Goal: Task Accomplishment & Management: Use online tool/utility

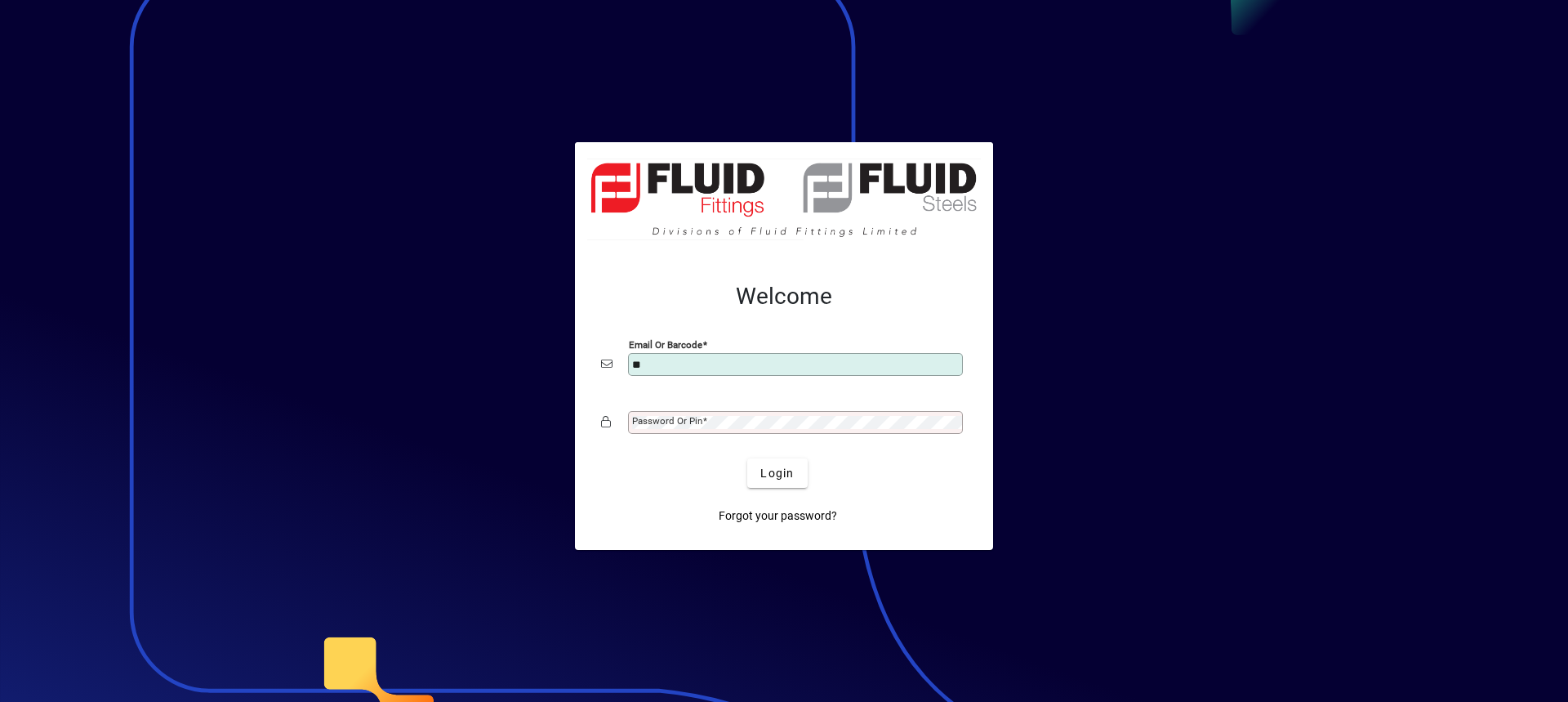
type input "*"
type input "**********"
click at [695, 421] on mat-label "Password or Pin" at bounding box center [666, 421] width 70 height 11
click at [747, 458] on button "Login" at bounding box center [777, 472] width 60 height 29
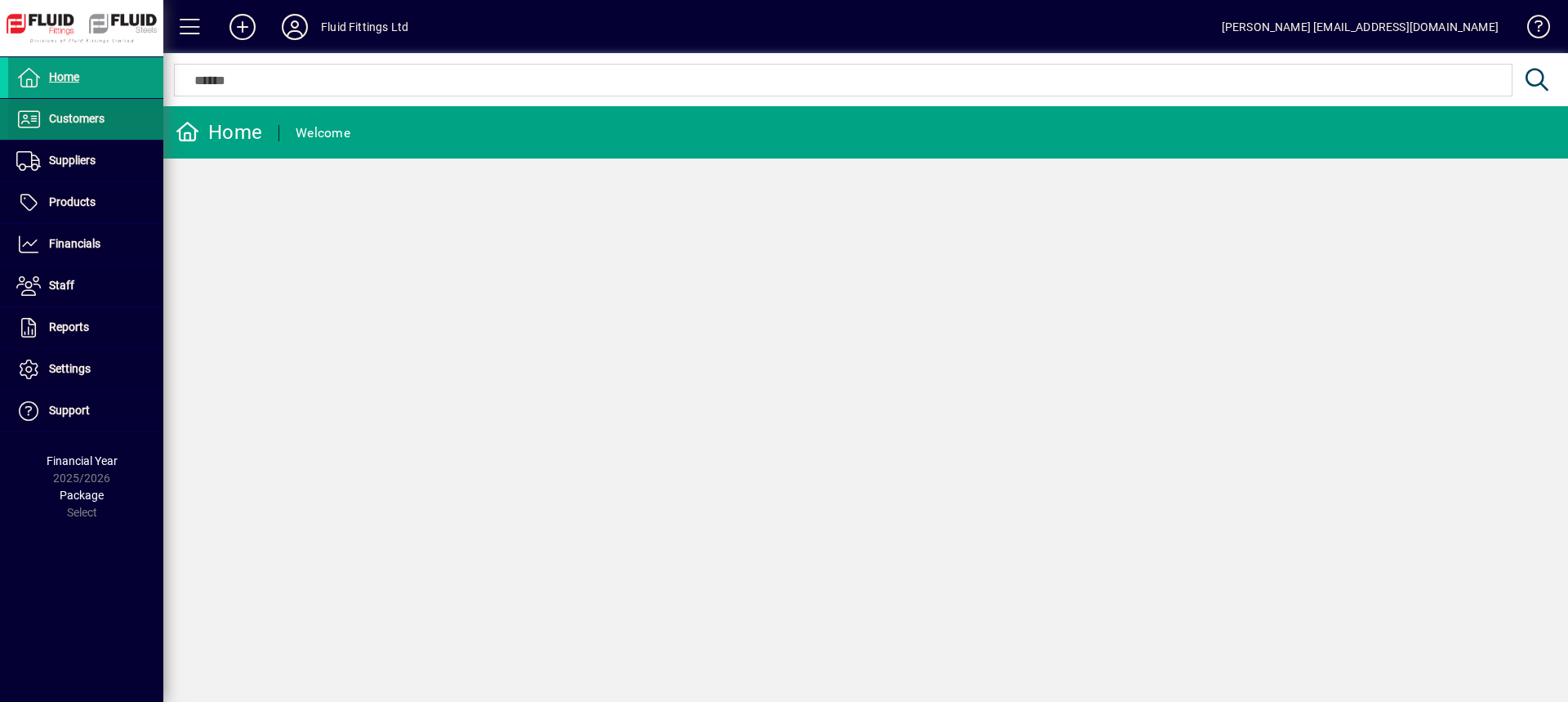
click at [52, 115] on span "Customers" at bounding box center [76, 118] width 55 height 13
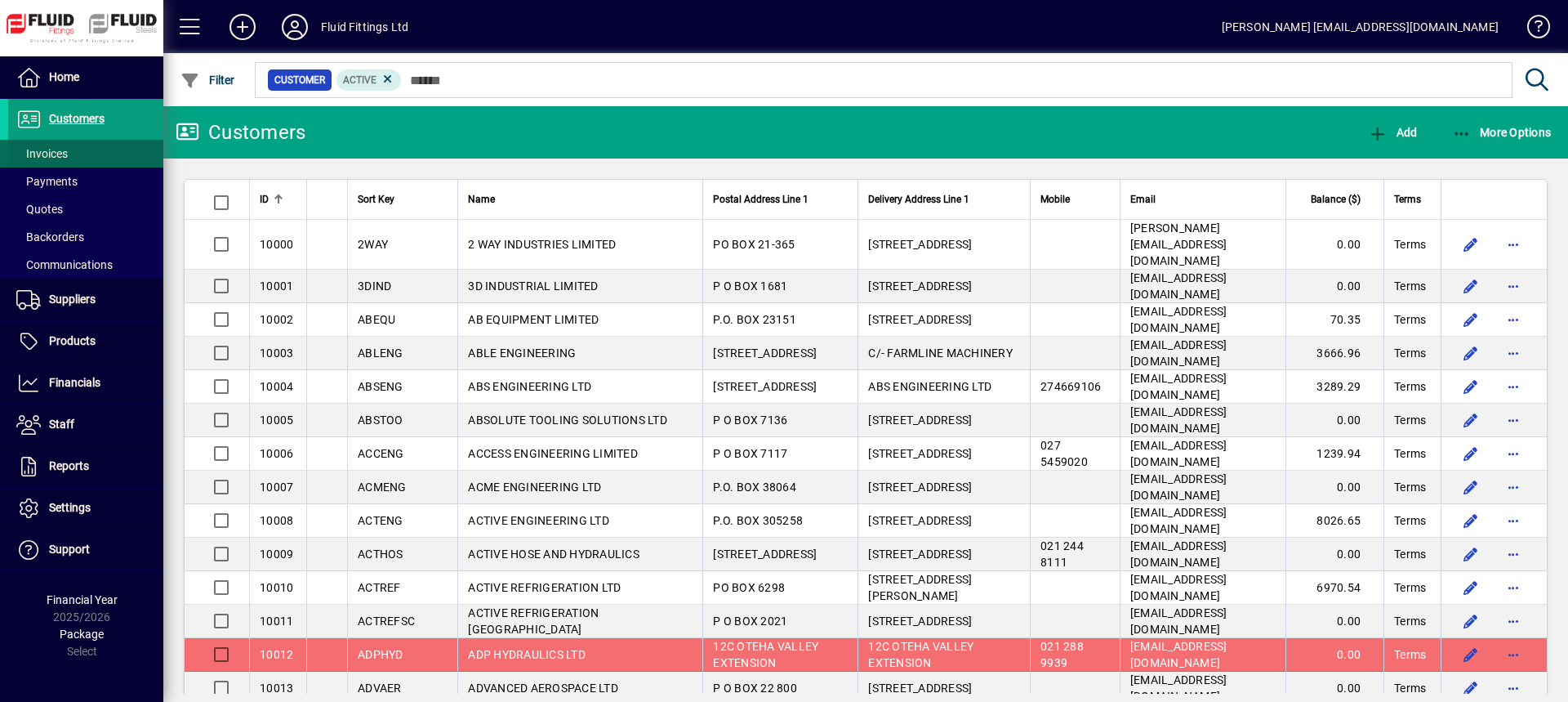
click at [82, 153] on span at bounding box center [86, 154] width 156 height 39
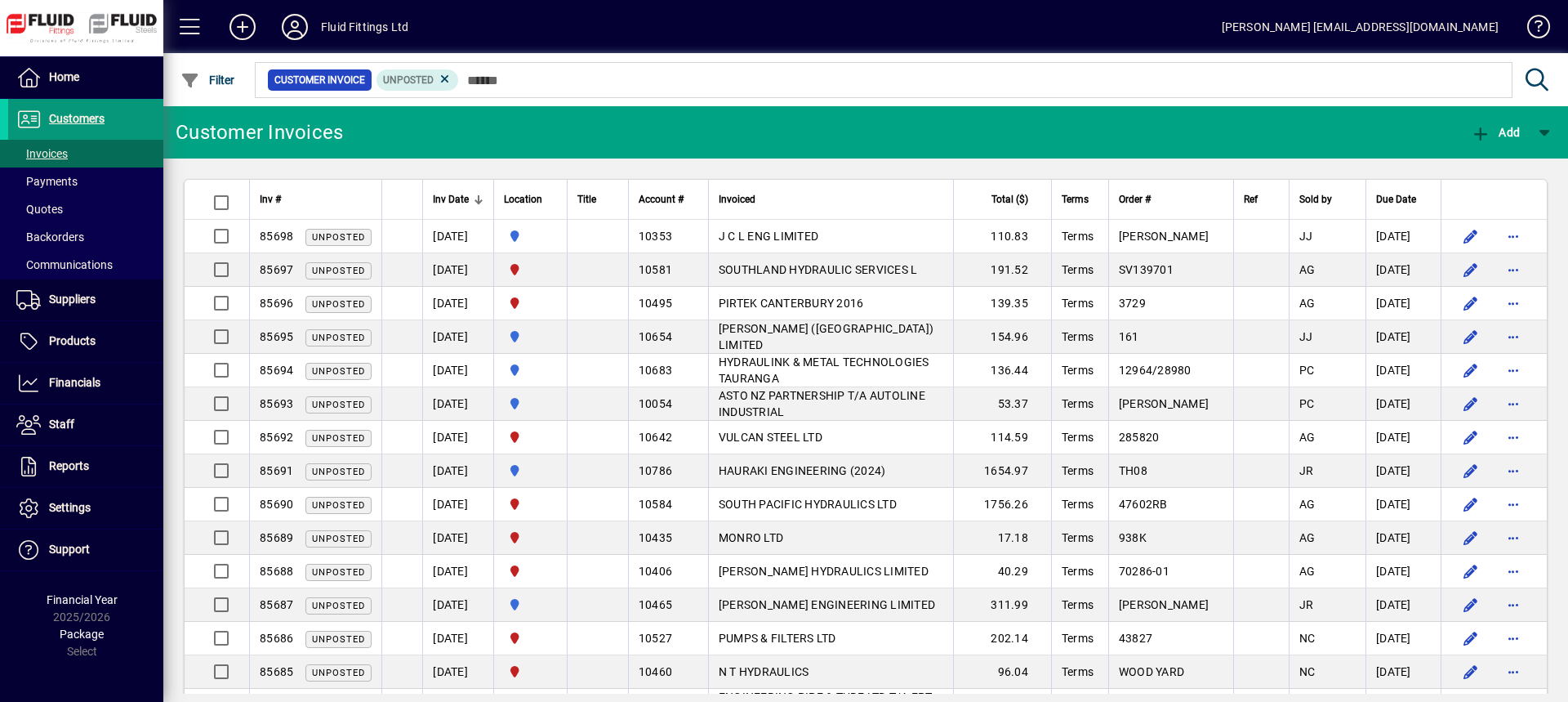
click at [89, 123] on span "Customers" at bounding box center [76, 118] width 55 height 13
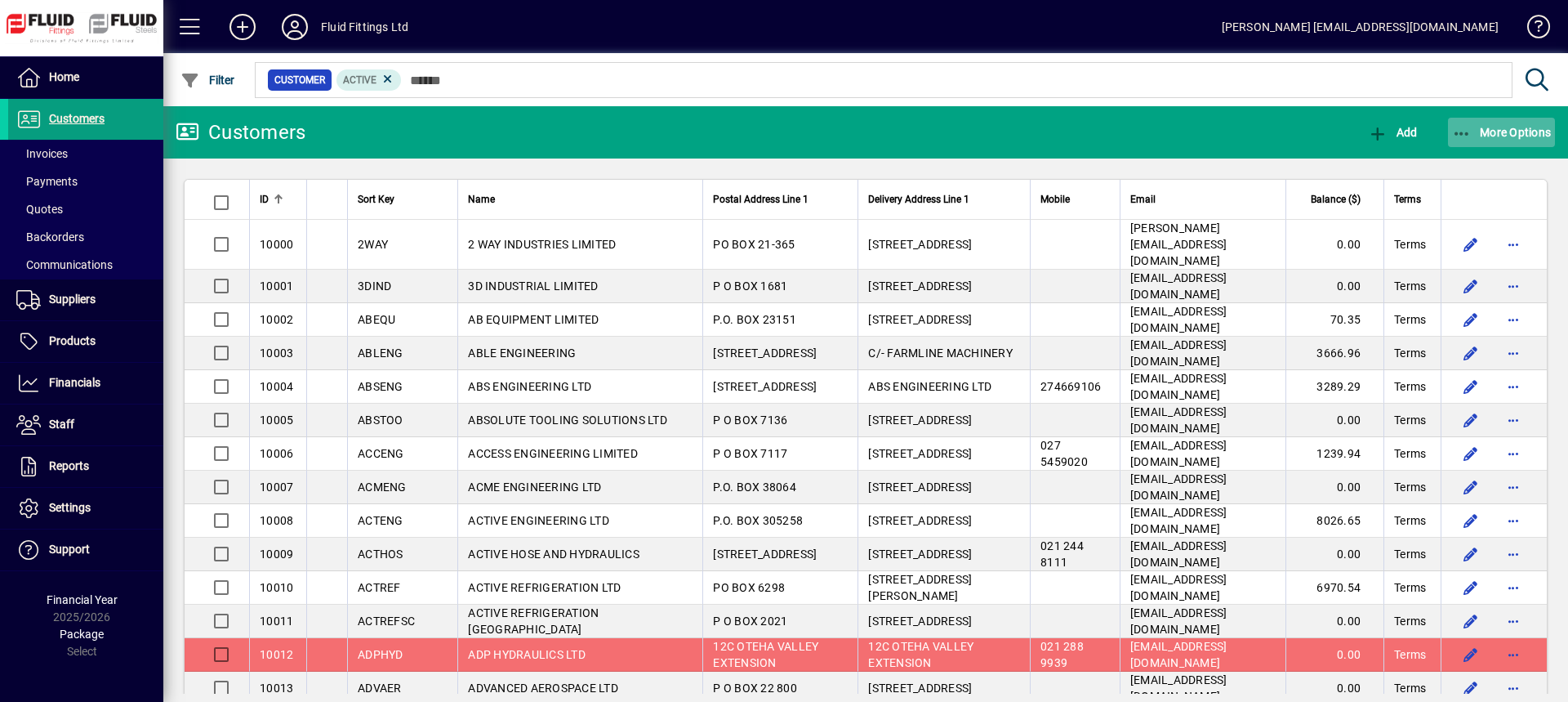
click at [1509, 122] on span "button" at bounding box center [1501, 132] width 108 height 39
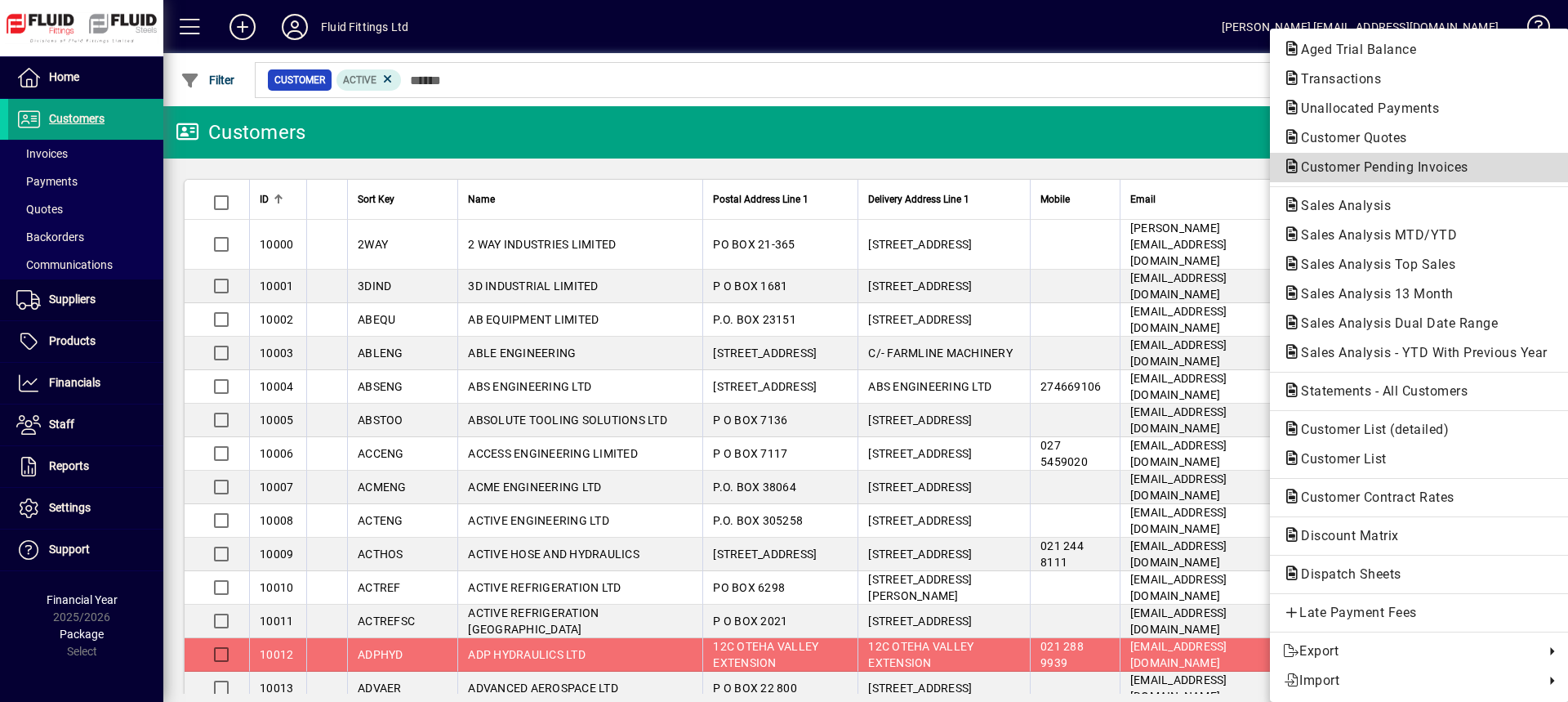
click at [1375, 178] on button "Customer Pending Invoices" at bounding box center [1419, 167] width 299 height 29
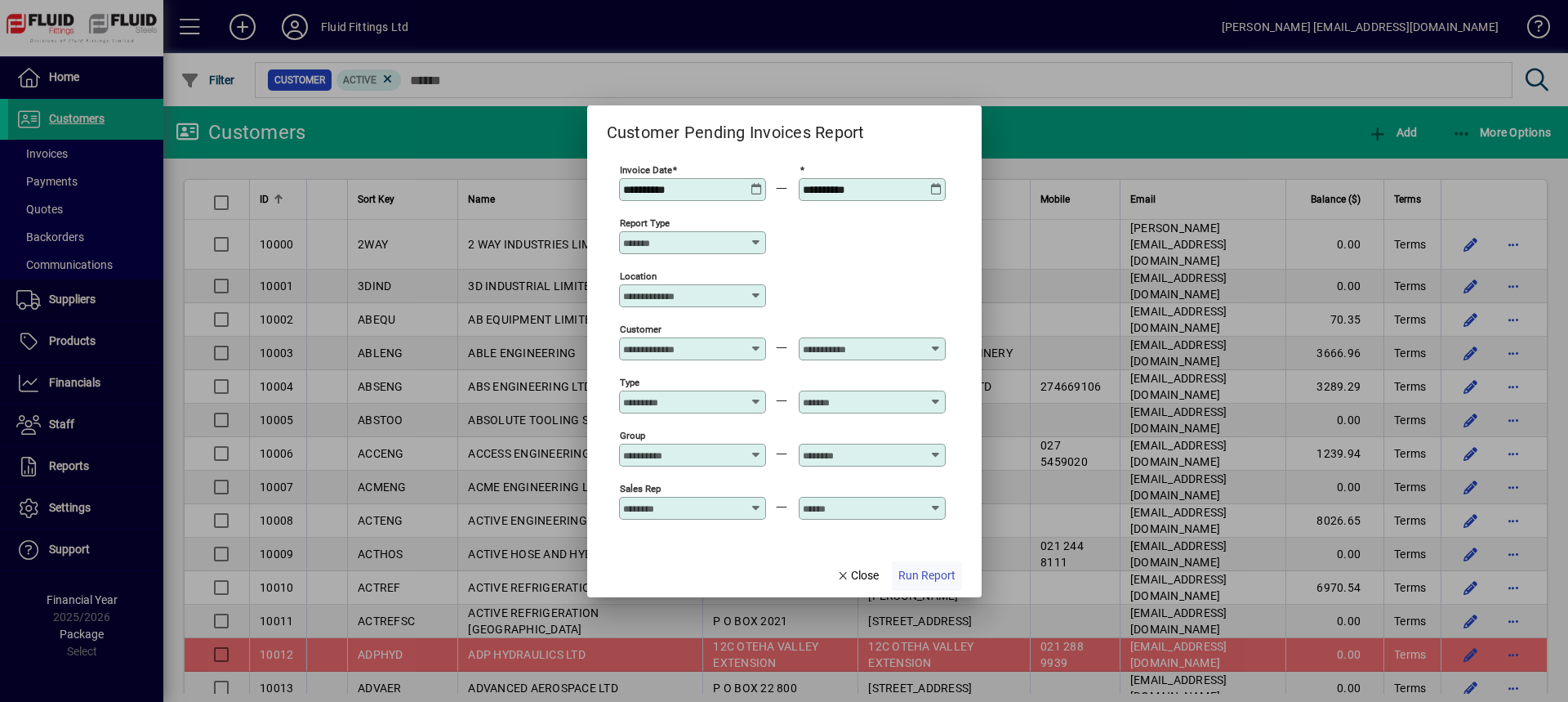
click at [934, 576] on span "Run Report" at bounding box center [927, 575] width 57 height 17
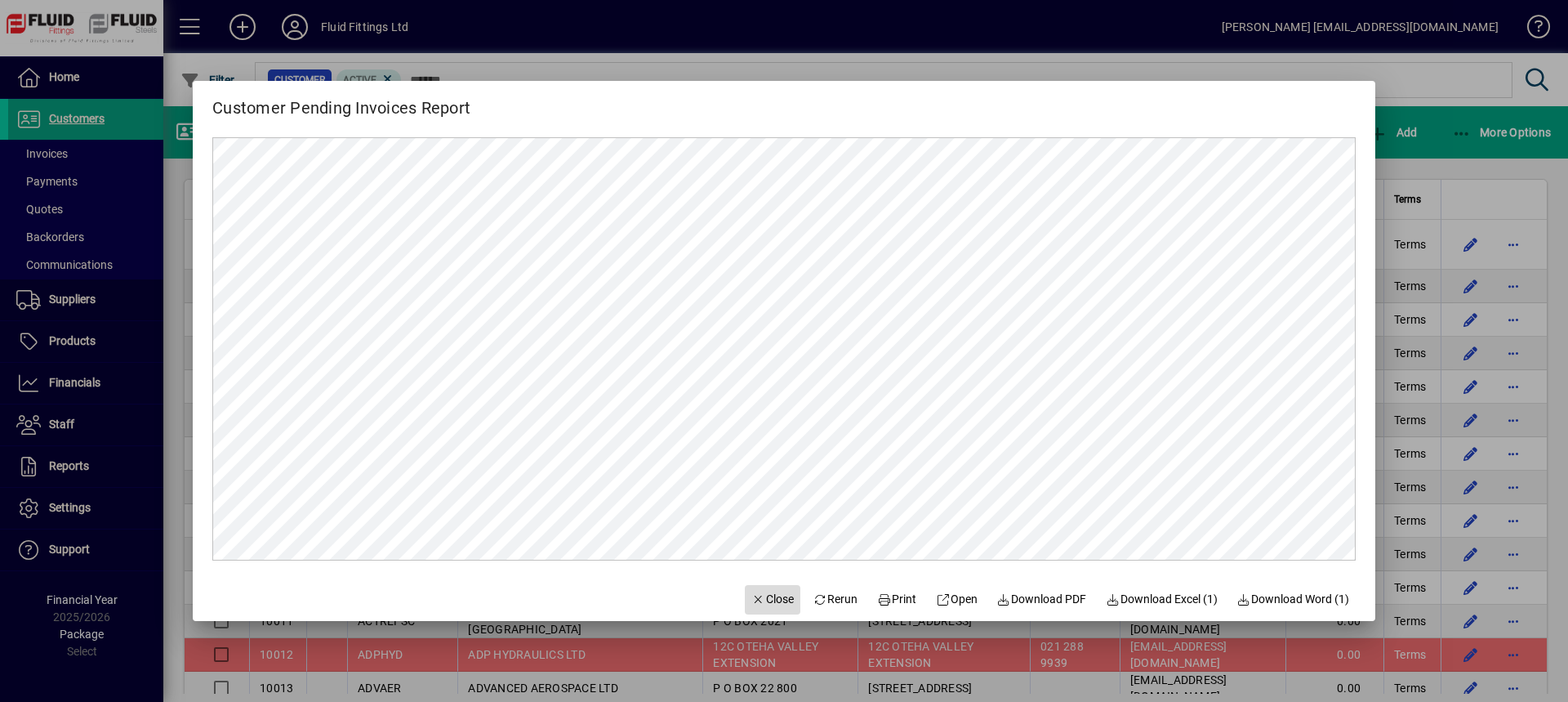
click at [755, 601] on span "Close" at bounding box center [772, 599] width 42 height 17
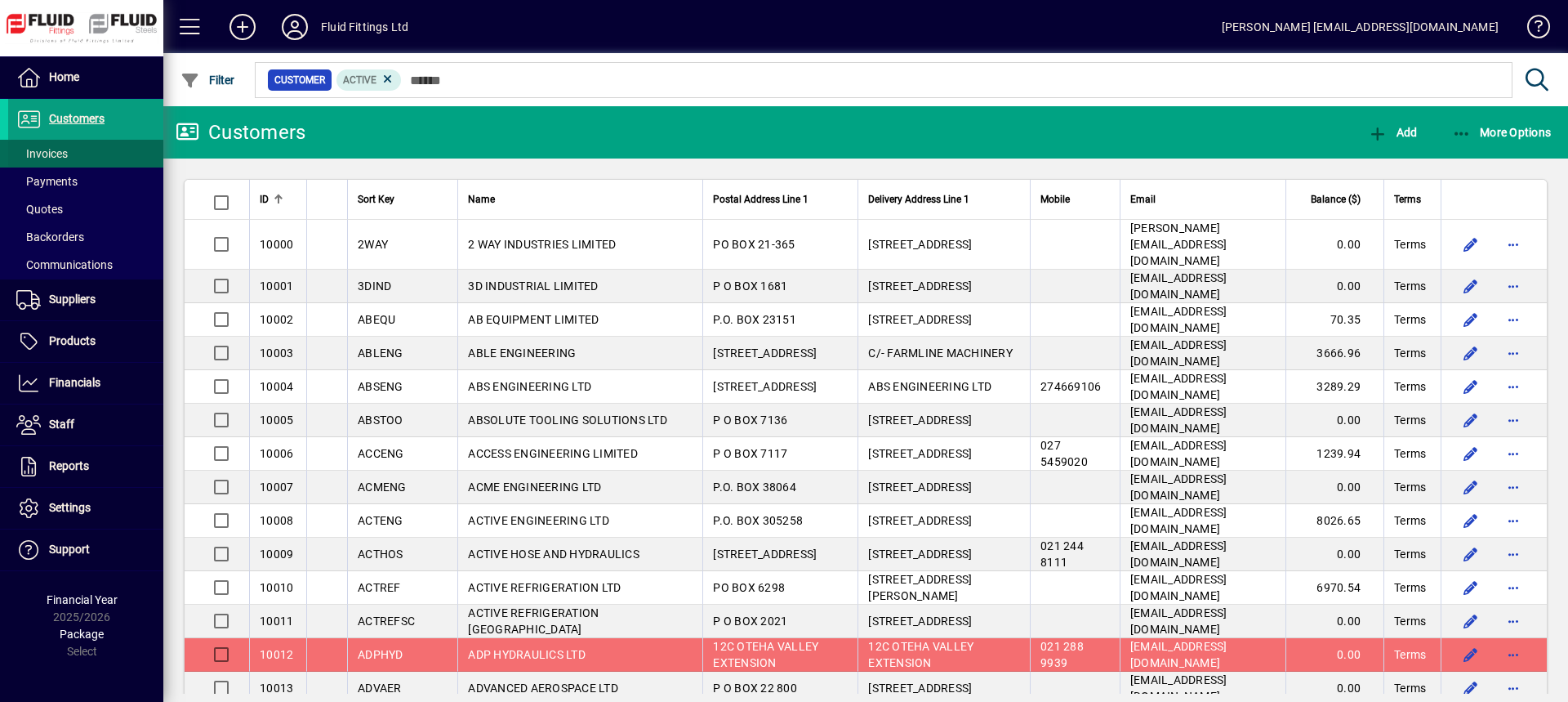
click at [51, 149] on span "Invoices" at bounding box center [41, 154] width 52 height 13
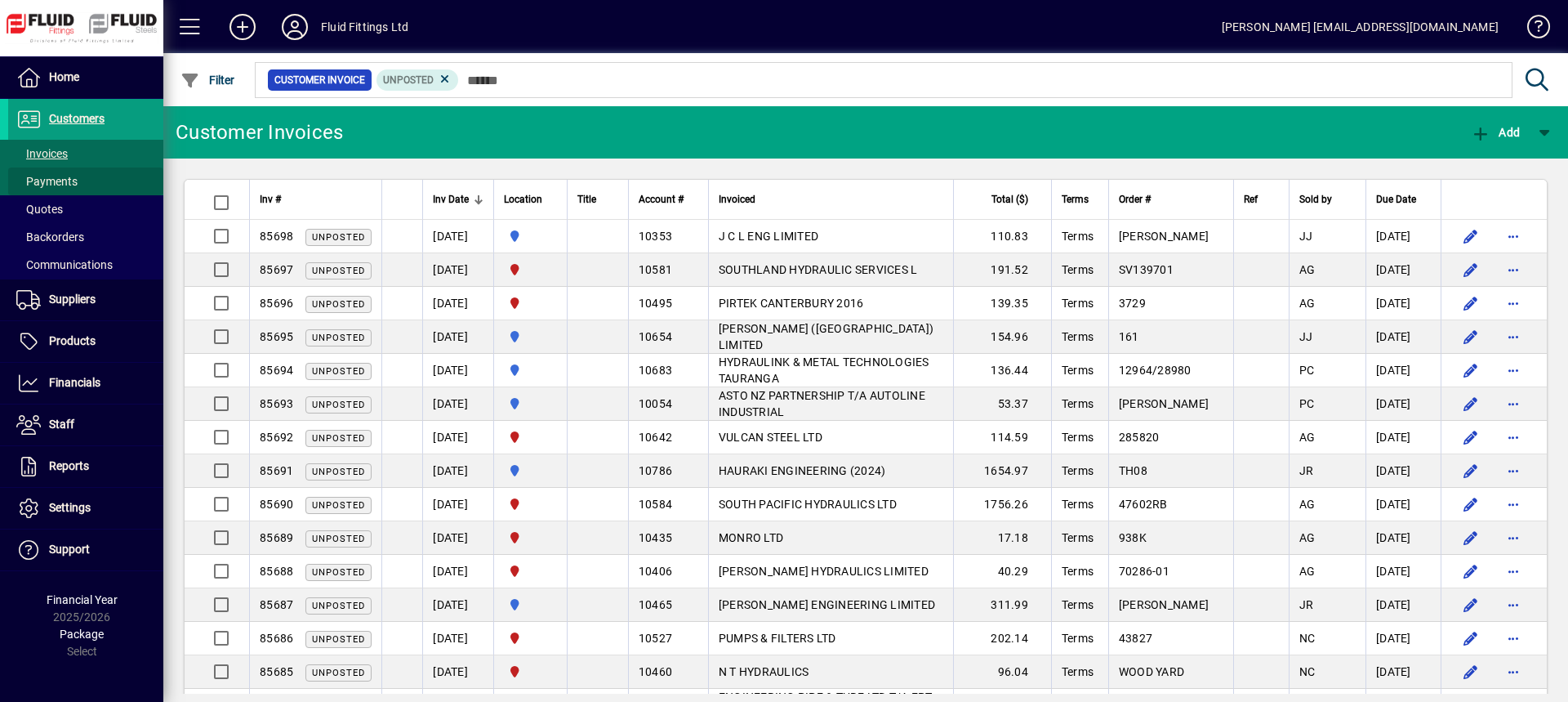
click at [82, 181] on span at bounding box center [86, 182] width 156 height 39
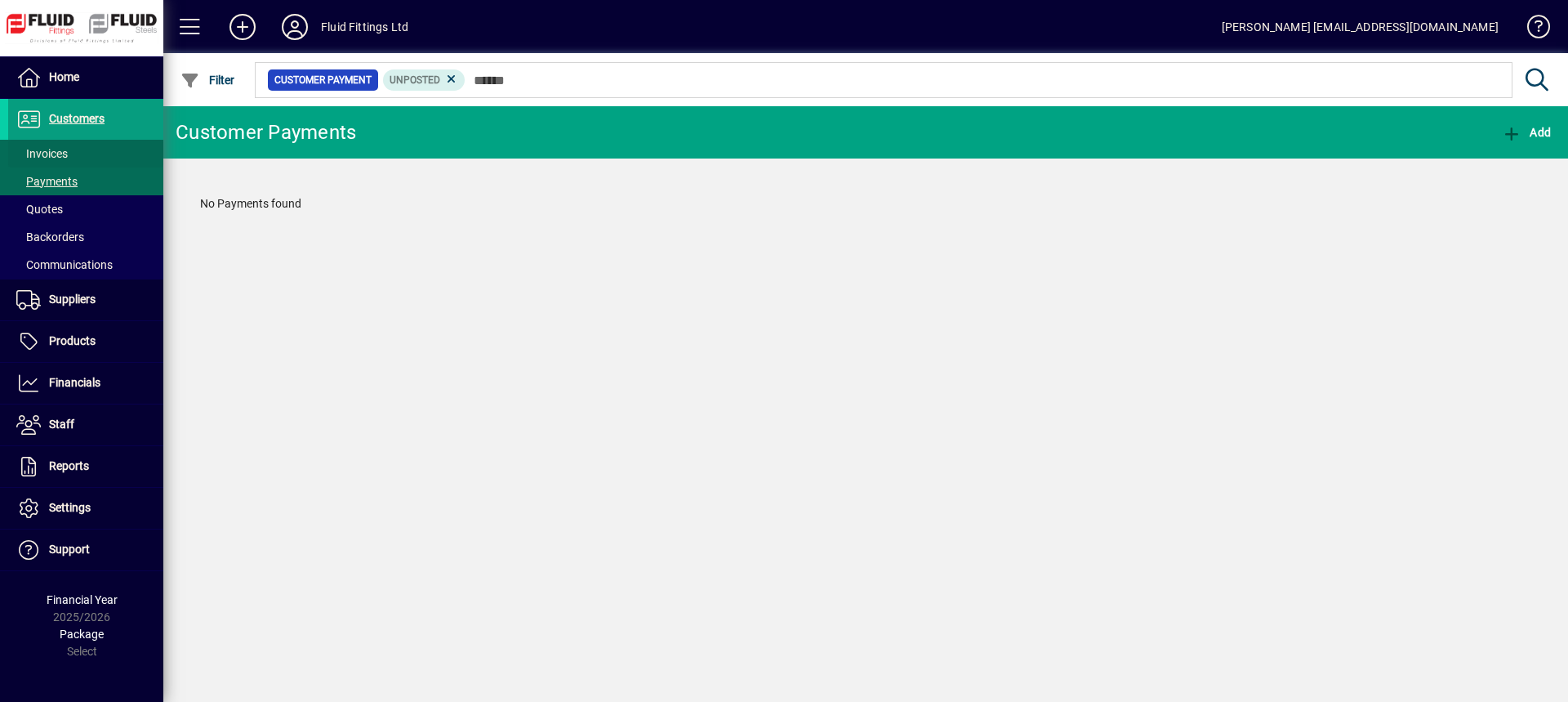
click at [85, 156] on span at bounding box center [86, 154] width 156 height 39
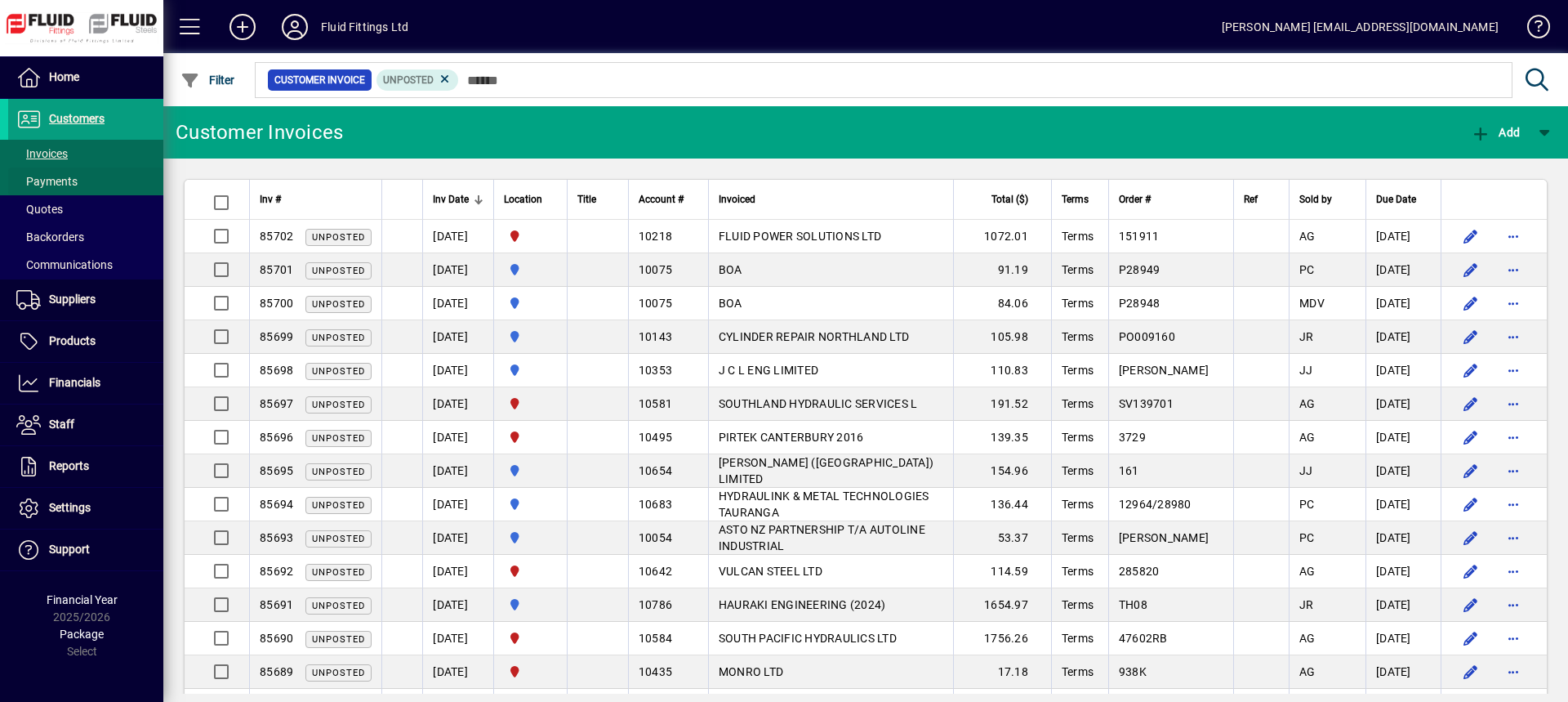
click at [61, 182] on span "Payments" at bounding box center [46, 181] width 61 height 13
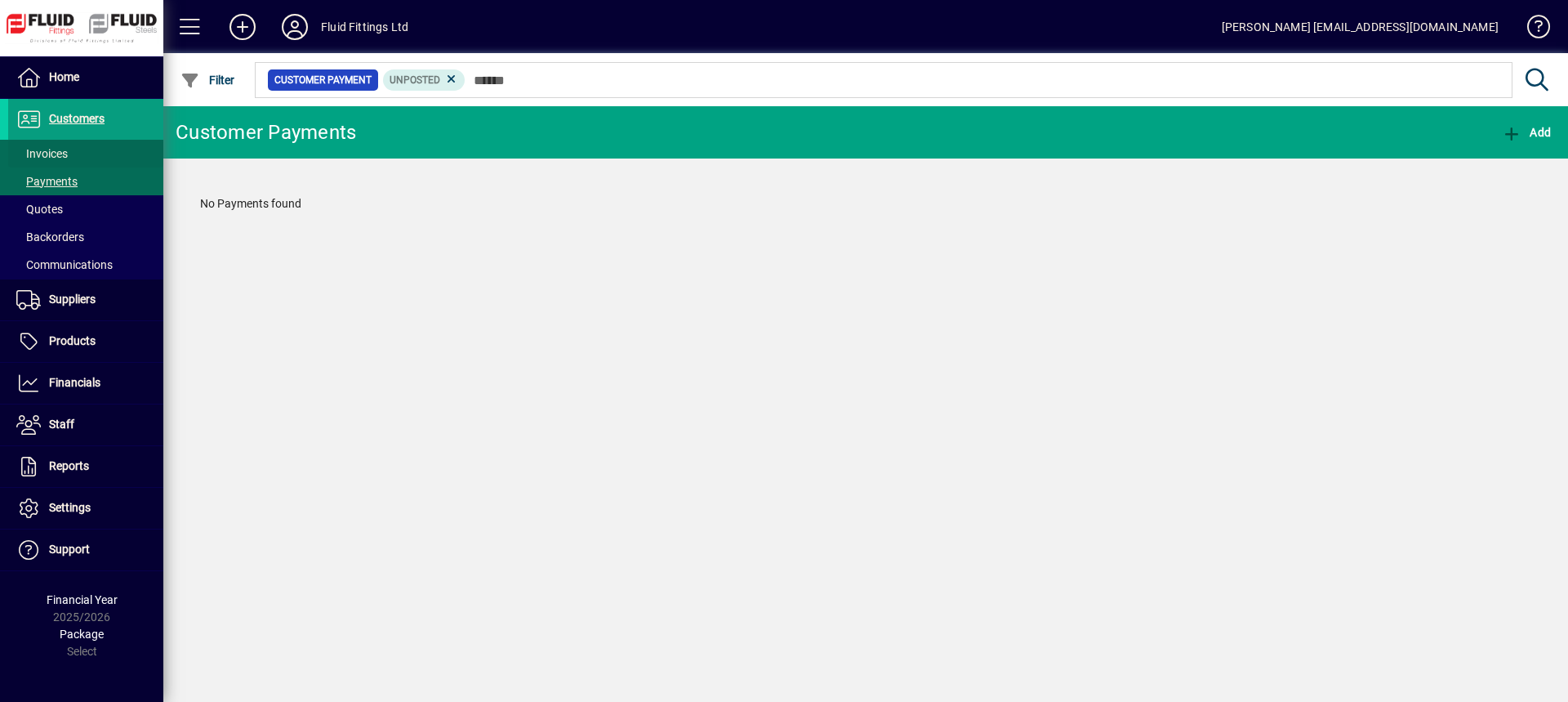
click at [66, 155] on span "Invoices" at bounding box center [41, 154] width 52 height 13
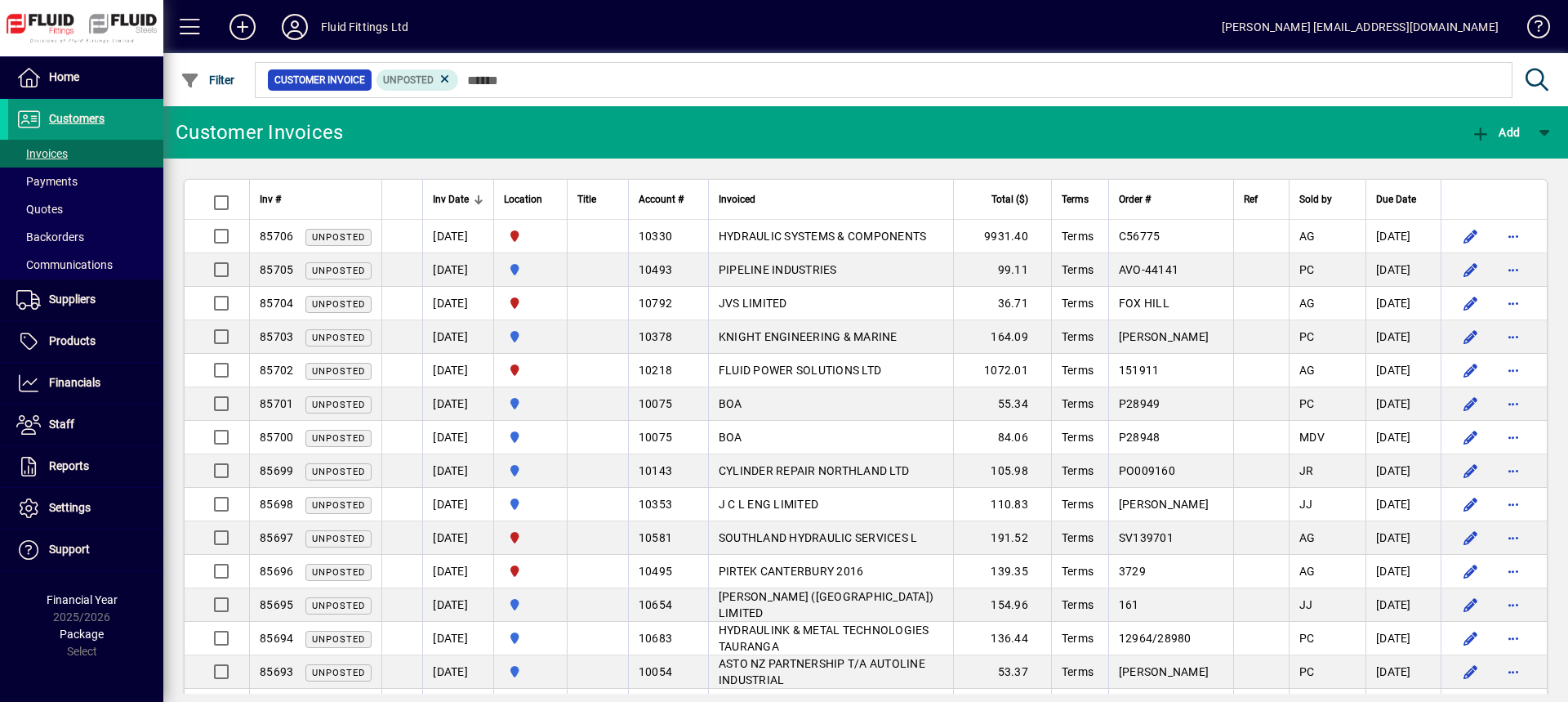
drag, startPoint x: 85, startPoint y: 109, endPoint x: 107, endPoint y: 132, distance: 31.8
click at [85, 110] on link "Customers" at bounding box center [82, 119] width 163 height 41
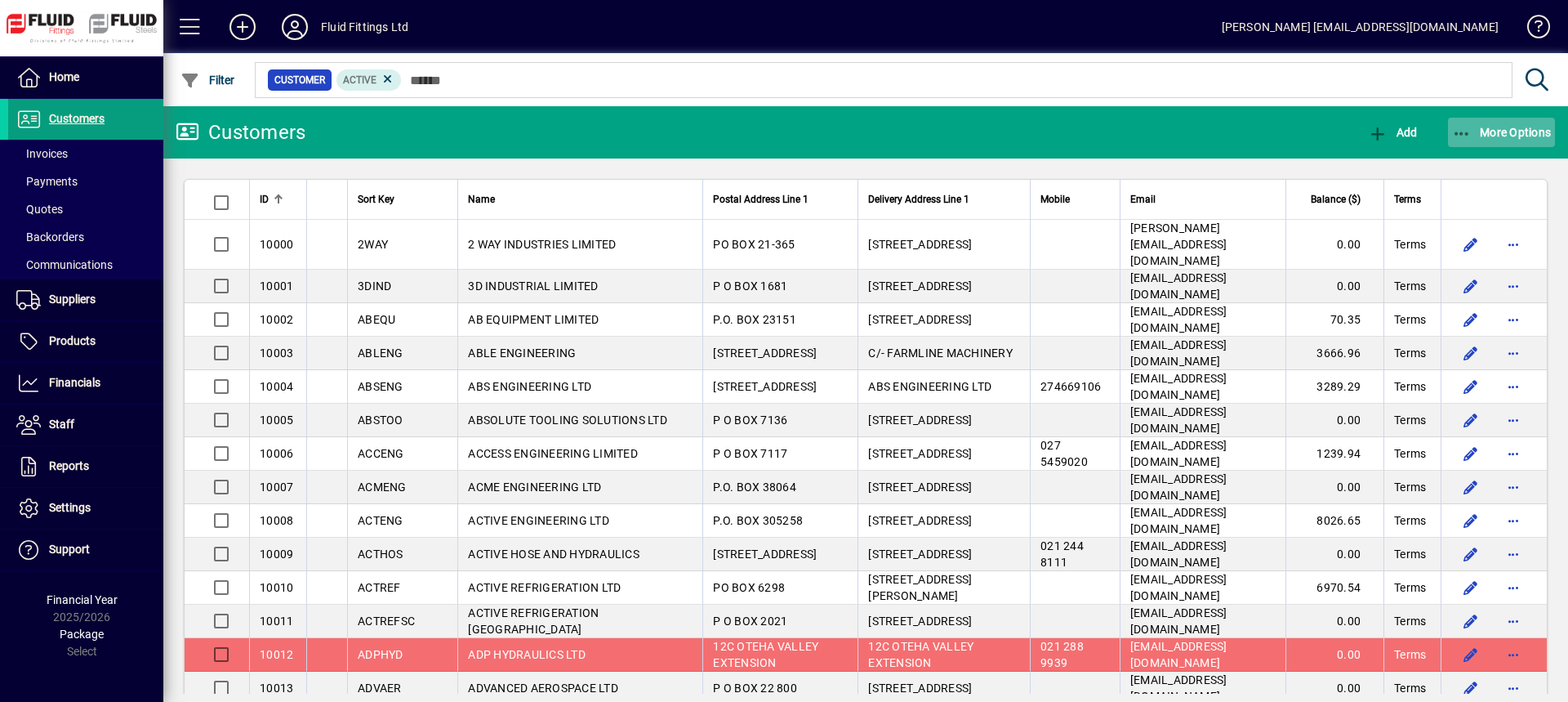
click at [1476, 127] on span "More Options" at bounding box center [1501, 132] width 99 height 13
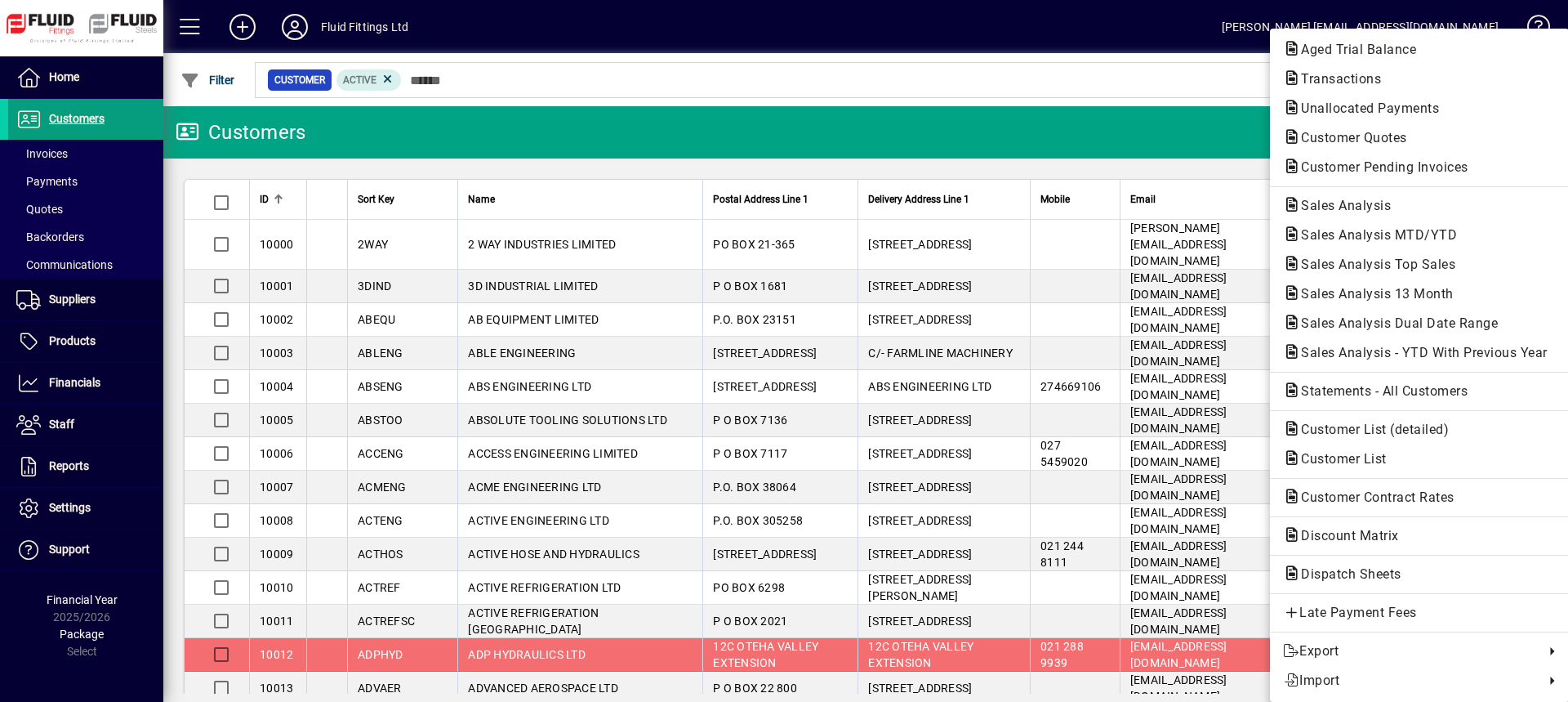
click at [1358, 169] on span "Customer Pending Invoices" at bounding box center [1380, 167] width 194 height 16
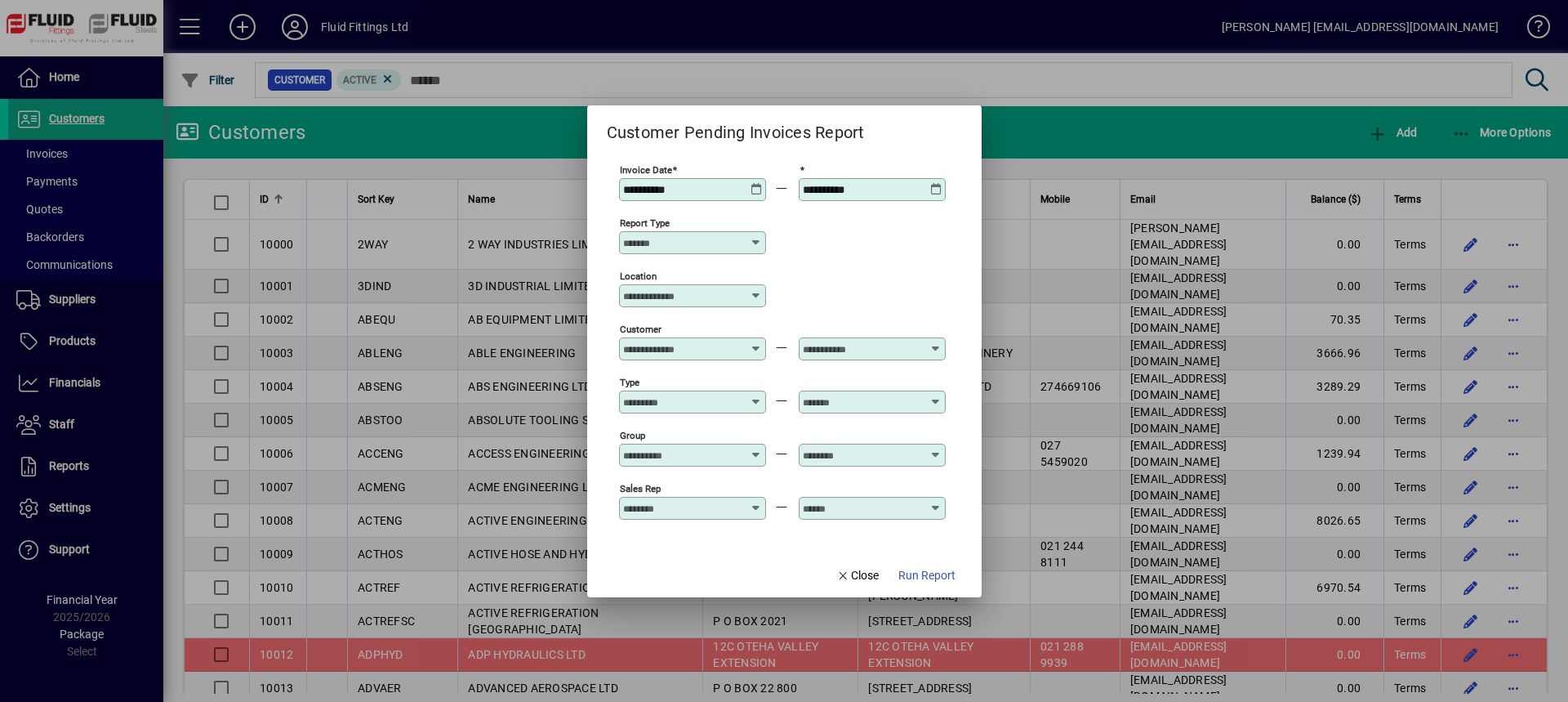
click at [935, 574] on span "Run Report" at bounding box center [927, 575] width 57 height 17
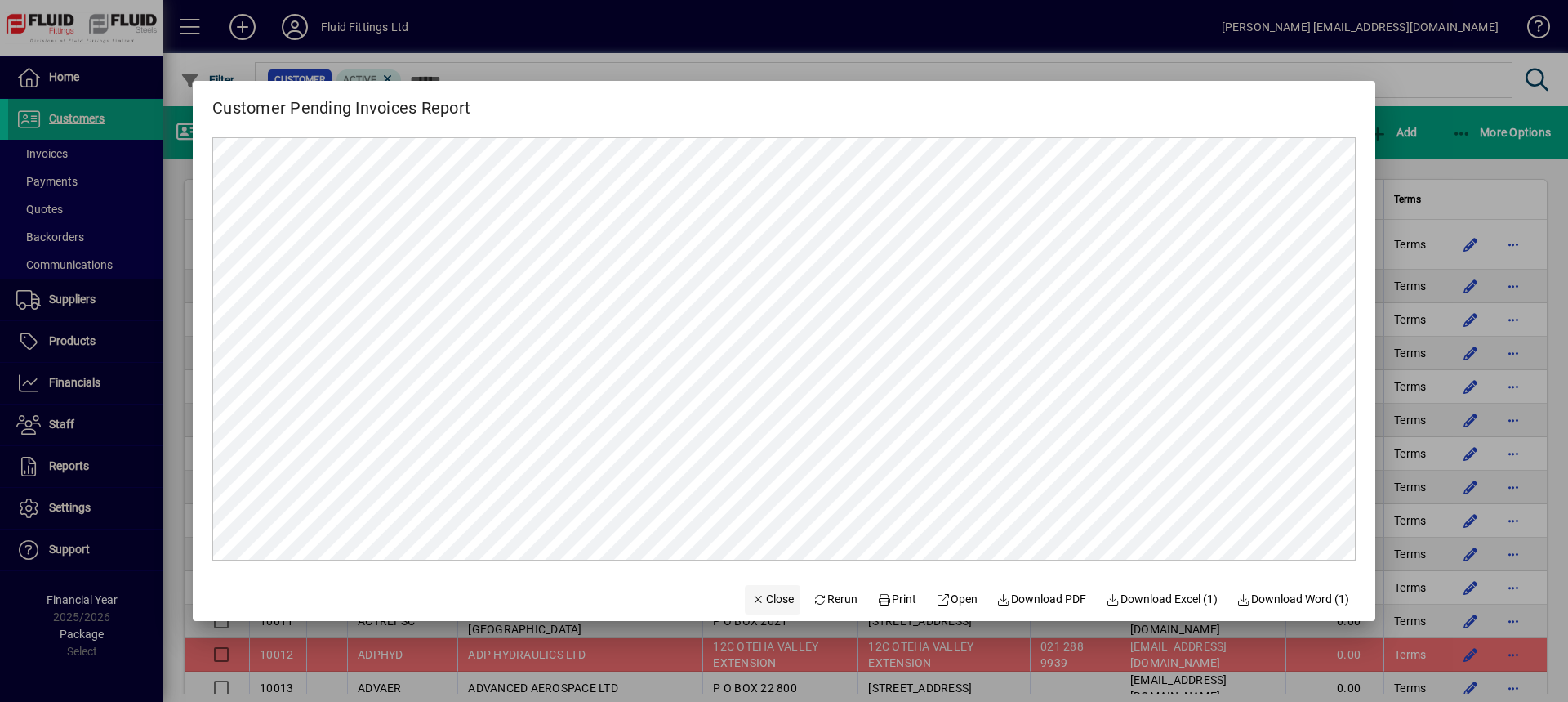
click at [762, 597] on span "Close" at bounding box center [772, 599] width 42 height 17
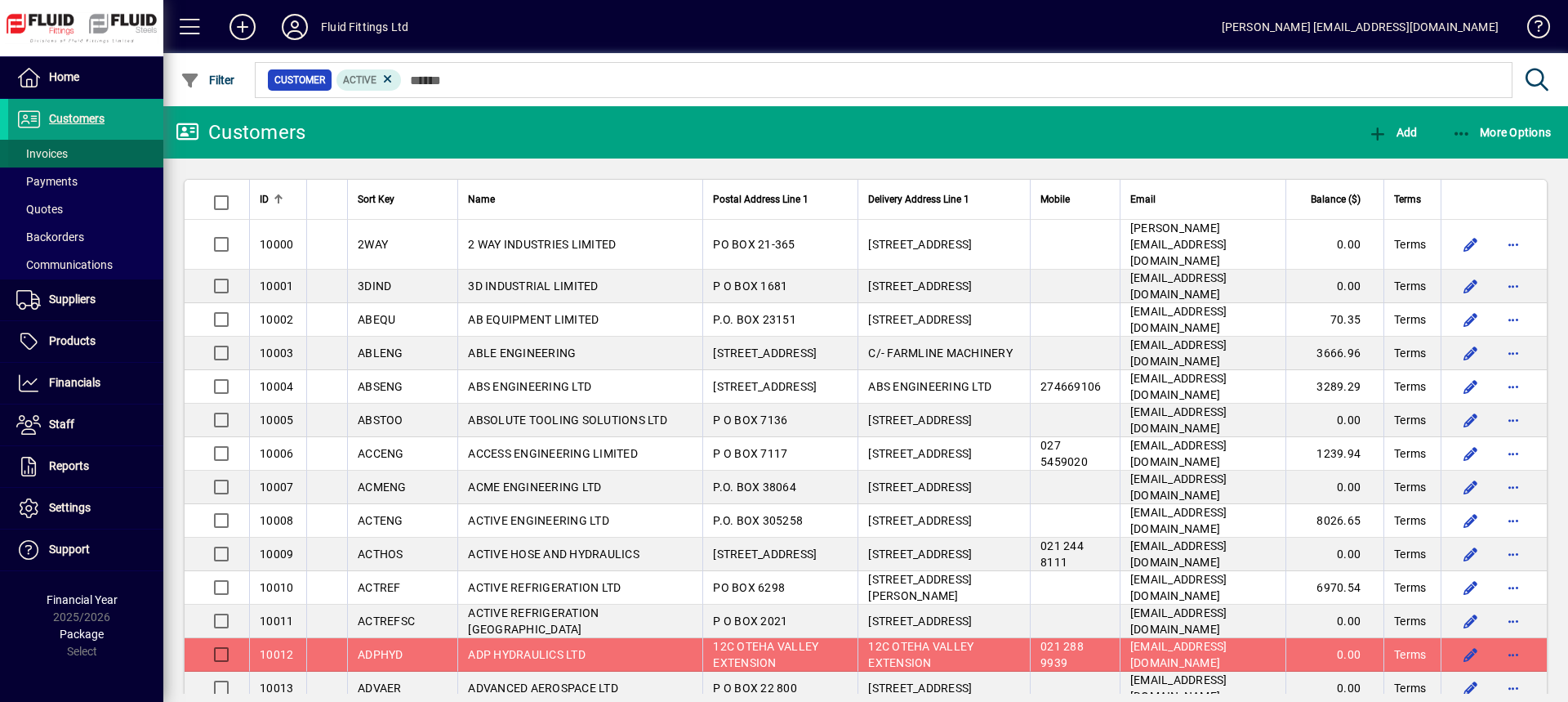
click at [89, 152] on span at bounding box center [86, 154] width 156 height 39
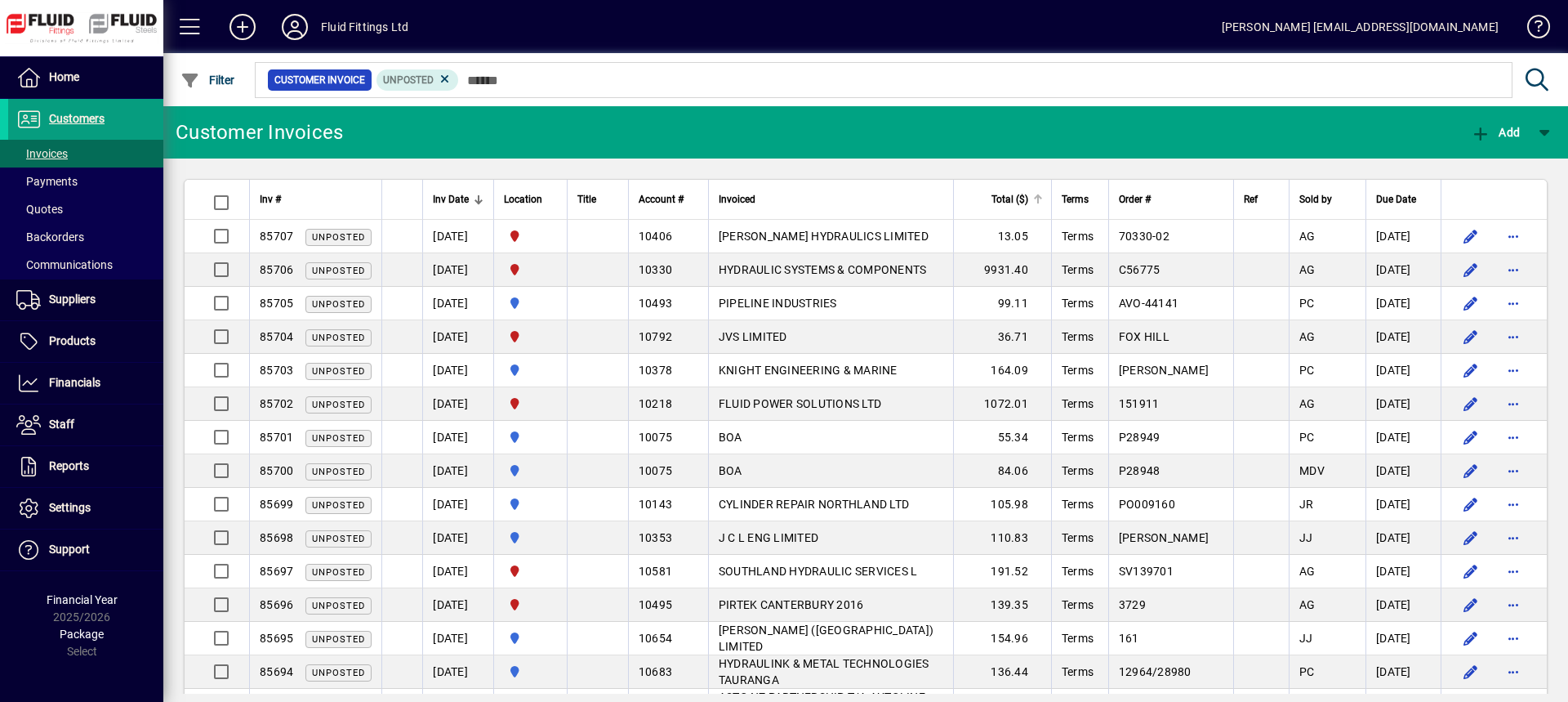
click at [1006, 196] on span "Total ($)" at bounding box center [1009, 199] width 37 height 18
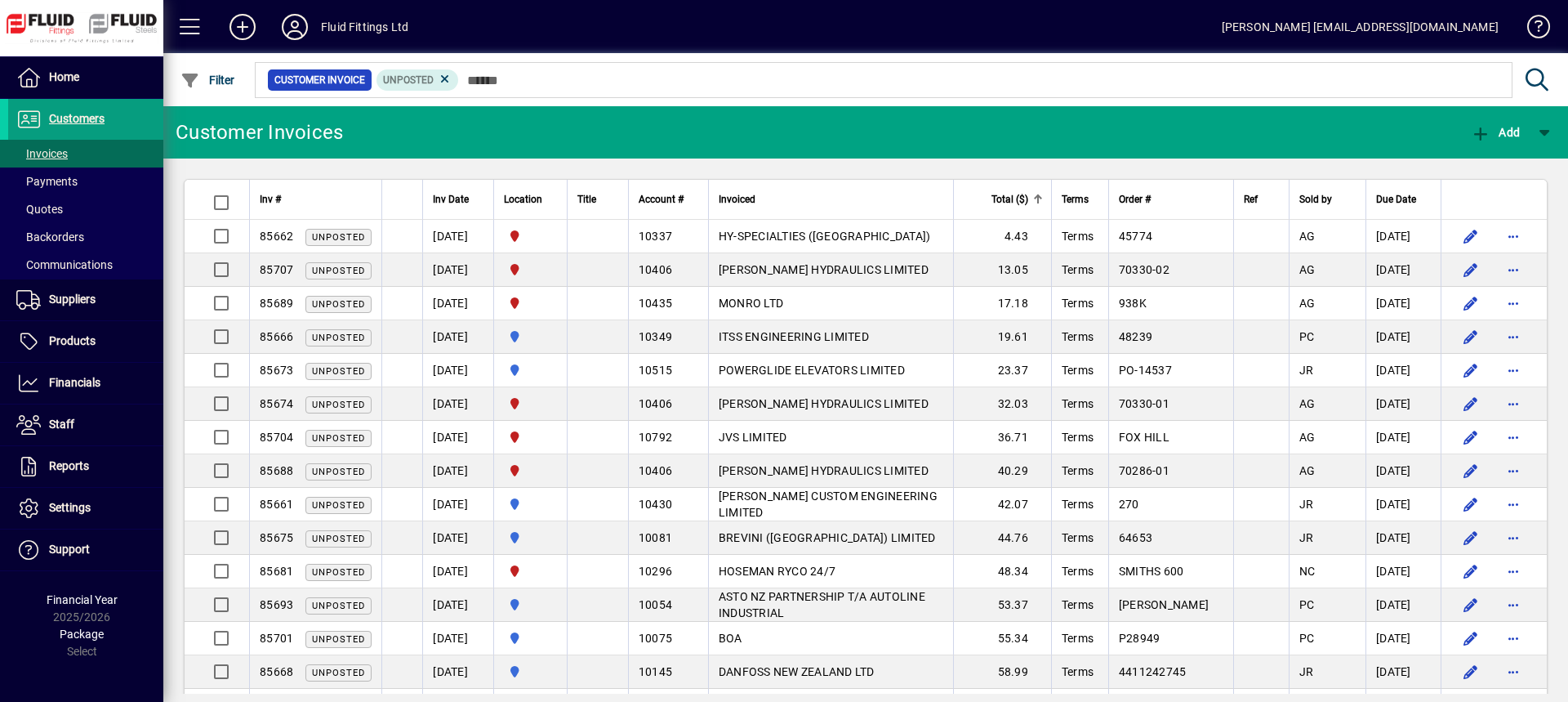
click at [1007, 199] on span "Total ($)" at bounding box center [1009, 199] width 37 height 18
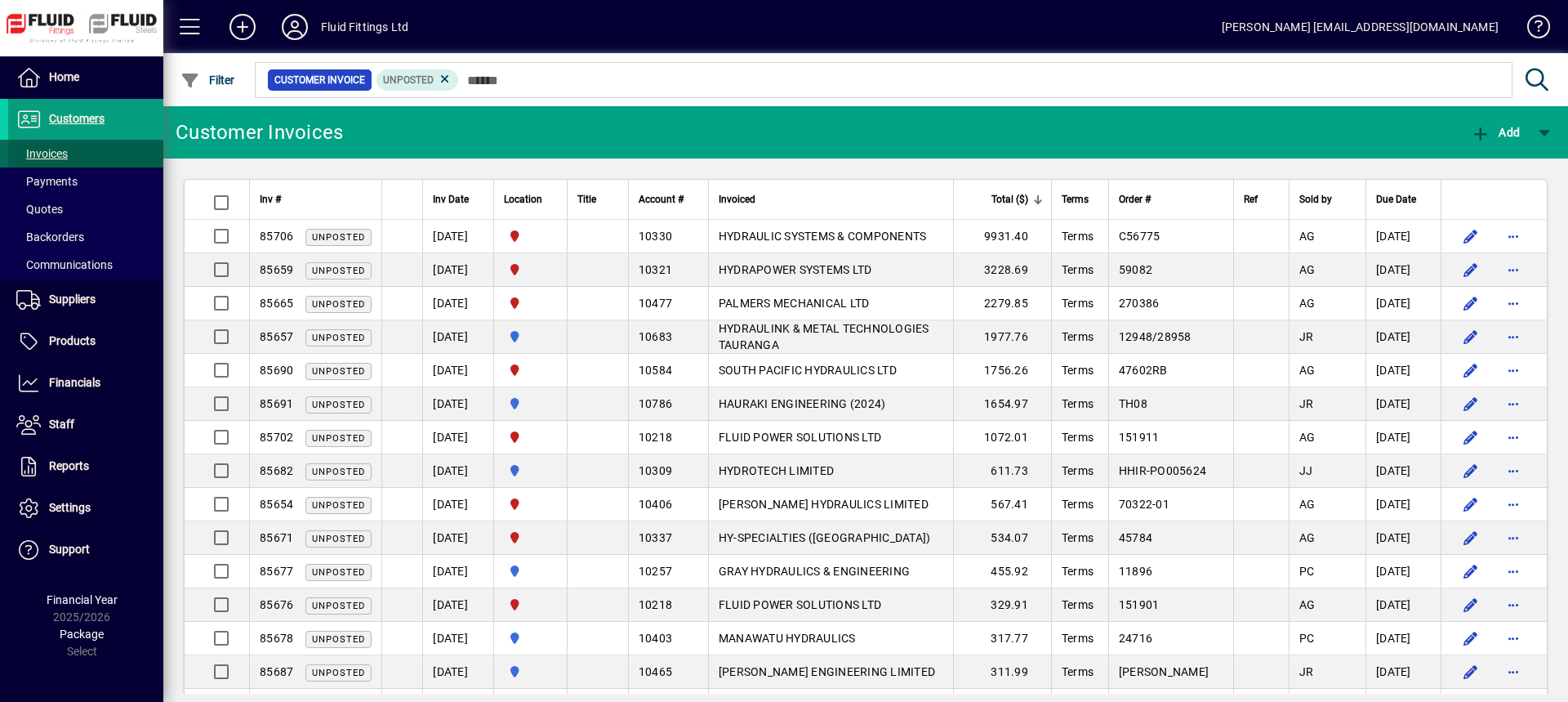
click at [48, 152] on span "Invoices" at bounding box center [41, 154] width 52 height 13
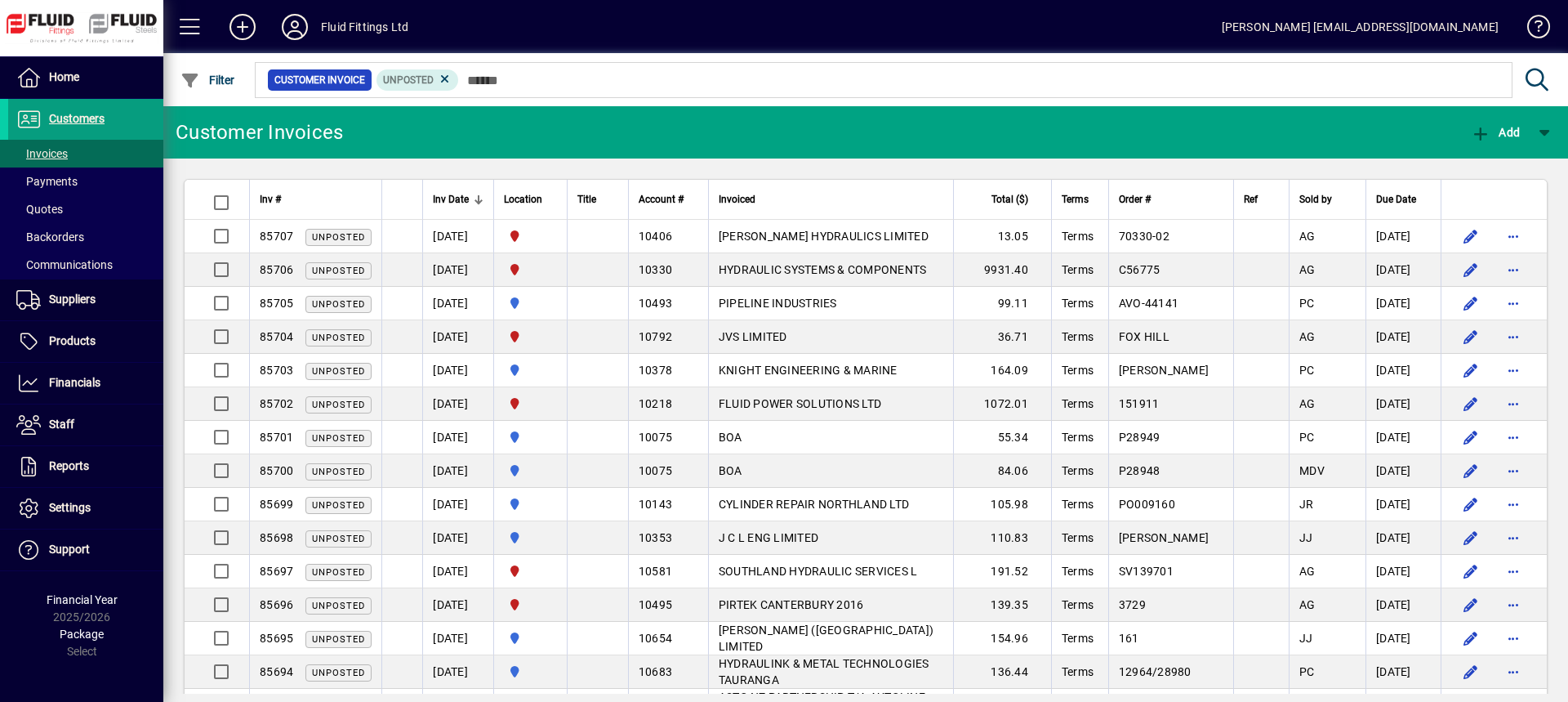
click at [314, 206] on div "Inv #" at bounding box center [315, 199] width 112 height 18
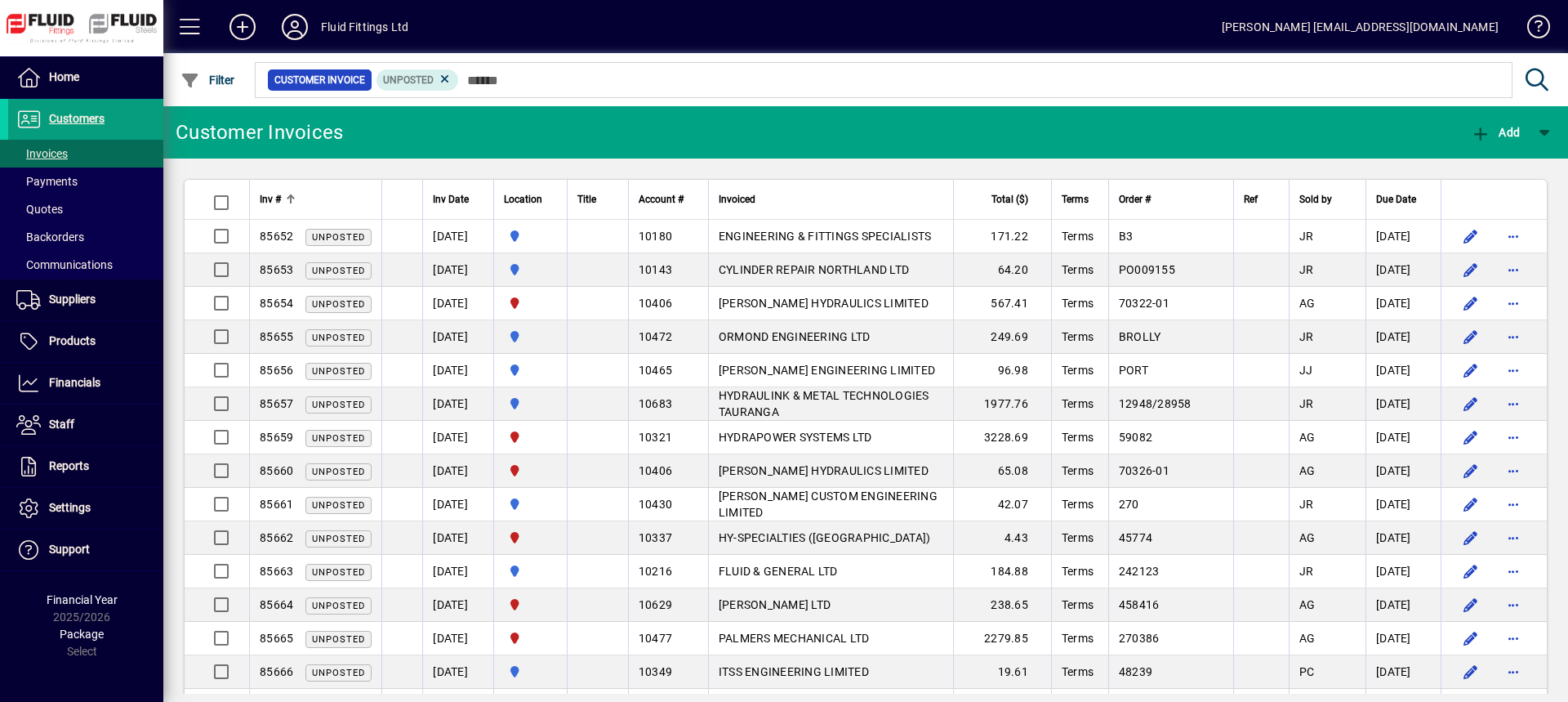
click at [314, 206] on div "Inv #" at bounding box center [315, 199] width 112 height 18
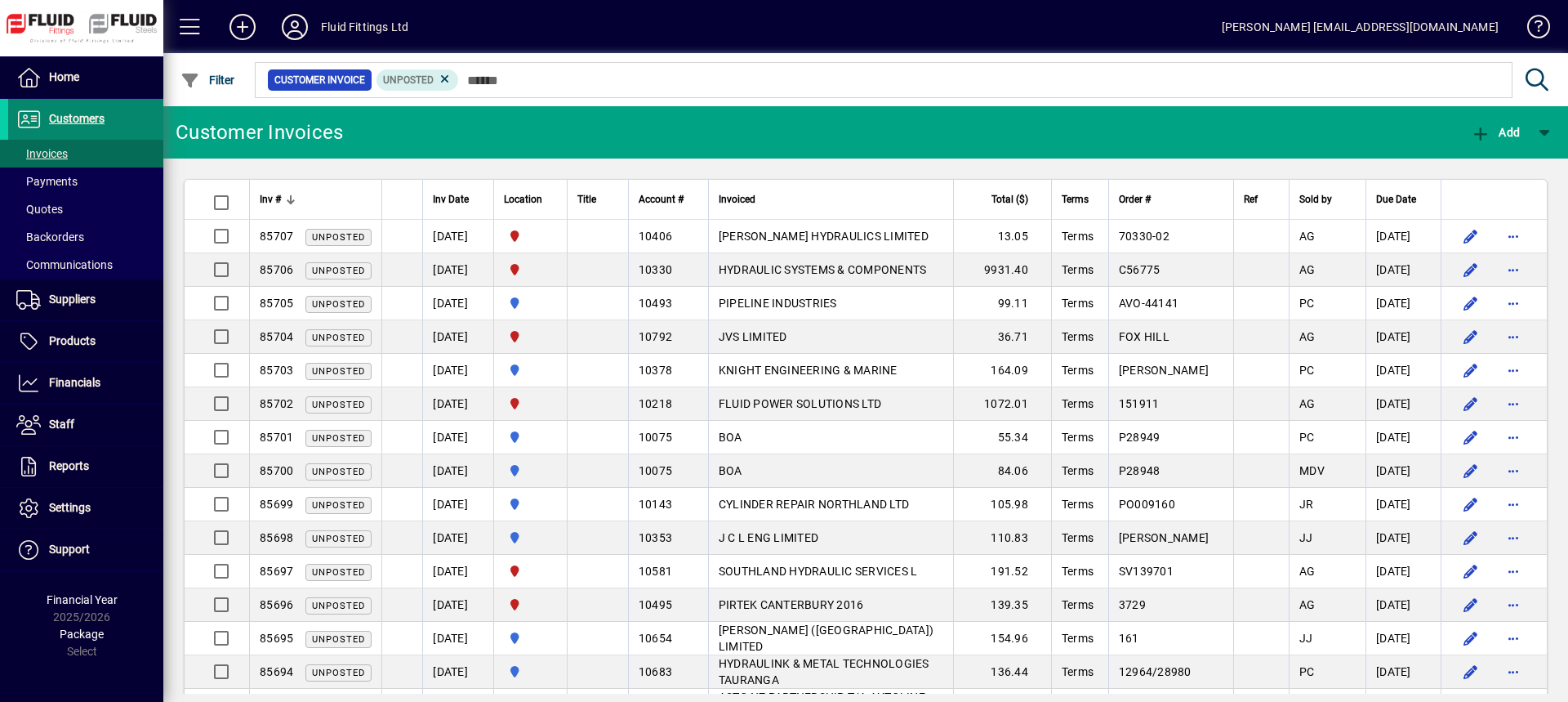
click at [92, 124] on span "Customers" at bounding box center [76, 118] width 55 height 13
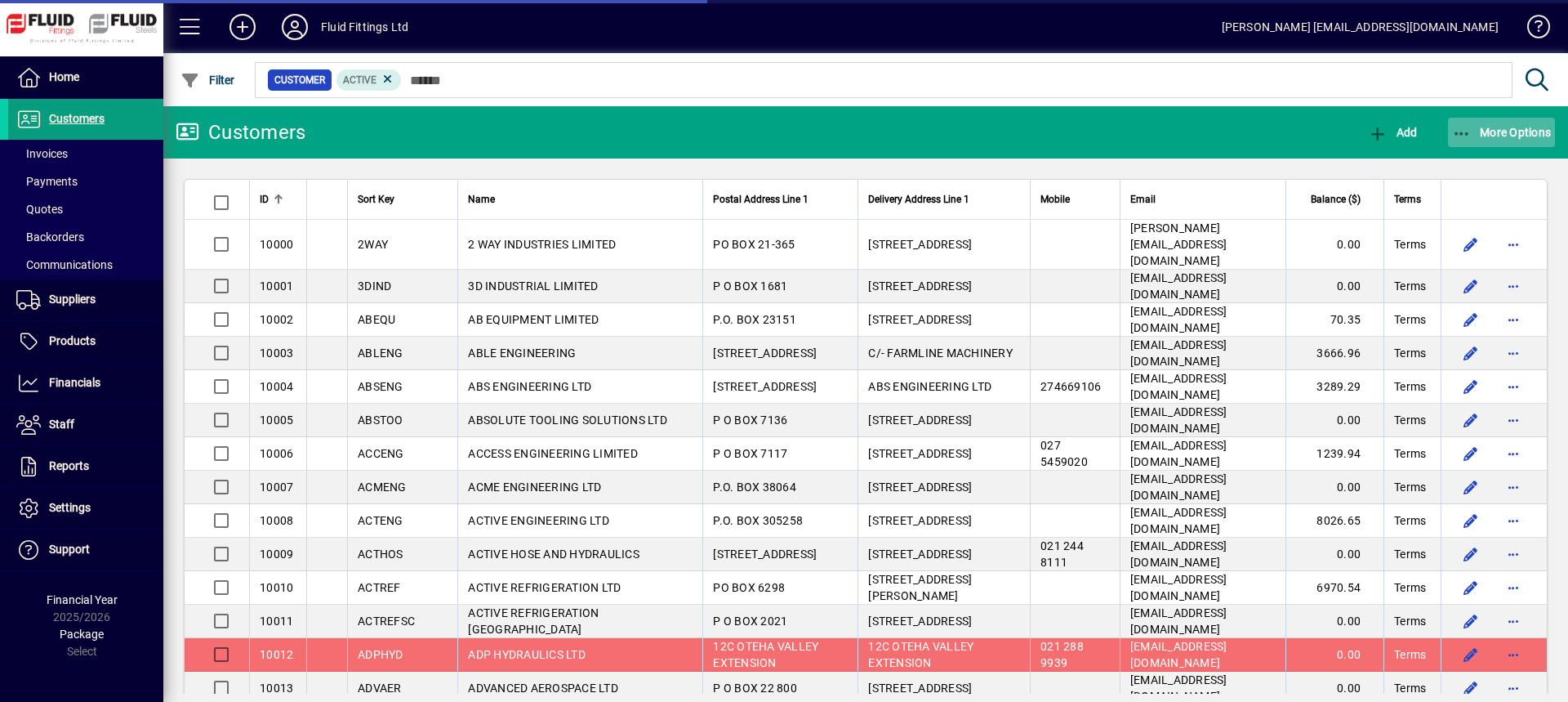
click at [1486, 133] on span "More Options" at bounding box center [1501, 132] width 99 height 13
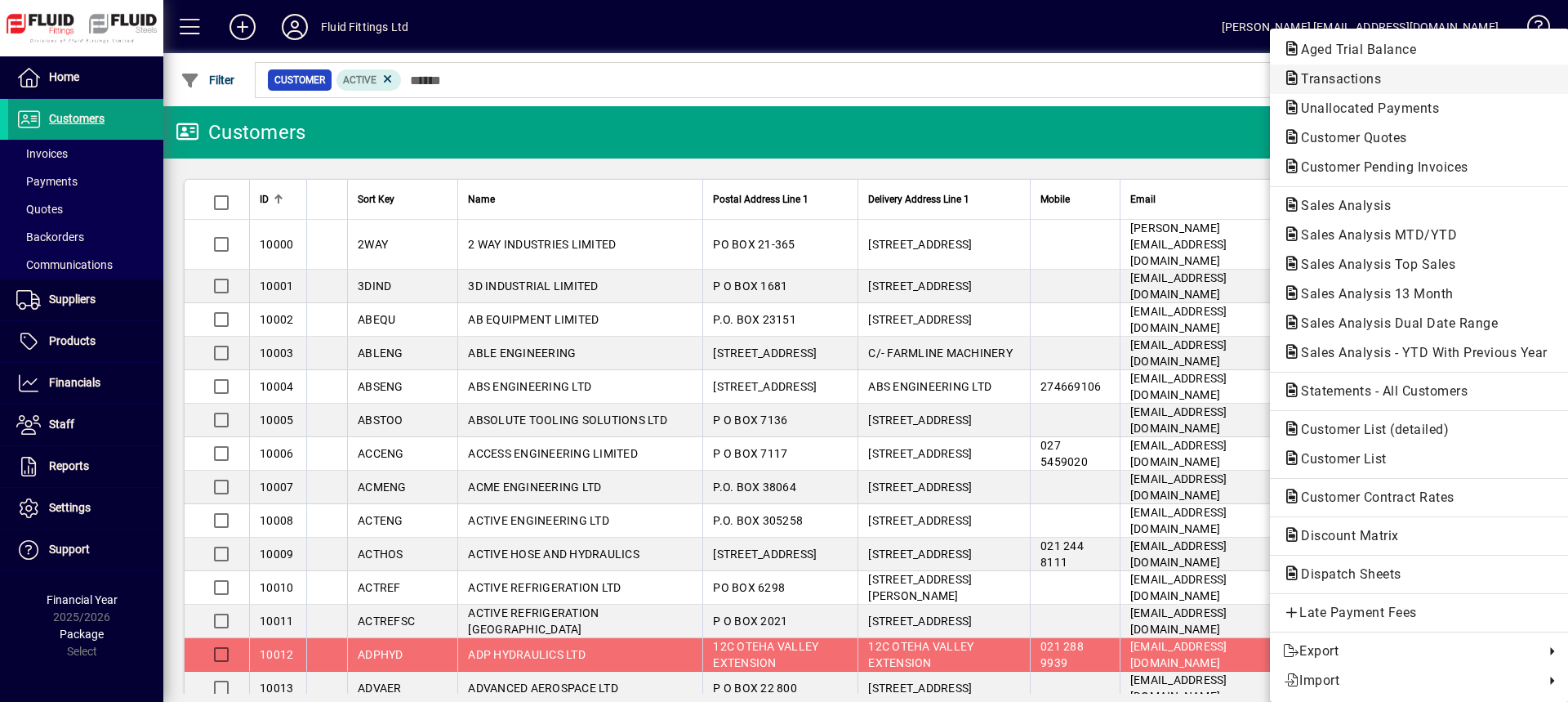
click at [1345, 80] on span "Transactions" at bounding box center [1336, 79] width 106 height 16
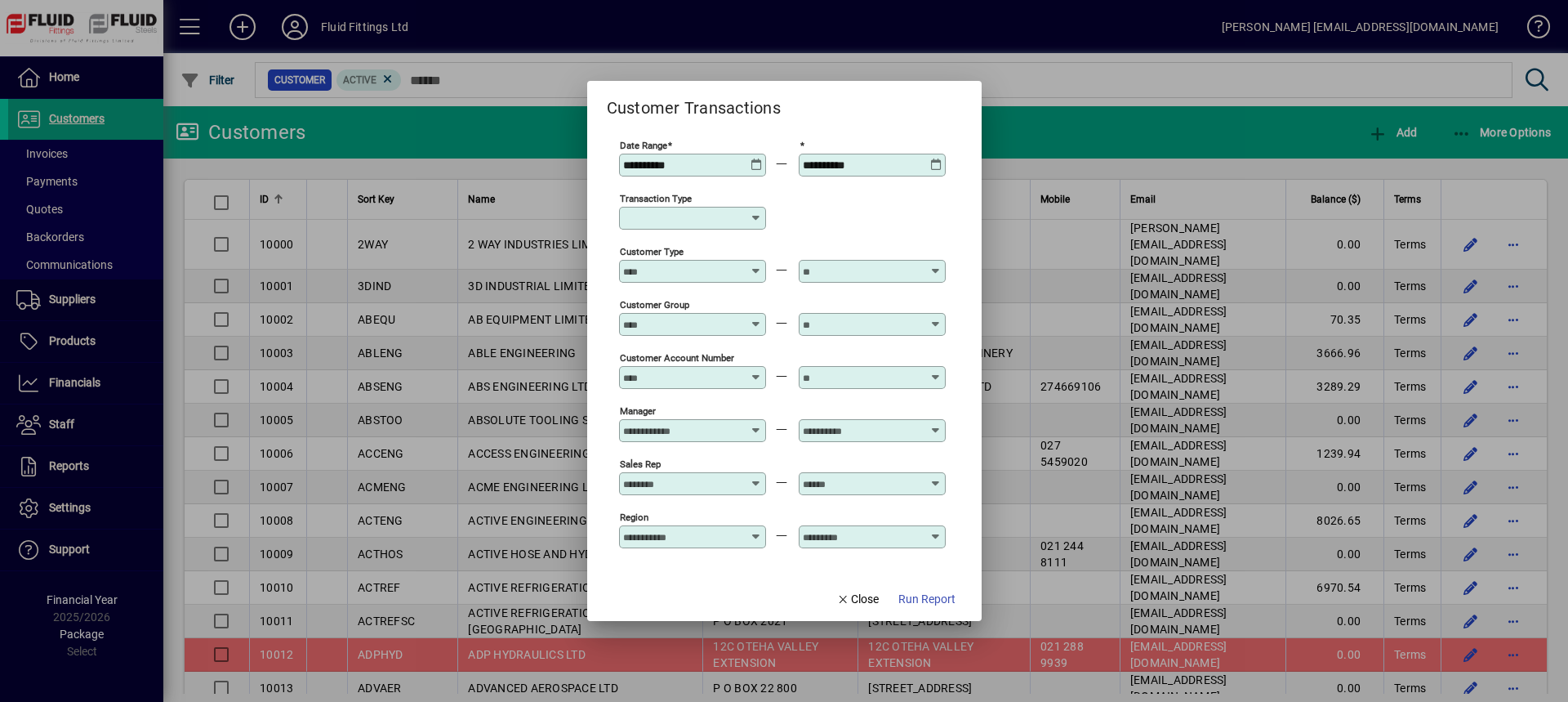
click at [755, 158] on icon at bounding box center [756, 158] width 12 height 0
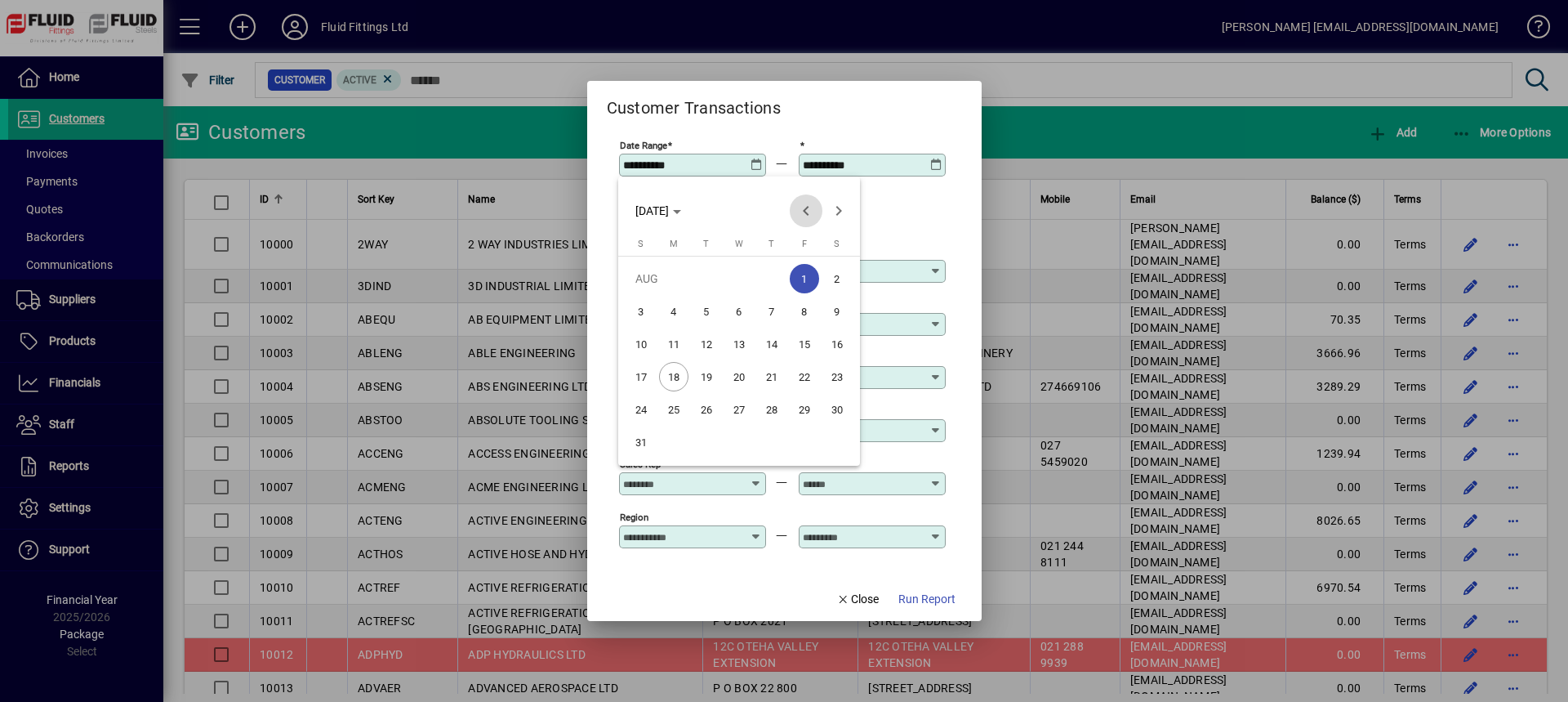
click at [809, 210] on span "Previous month" at bounding box center [806, 210] width 33 height 33
click at [814, 212] on span "Previous month" at bounding box center [806, 210] width 33 height 33
click at [846, 205] on span "Next month" at bounding box center [839, 210] width 33 height 33
click at [709, 310] on span "1" at bounding box center [706, 310] width 29 height 29
type input "**********"
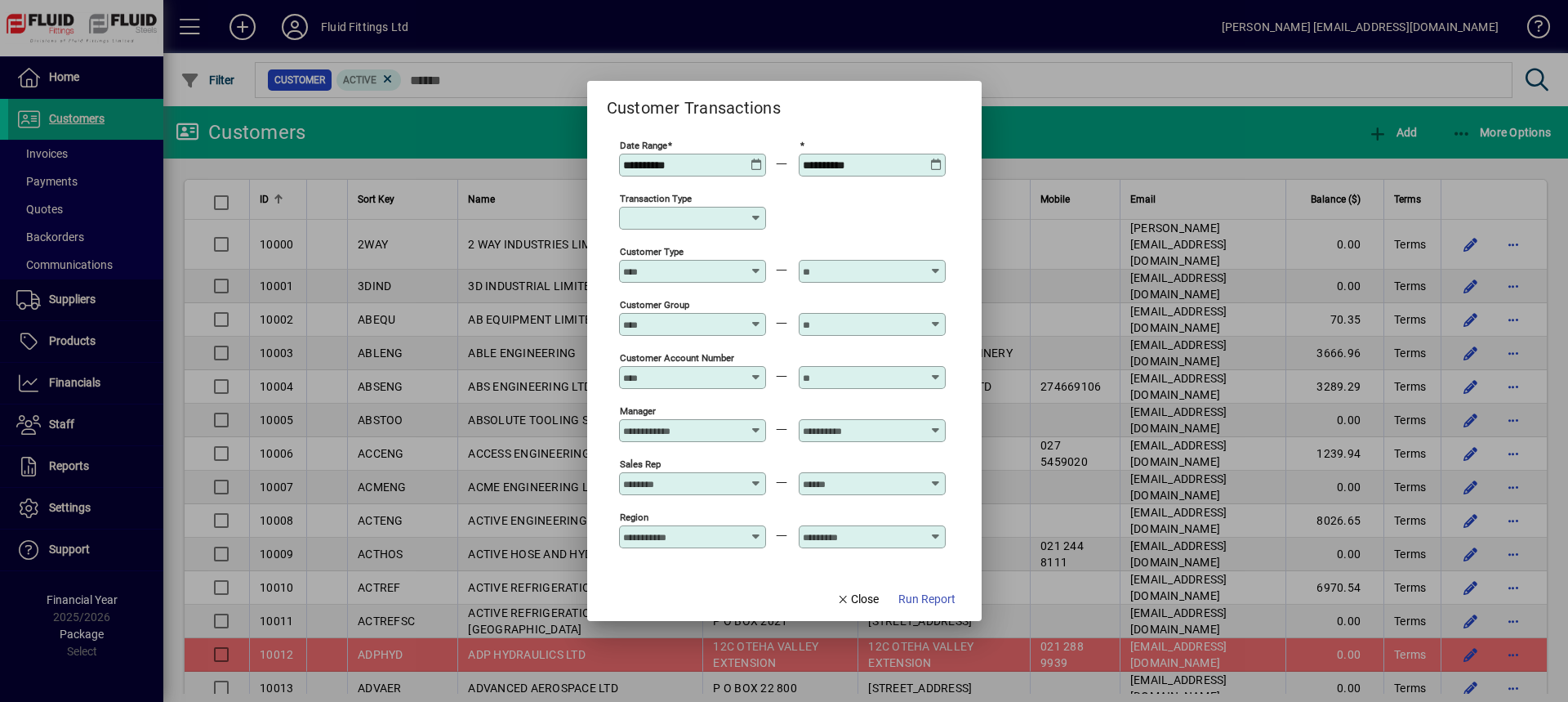
click at [853, 160] on input "**********" at bounding box center [862, 165] width 119 height 13
click at [934, 172] on div "**********" at bounding box center [874, 165] width 142 height 13
click at [937, 158] on icon at bounding box center [936, 158] width 12 height 0
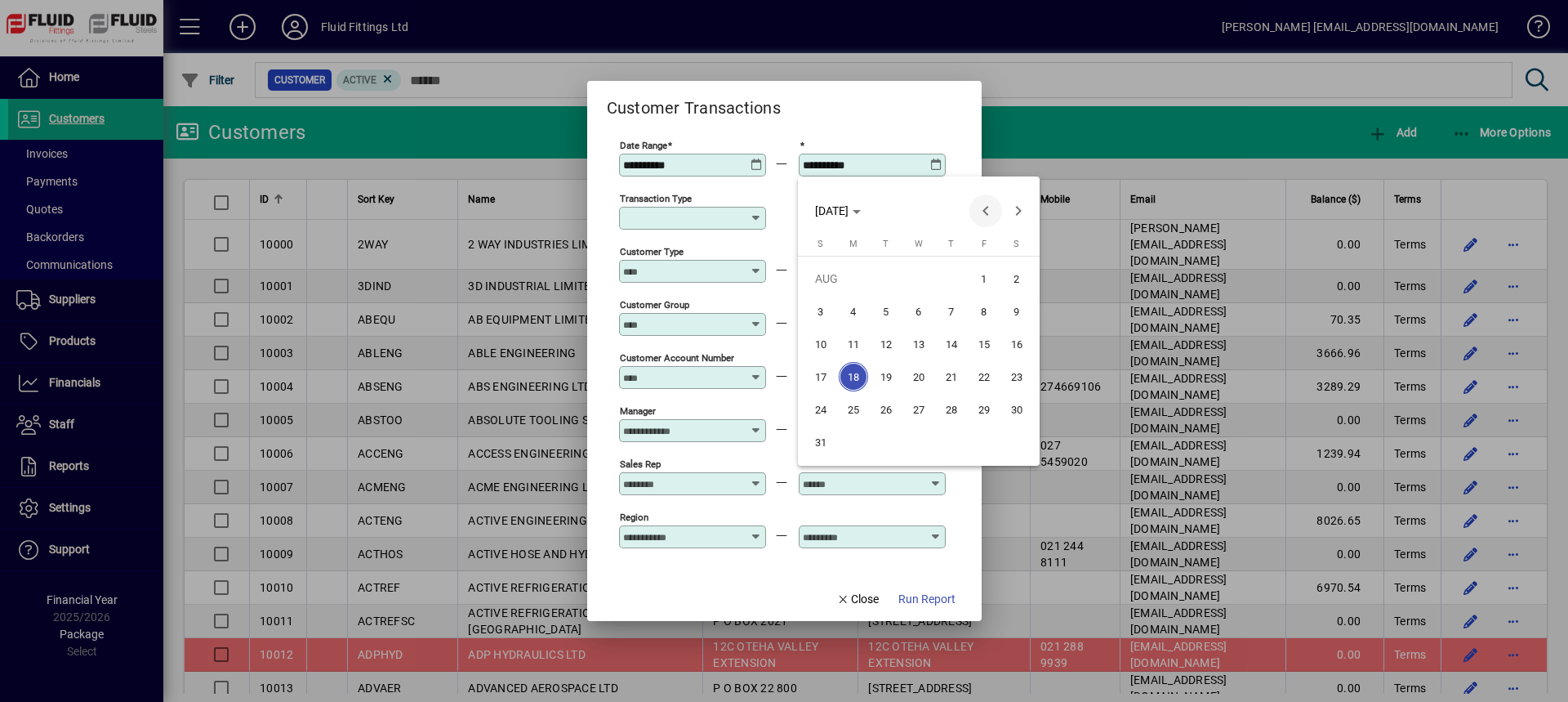
click at [988, 210] on span "Previous month" at bounding box center [985, 210] width 33 height 33
click at [948, 445] on span "31" at bounding box center [951, 441] width 29 height 29
type input "**********"
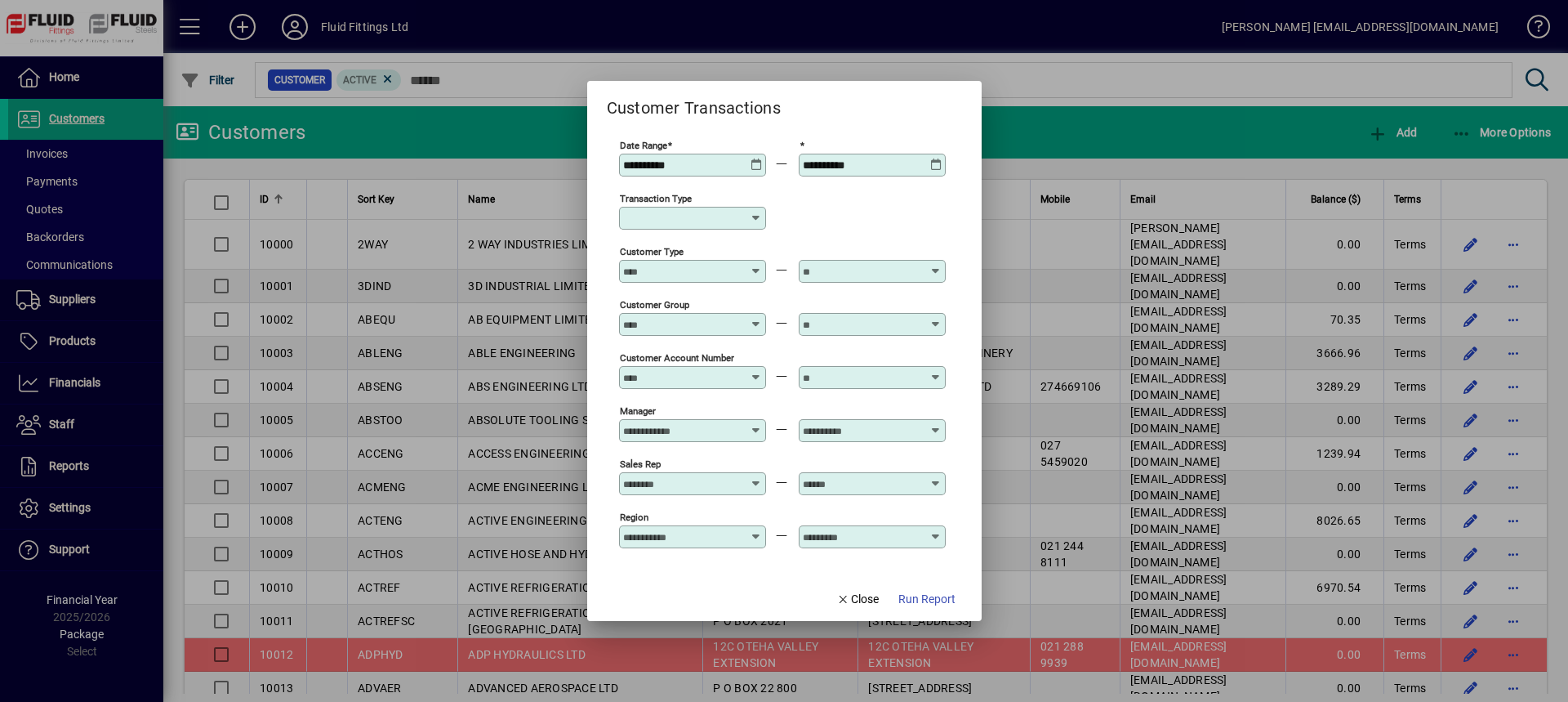
click at [757, 216] on icon at bounding box center [756, 218] width 13 height 13
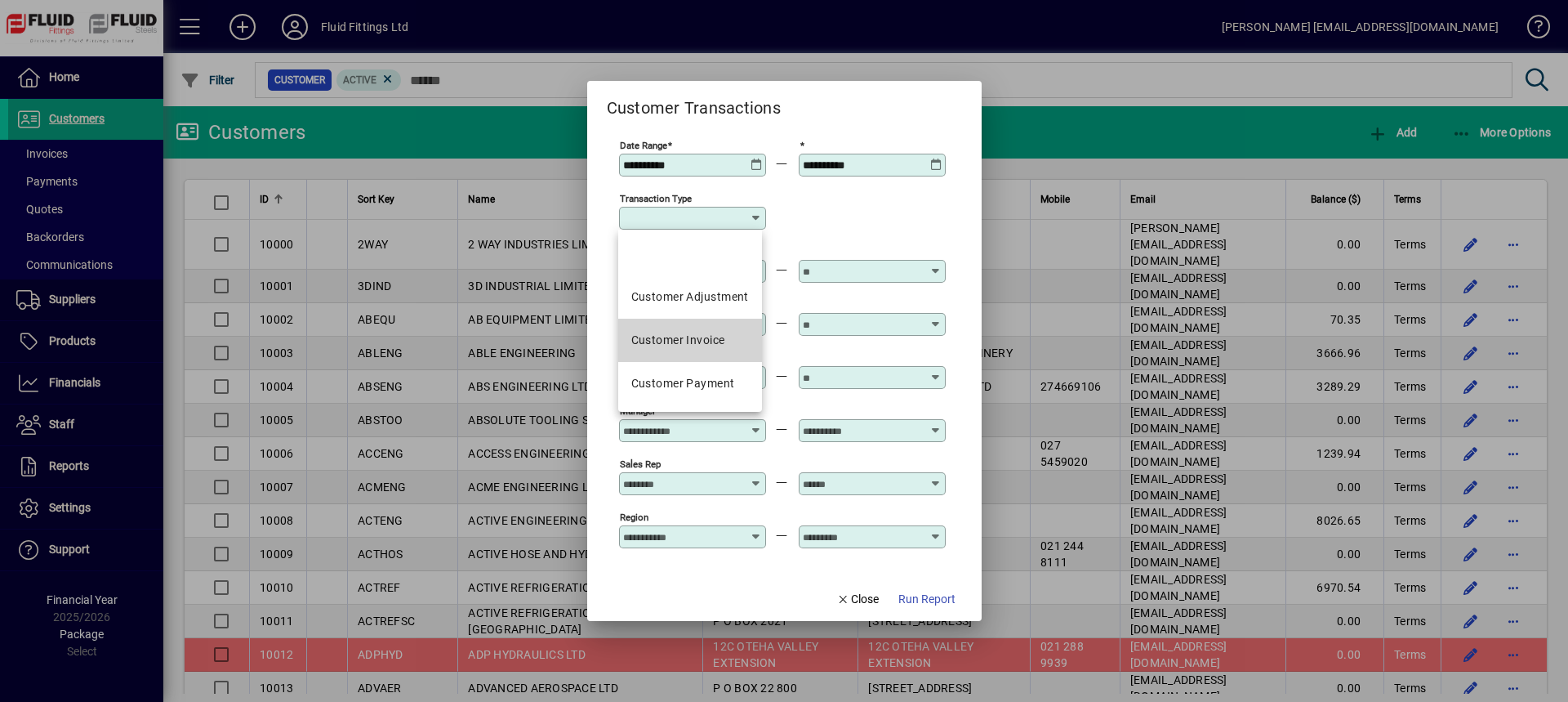
click at [723, 339] on div "Customer Invoice" at bounding box center [679, 340] width 94 height 17
type input "**********"
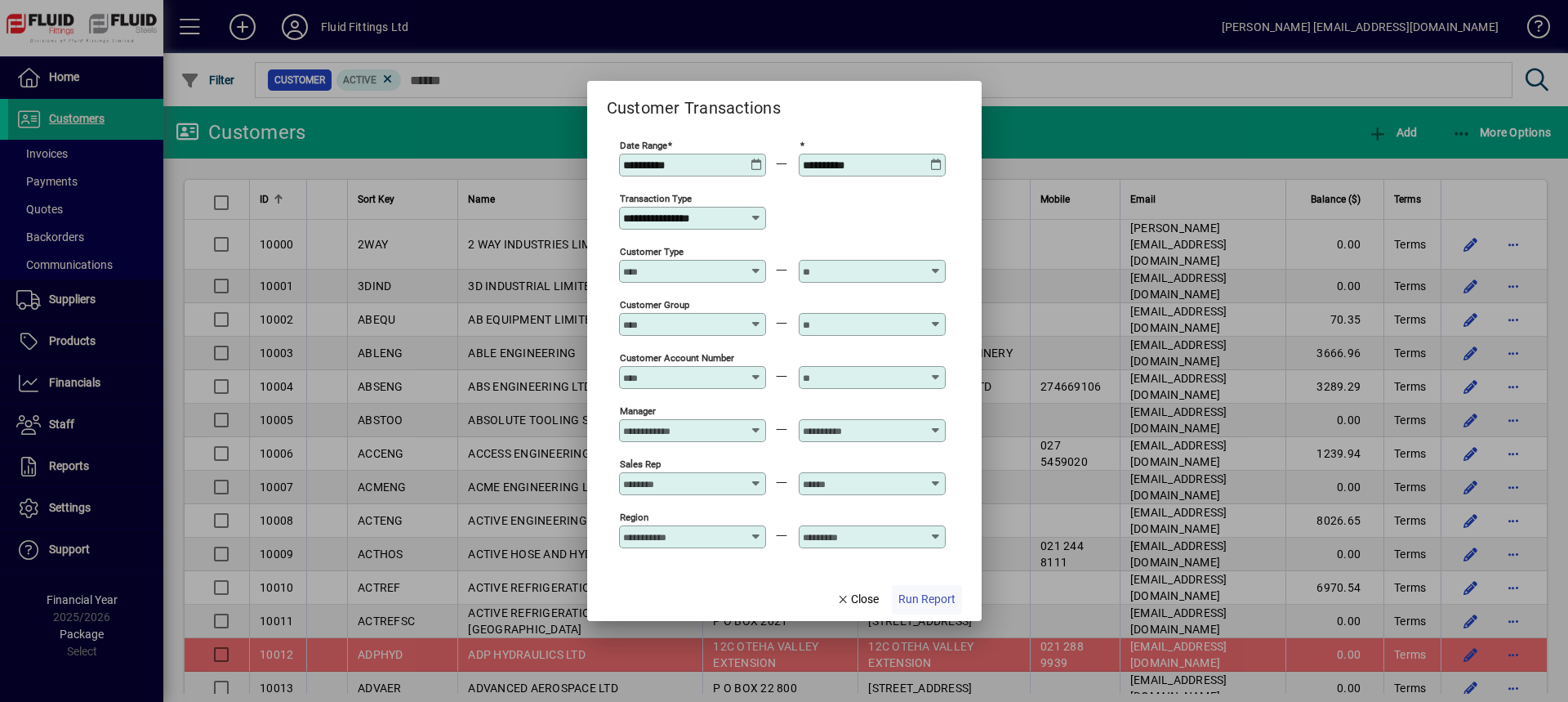
click at [924, 602] on span "Run Report" at bounding box center [927, 599] width 57 height 17
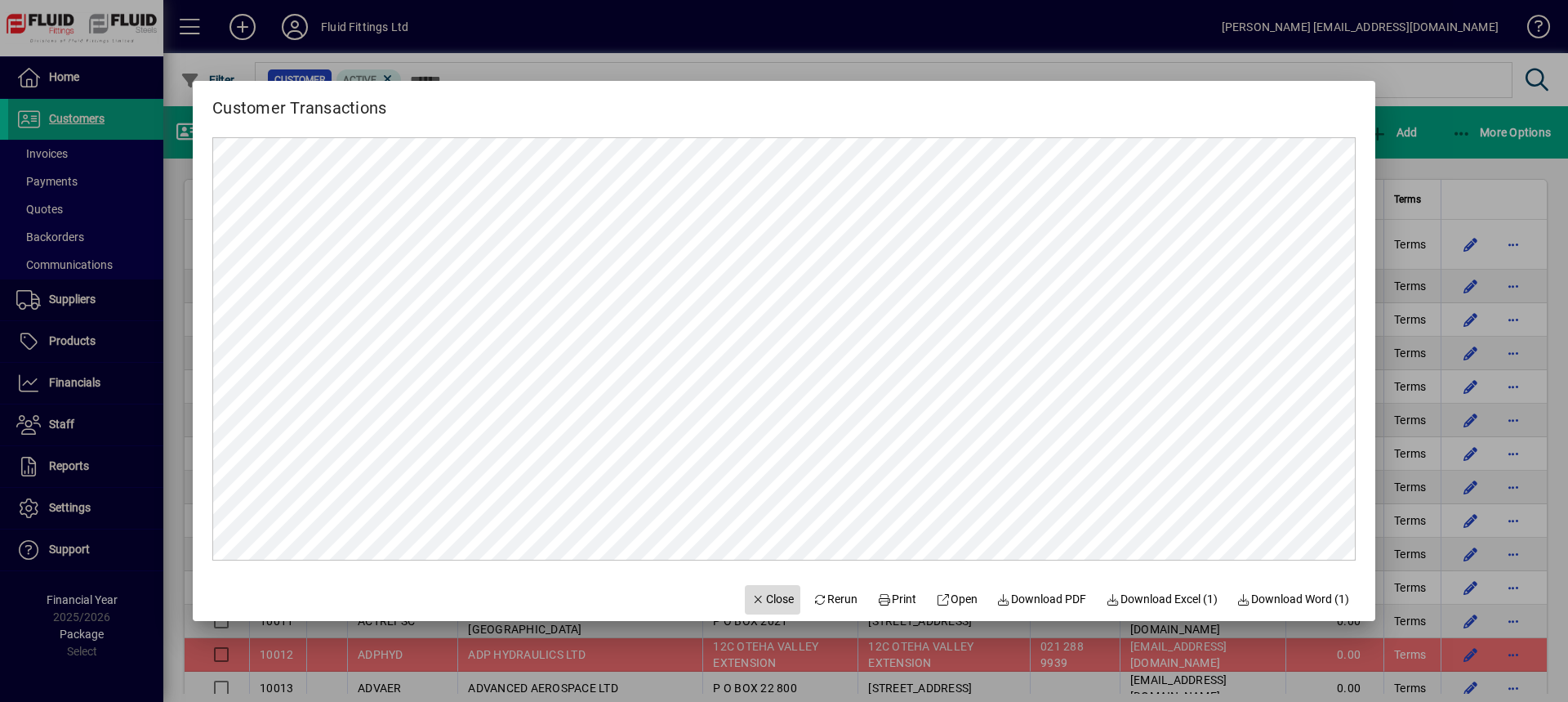
click at [761, 597] on span "Close" at bounding box center [772, 599] width 42 height 17
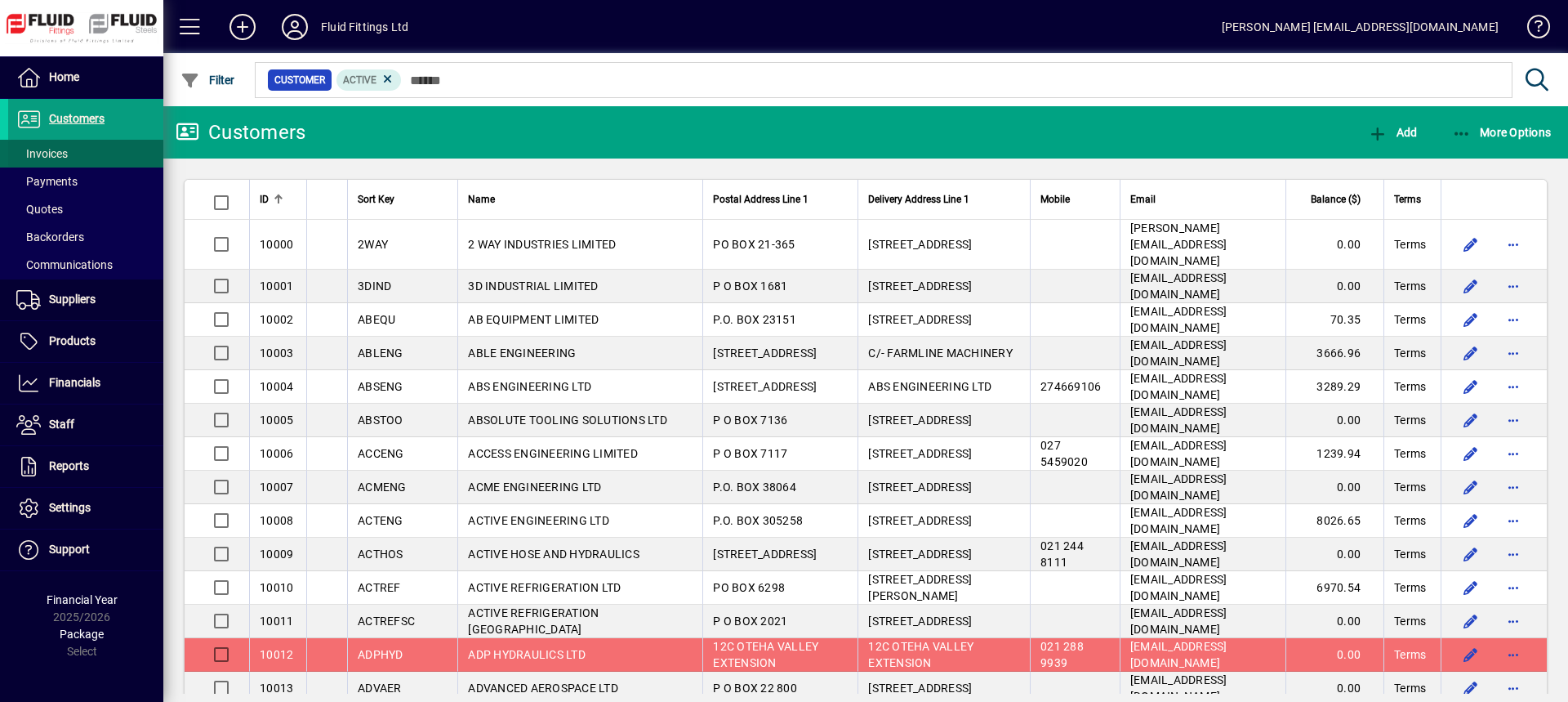
click at [82, 154] on span at bounding box center [86, 154] width 156 height 39
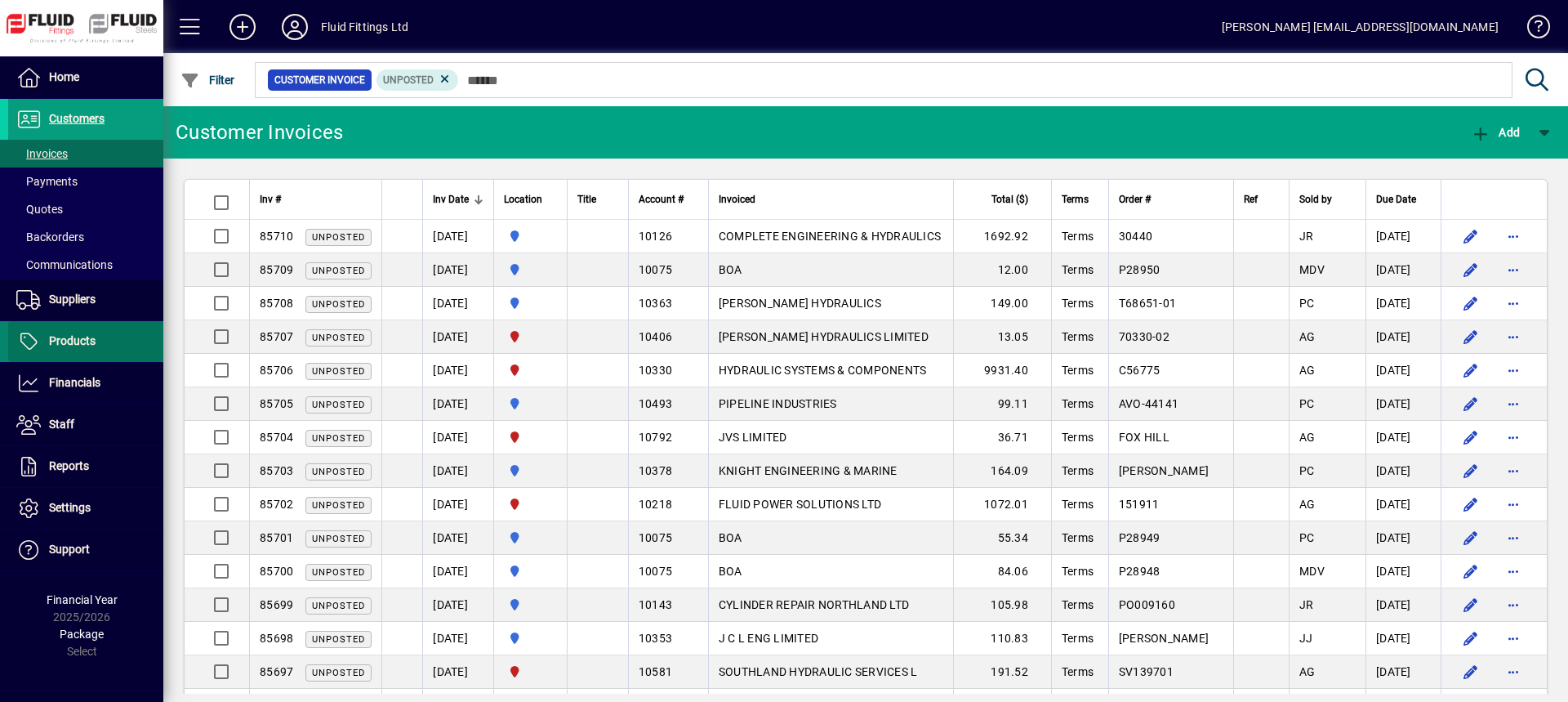
click at [85, 342] on span "Products" at bounding box center [72, 340] width 47 height 13
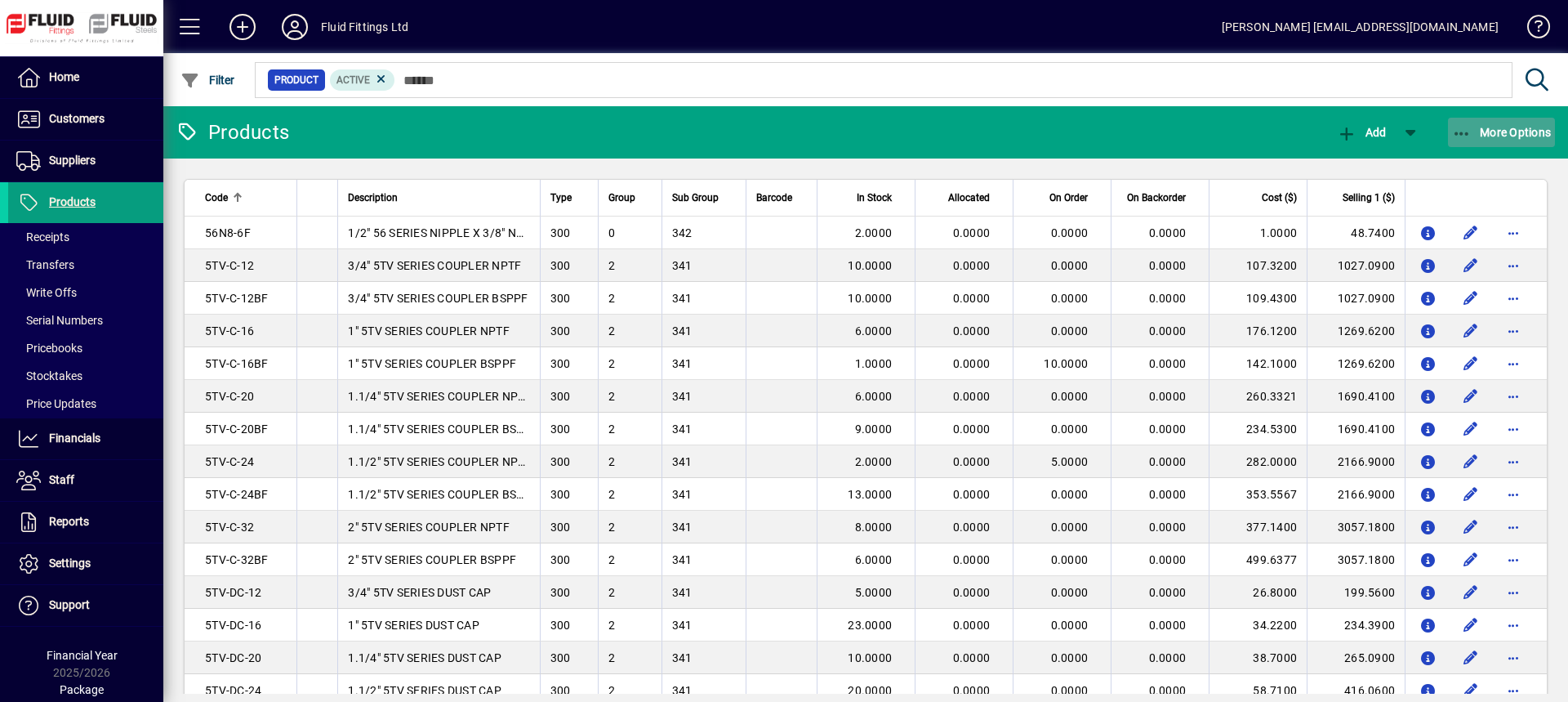
click at [1490, 135] on span "More Options" at bounding box center [1501, 132] width 99 height 13
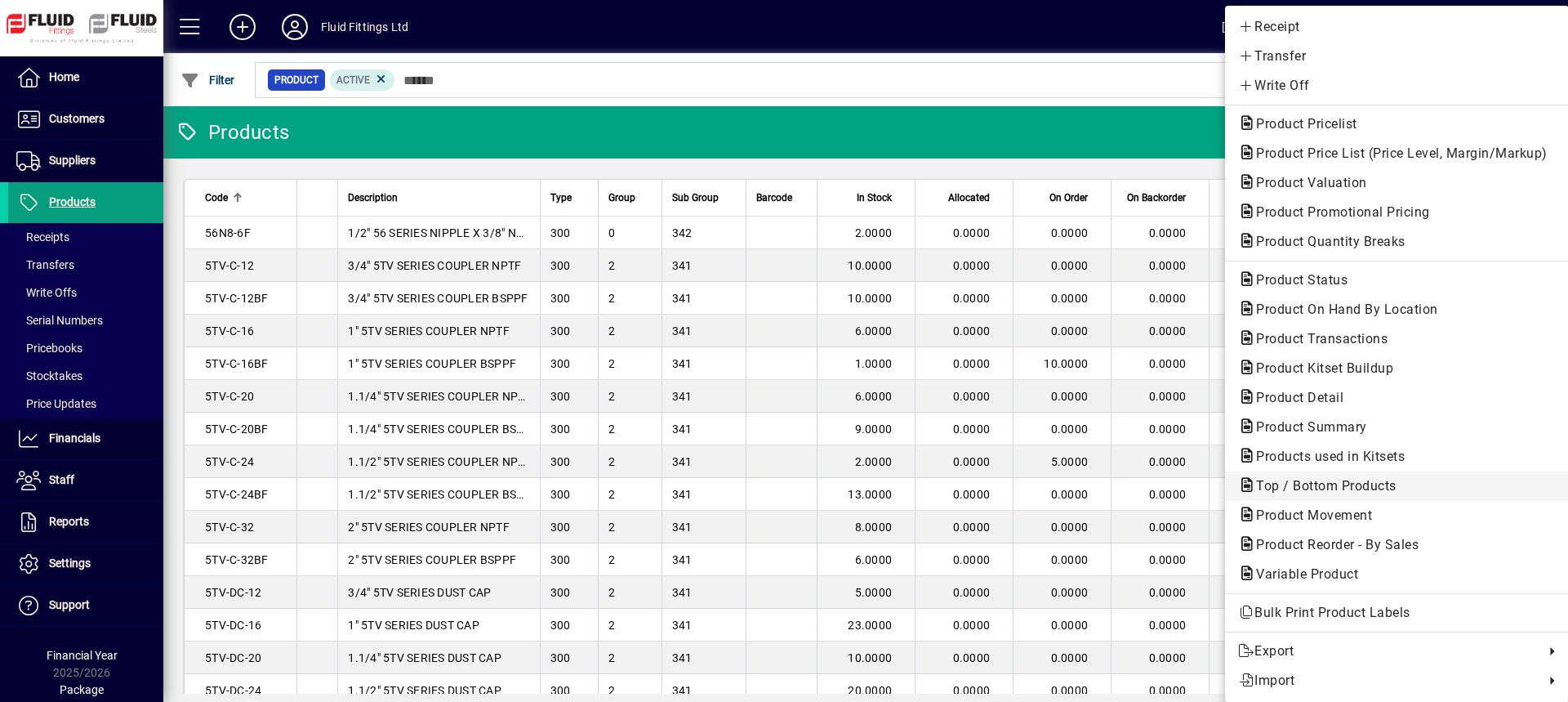
click at [1260, 485] on span "Top / Bottom Products" at bounding box center [1322, 485] width 167 height 16
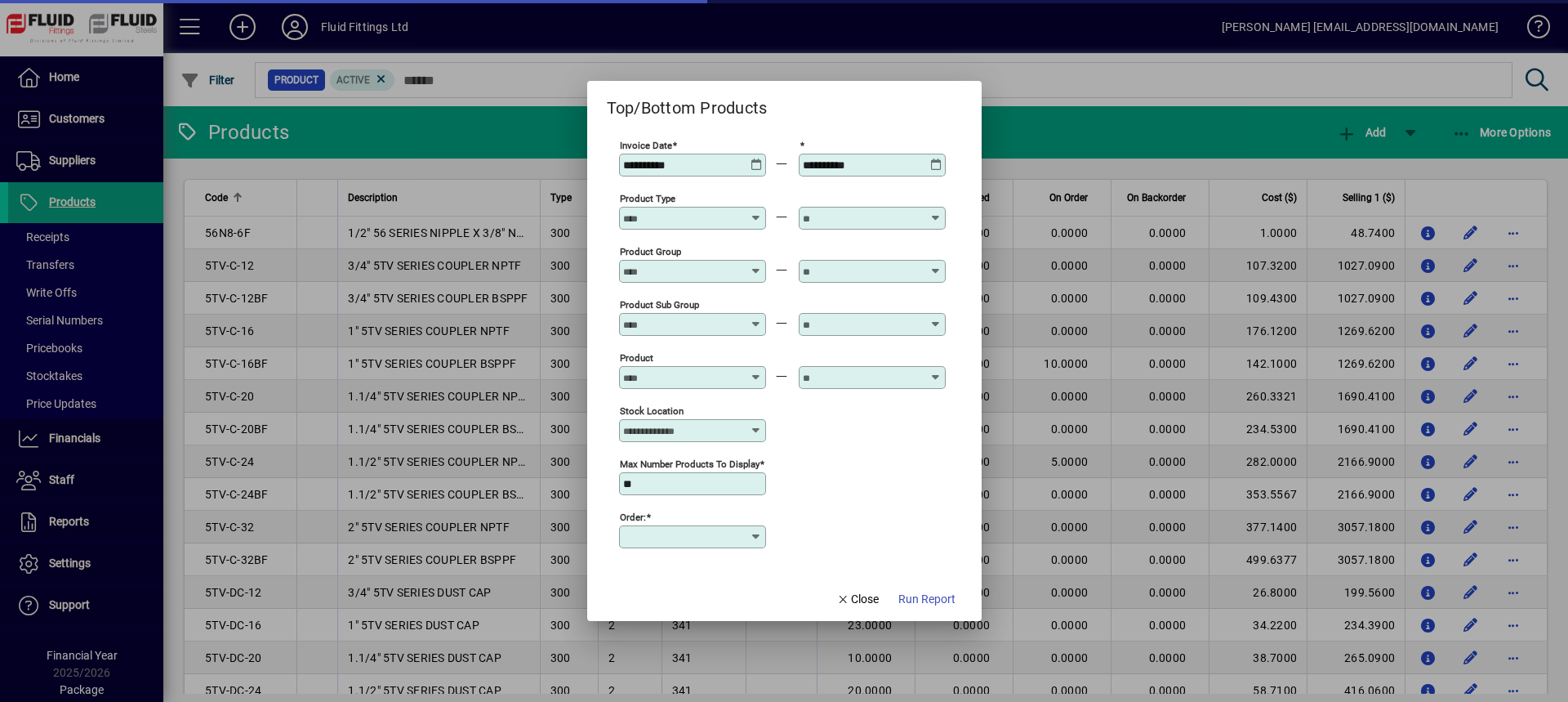
type input "***"
type input "*****"
type input "**********"
click at [758, 158] on icon at bounding box center [756, 158] width 12 height 0
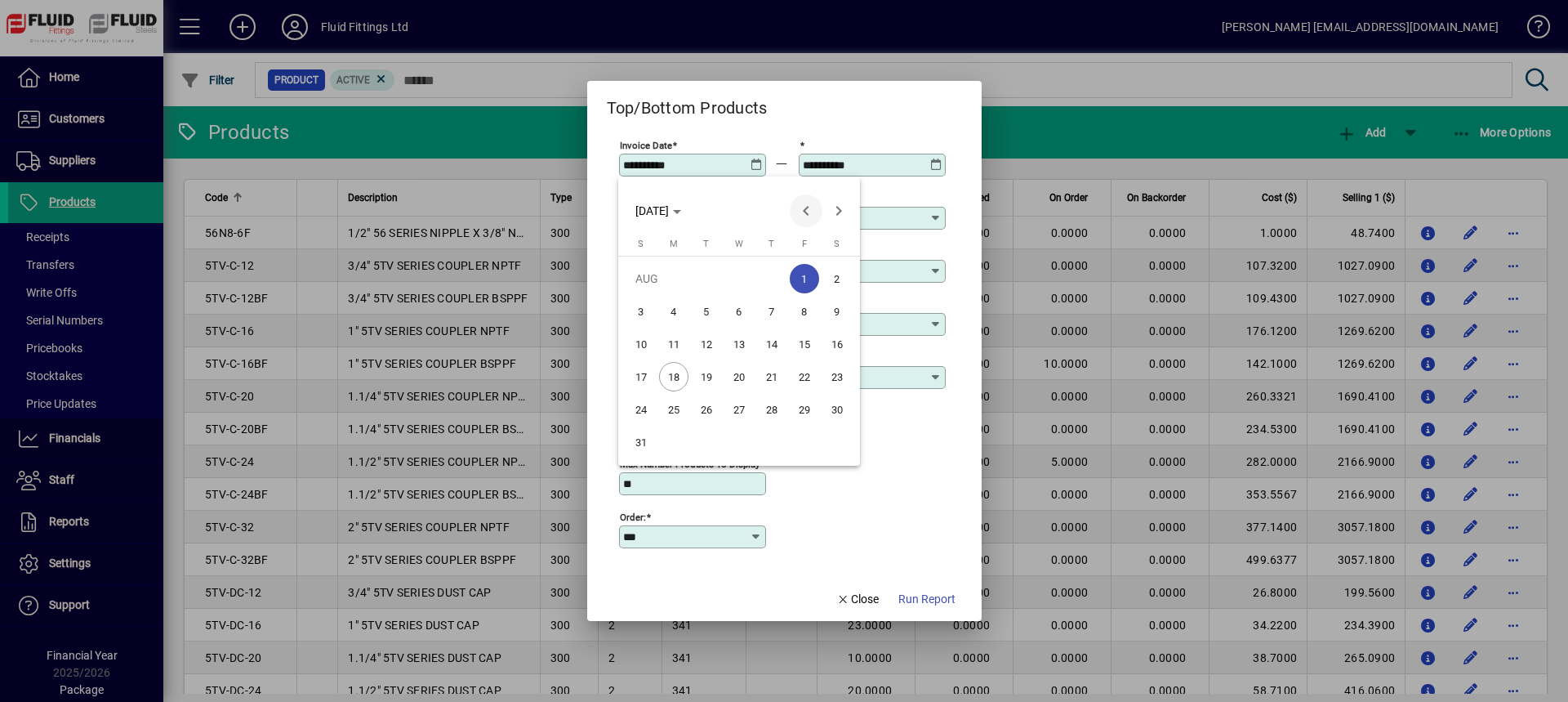
click at [802, 209] on span "Previous month" at bounding box center [806, 210] width 33 height 33
click at [703, 312] on span "1" at bounding box center [706, 310] width 29 height 29
type input "**********"
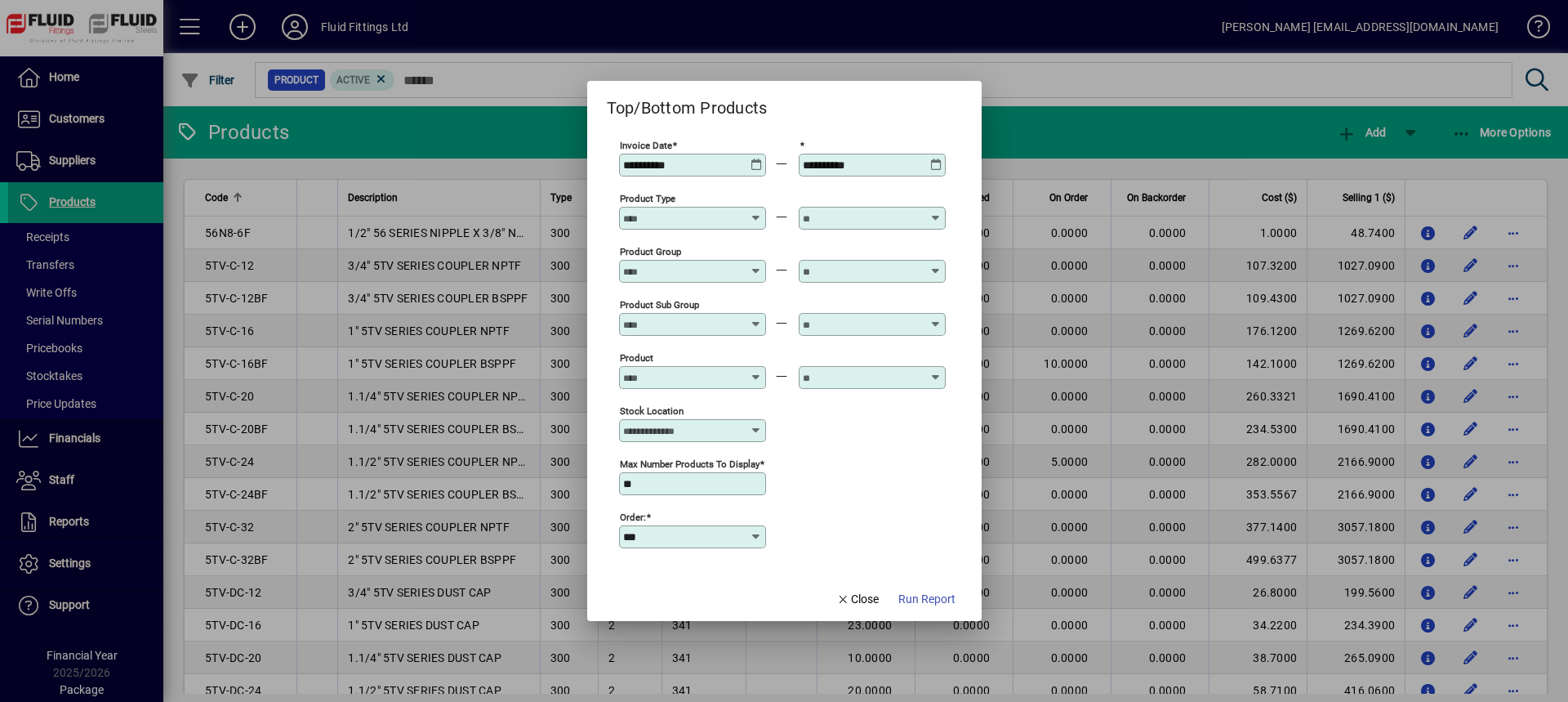
click at [941, 166] on div "**********" at bounding box center [874, 165] width 142 height 13
click at [933, 158] on icon at bounding box center [936, 158] width 12 height 0
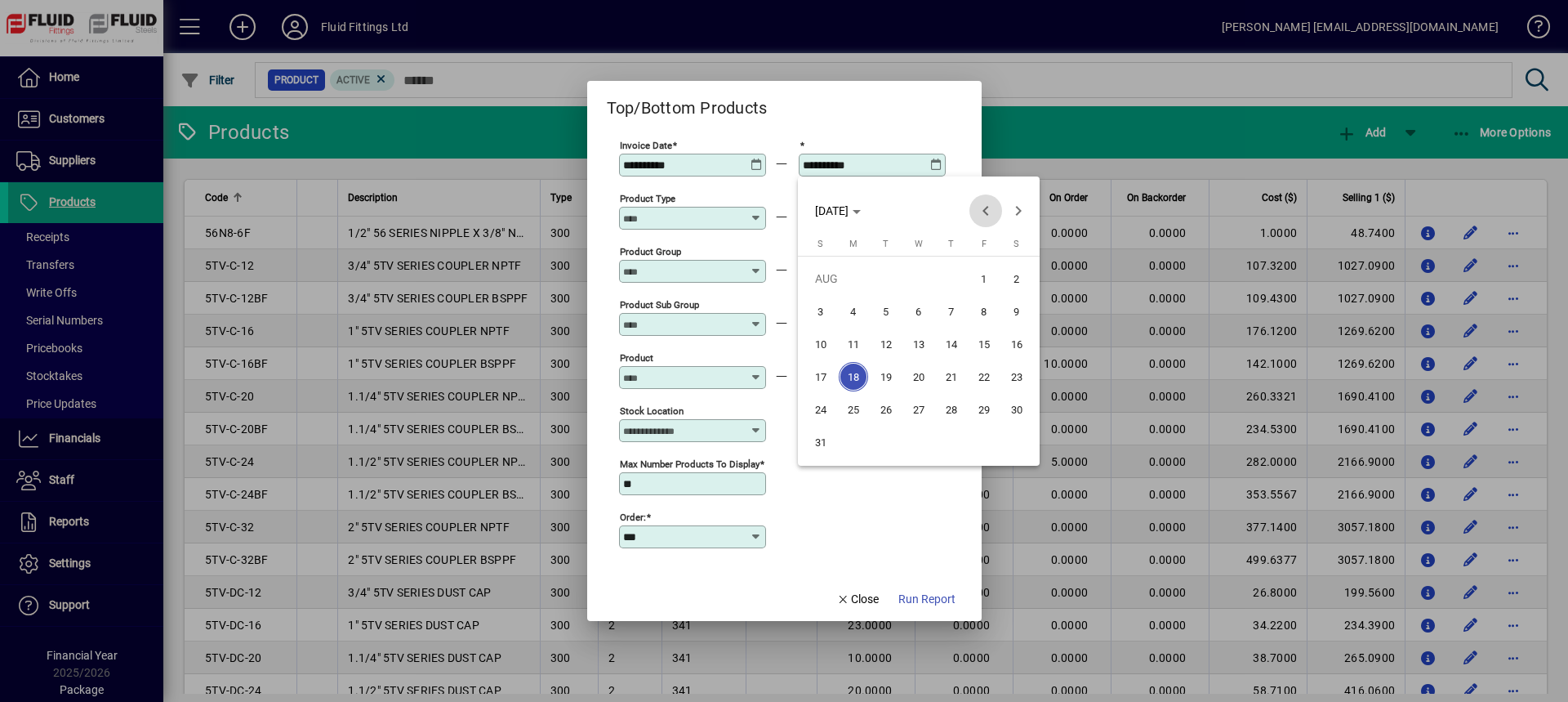
click at [984, 215] on span "Previous month" at bounding box center [985, 210] width 33 height 33
click at [955, 441] on span "31" at bounding box center [951, 441] width 29 height 29
type input "**********"
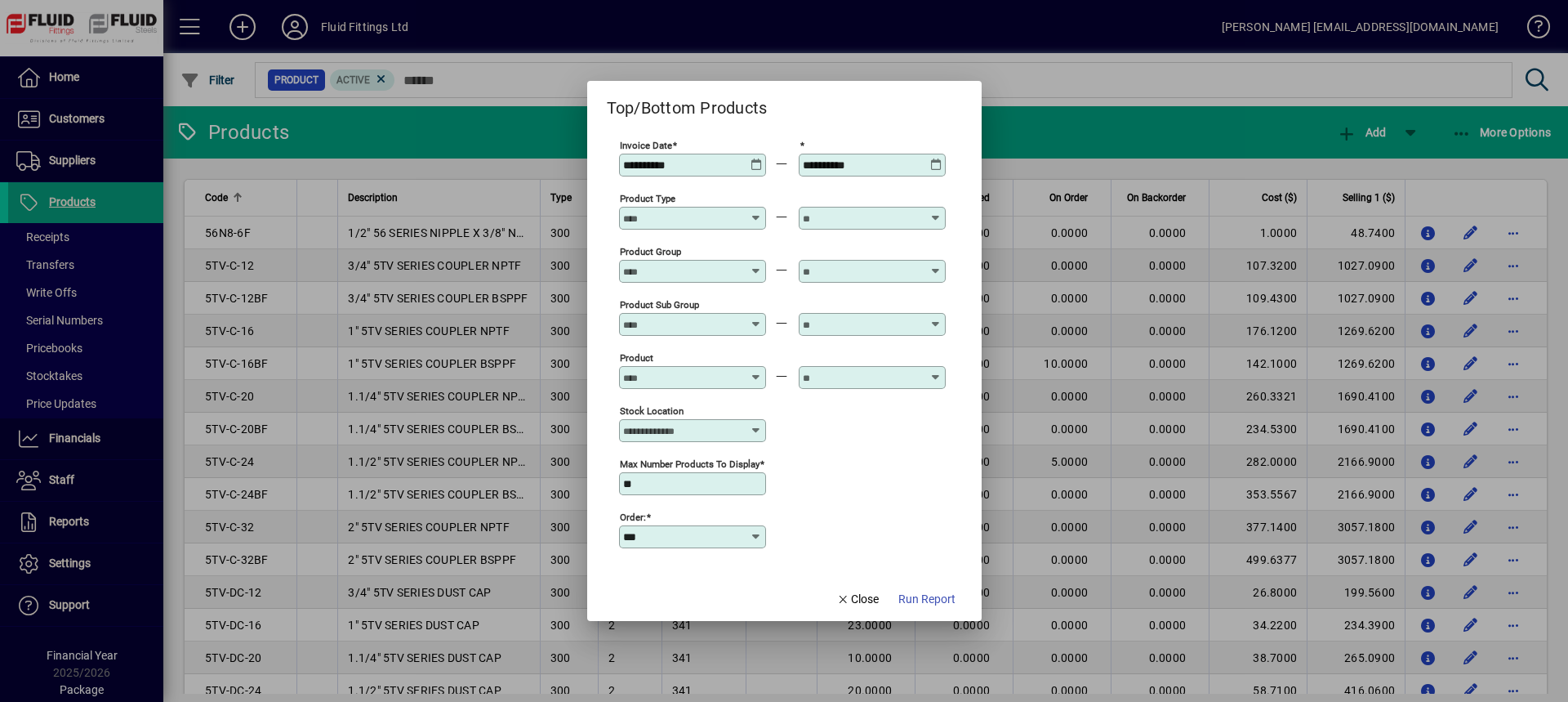
click at [655, 320] on input "Product Sub Group" at bounding box center [682, 324] width 119 height 13
click at [676, 401] on div "101 STEEL TUBE LINE" at bounding box center [690, 403] width 116 height 17
type input "**********"
click at [838, 321] on input "text" at bounding box center [862, 324] width 119 height 13
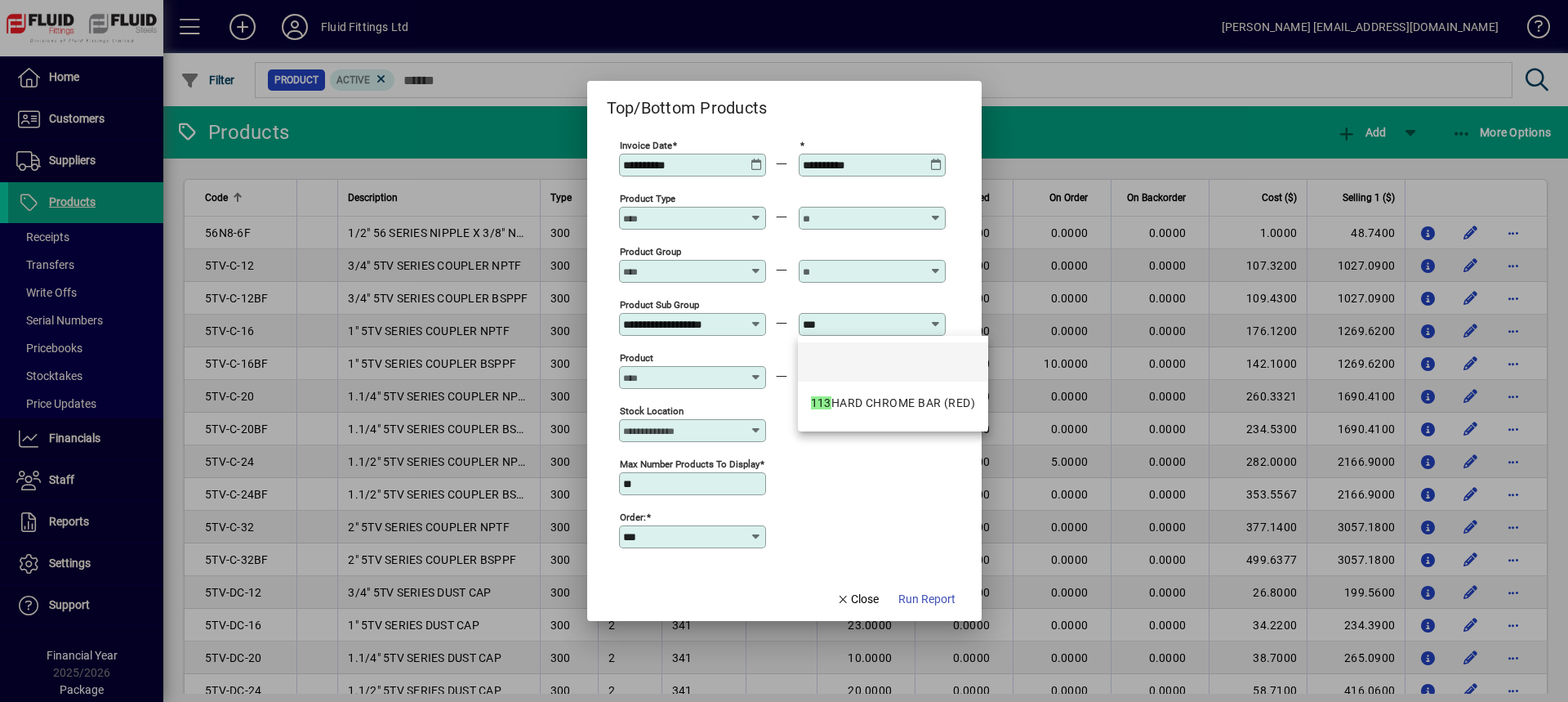
click at [837, 321] on input "***" at bounding box center [862, 324] width 119 height 13
click at [840, 321] on input "***" at bounding box center [862, 324] width 119 height 13
click at [869, 403] on div "201 FEEDLINE TUBE 316 SS" at bounding box center [884, 403] width 147 height 17
type input "**********"
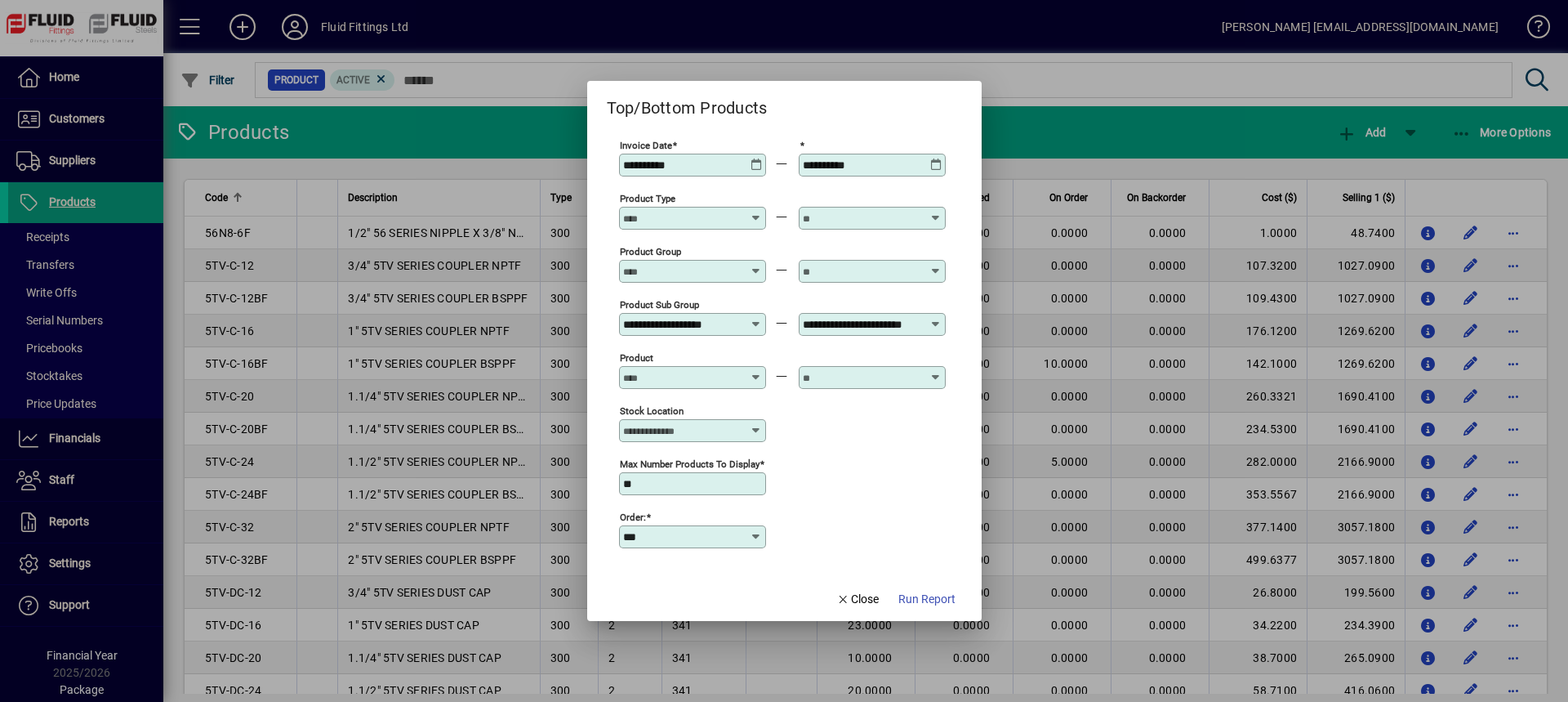
click at [755, 428] on icon at bounding box center [756, 430] width 13 height 13
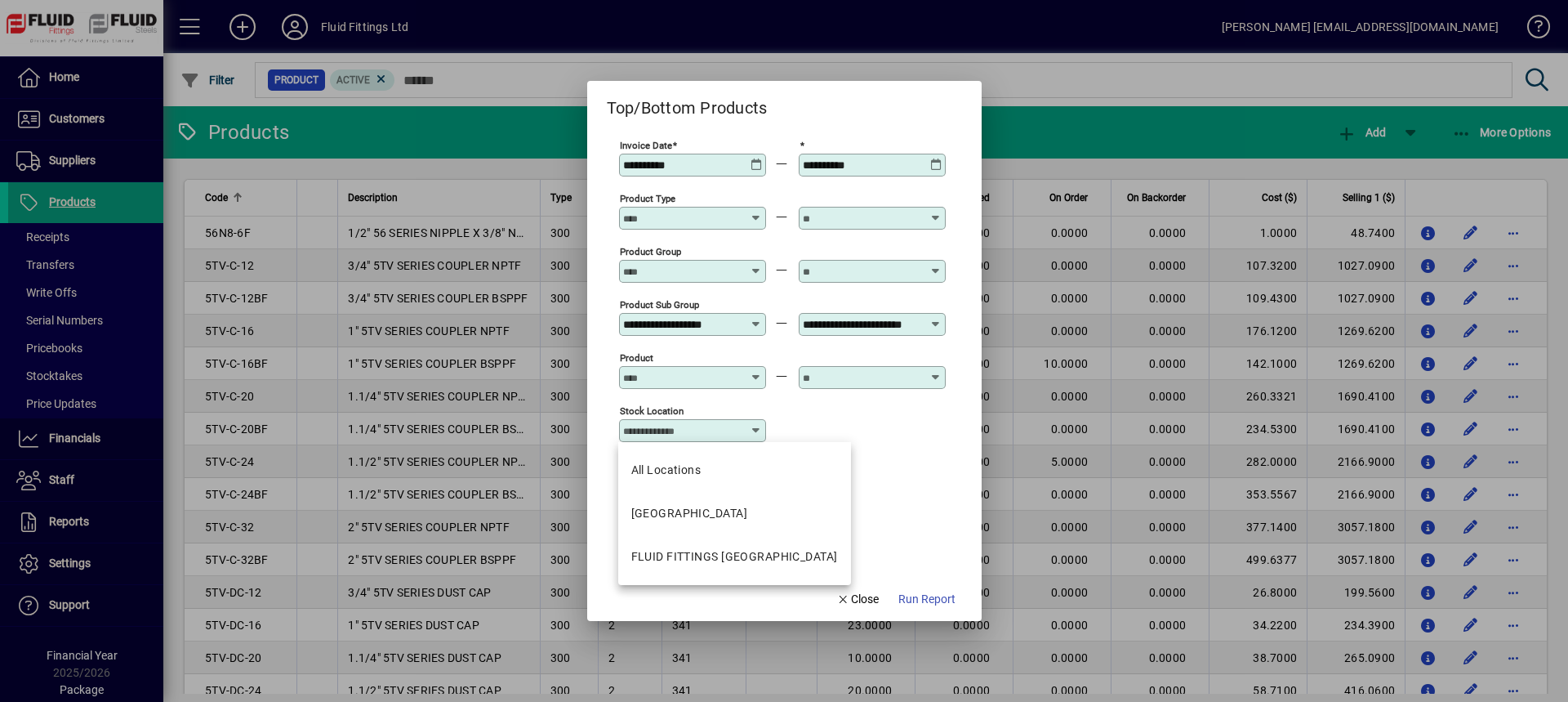
click at [755, 428] on icon at bounding box center [756, 430] width 13 height 13
click at [710, 470] on mat-option "All Locations" at bounding box center [735, 470] width 232 height 43
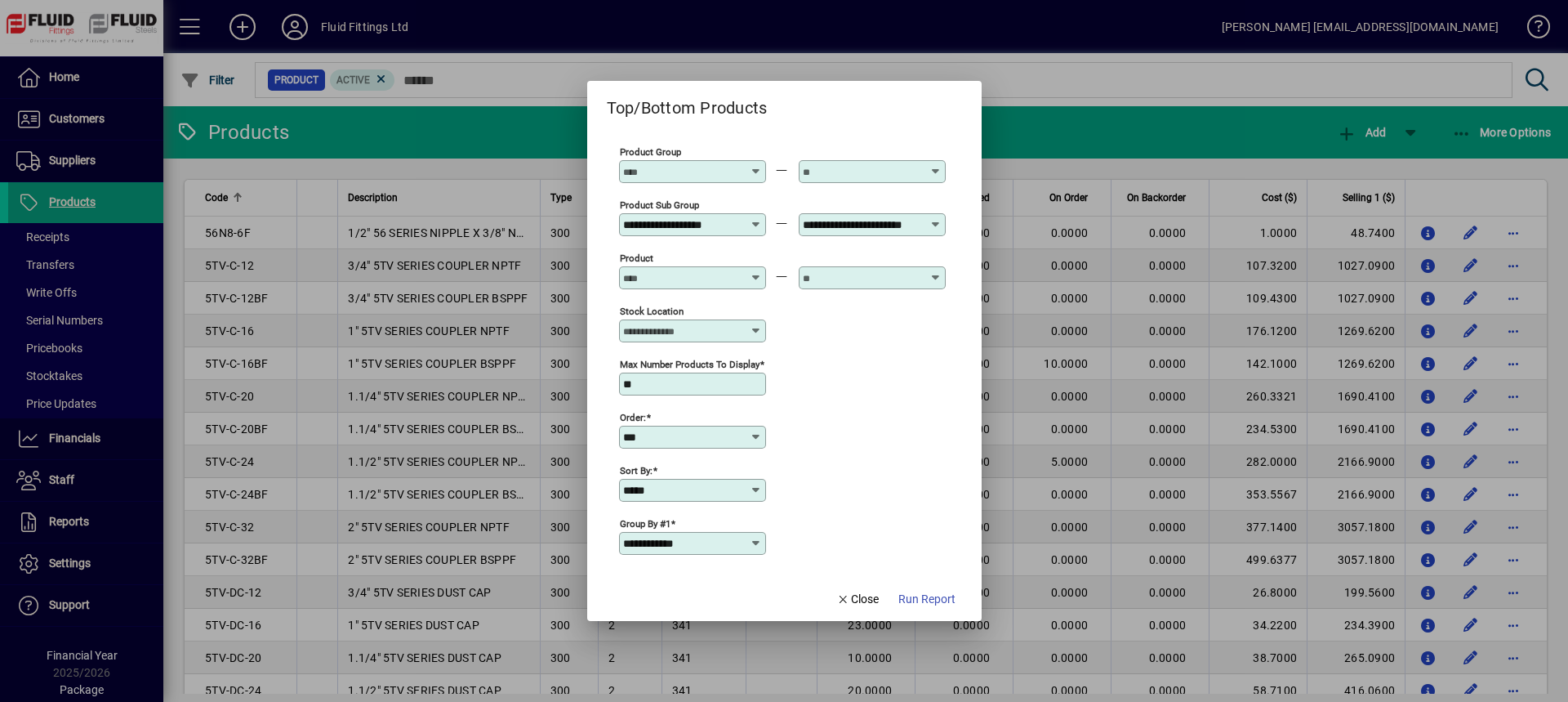
scroll to position [217, 0]
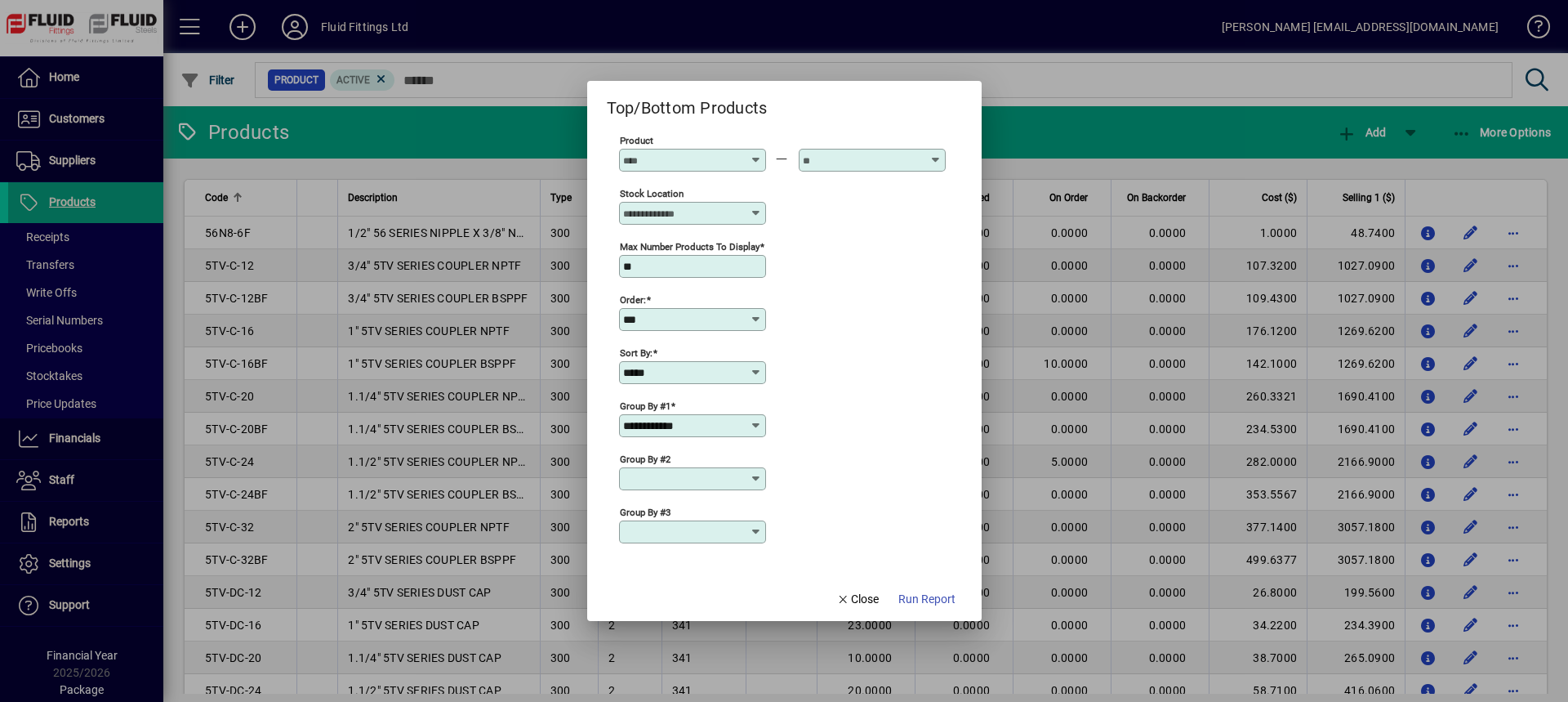
click at [756, 371] on icon at bounding box center [756, 372] width 13 height 13
click at [657, 624] on div "Weight" at bounding box center [650, 628] width 37 height 17
type input "******"
click at [754, 426] on icon at bounding box center [756, 426] width 13 height 13
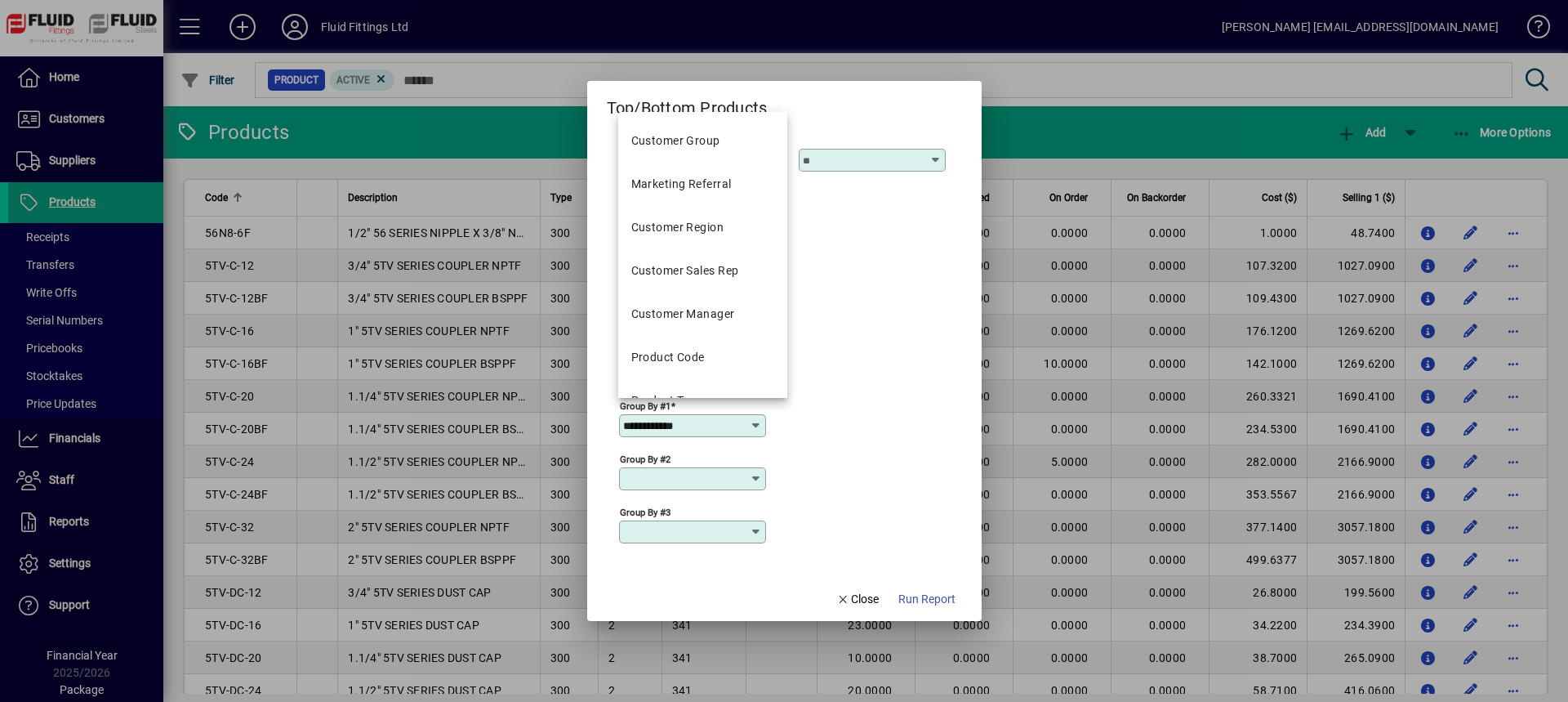
scroll to position [490, 0]
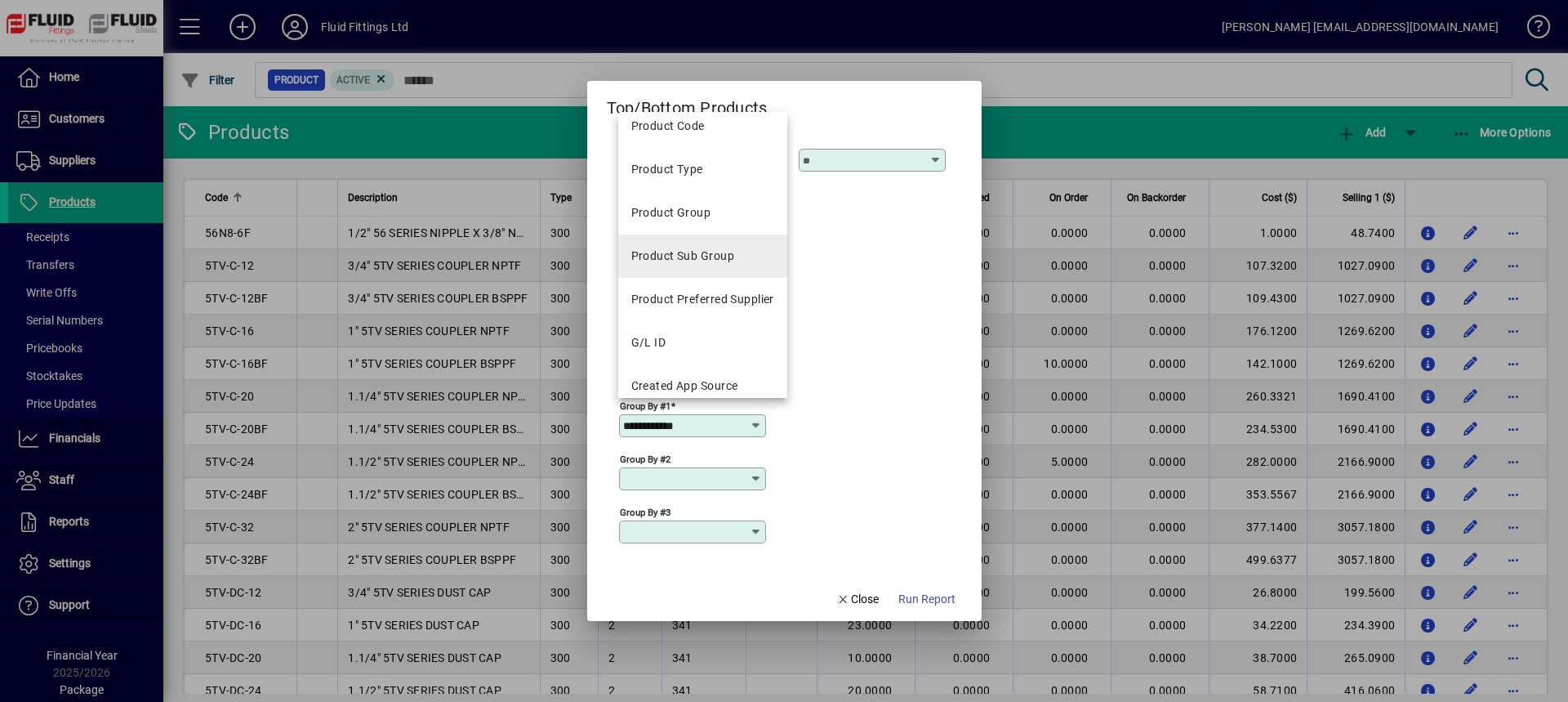
click at [716, 257] on div "Product Sub Group" at bounding box center [683, 256] width 103 height 17
type input "**********"
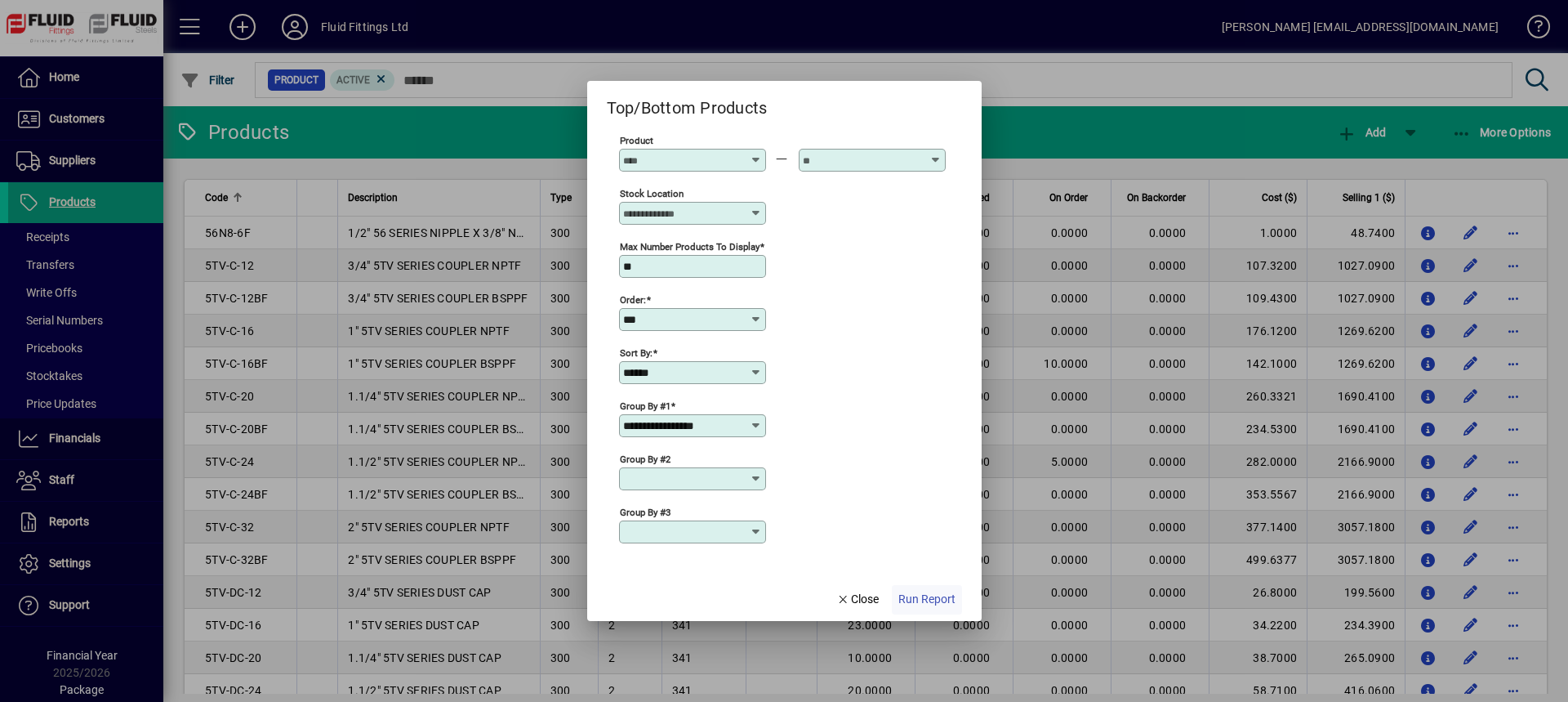
click at [921, 603] on span "Run Report" at bounding box center [927, 599] width 57 height 17
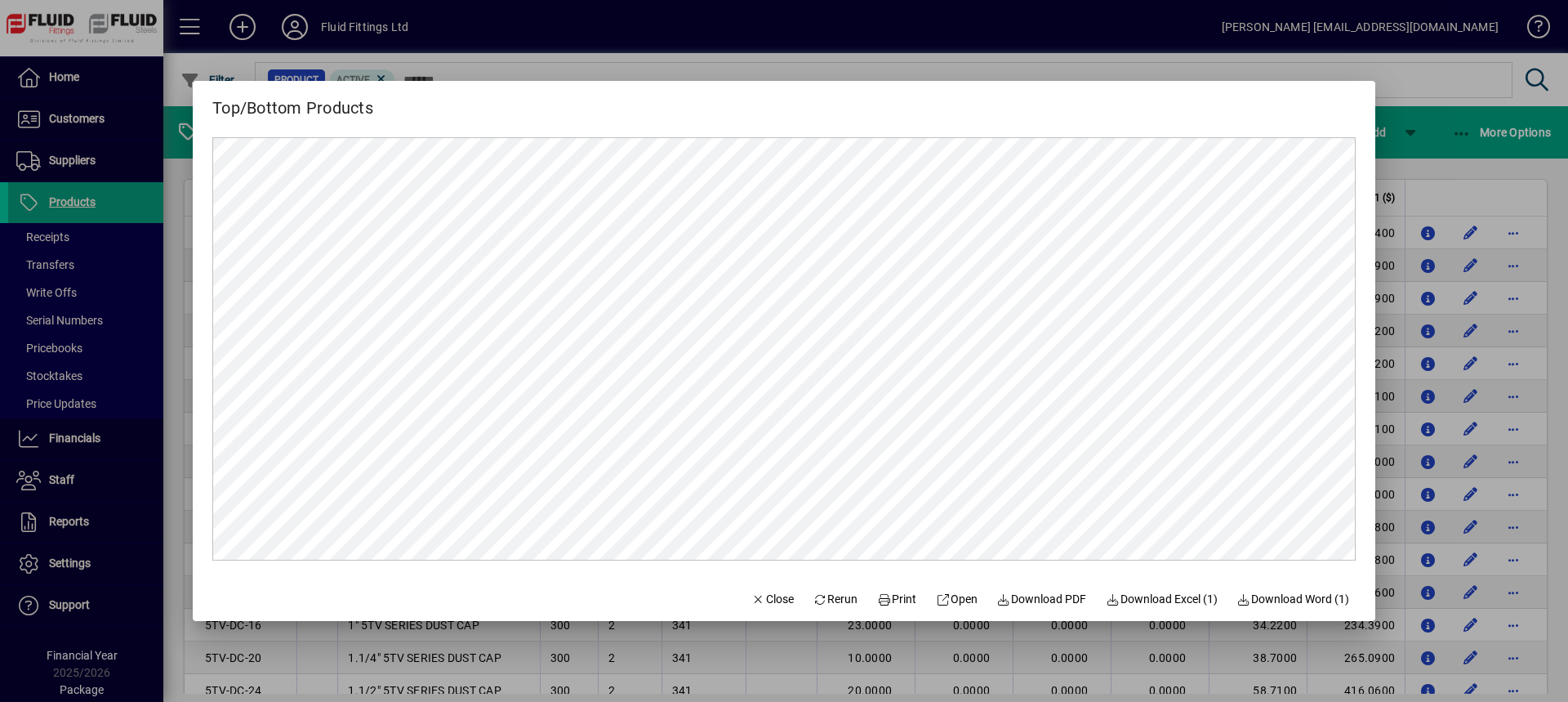
scroll to position [0, 0]
click at [1168, 604] on span "Download Excel (1)" at bounding box center [1161, 599] width 112 height 17
click at [756, 598] on span "Close" at bounding box center [772, 599] width 42 height 17
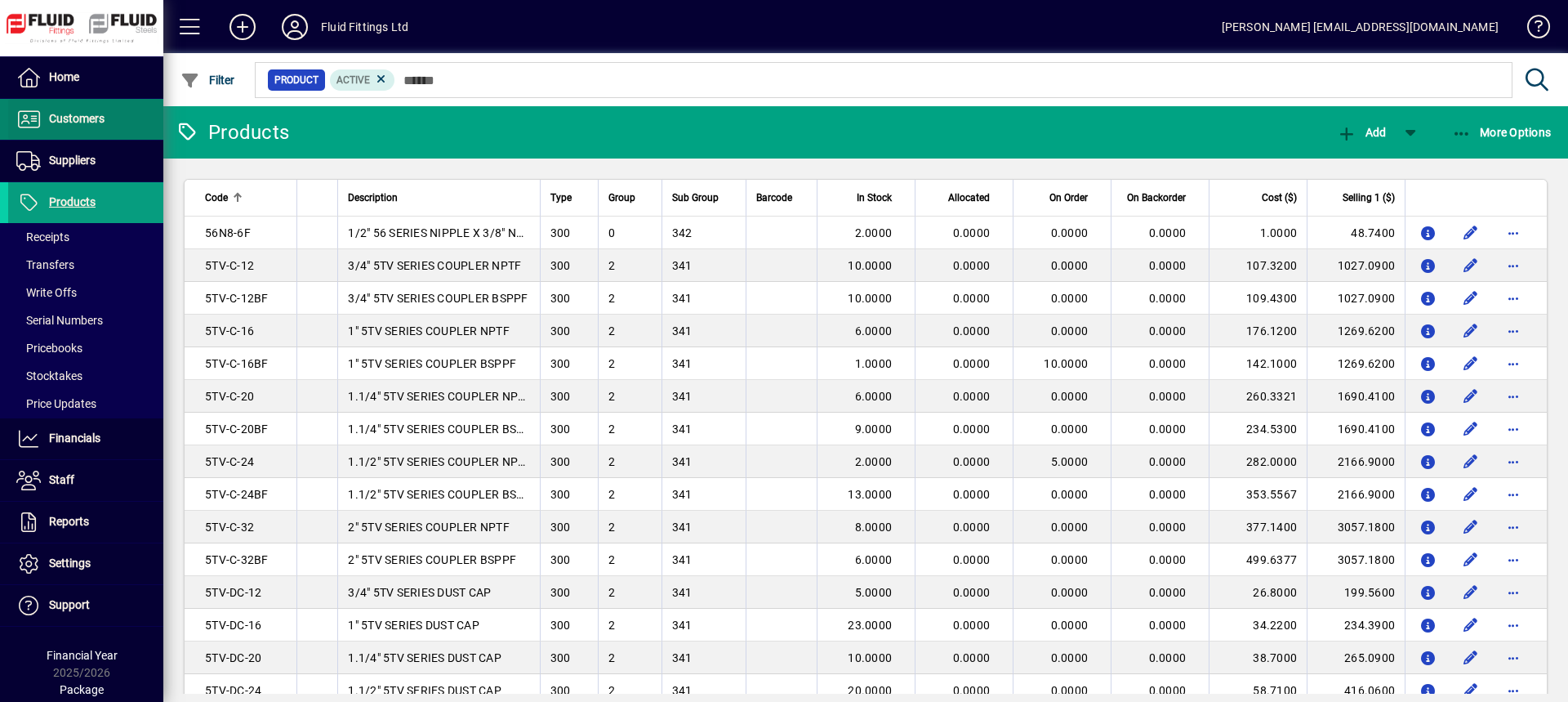
click at [72, 123] on span "Customers" at bounding box center [76, 118] width 55 height 13
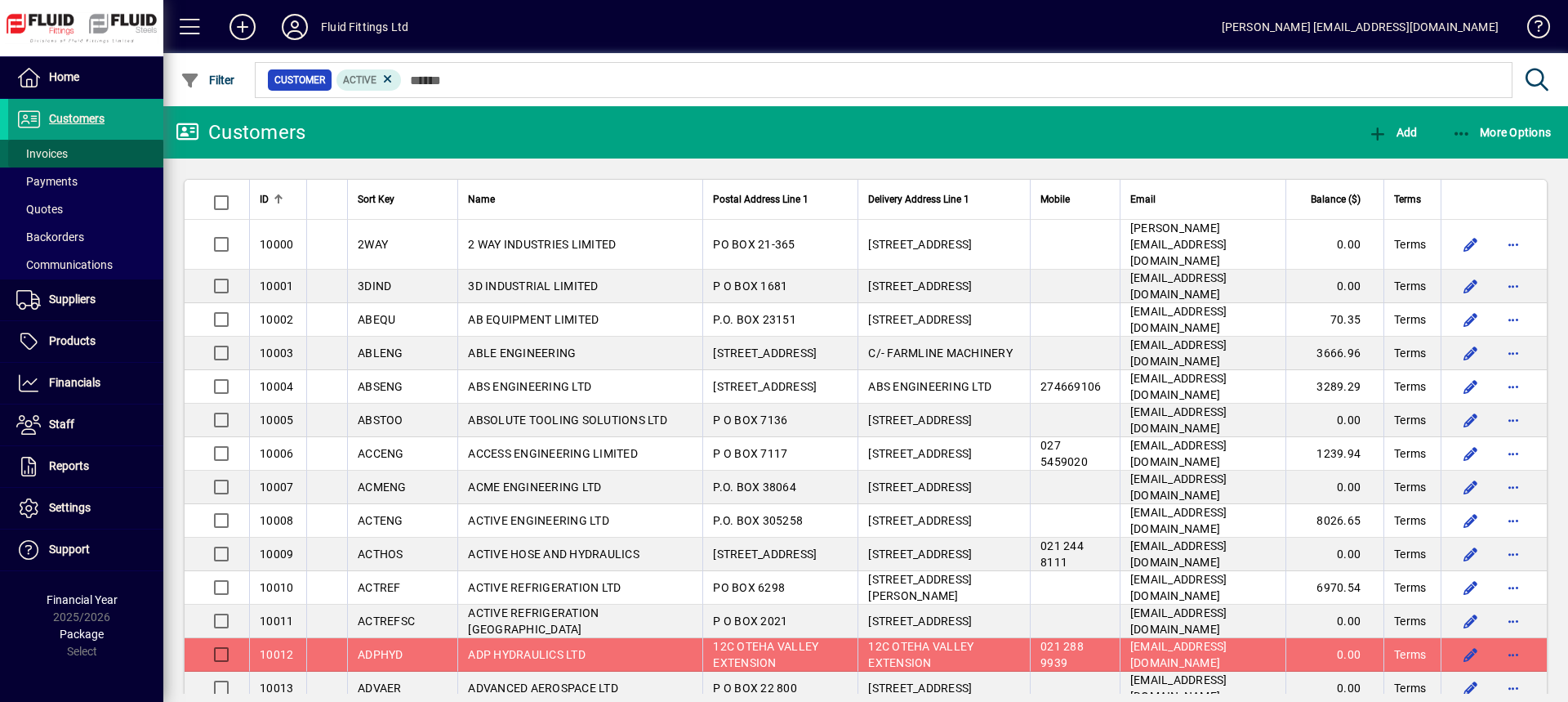
click at [59, 157] on span "Invoices" at bounding box center [41, 154] width 52 height 13
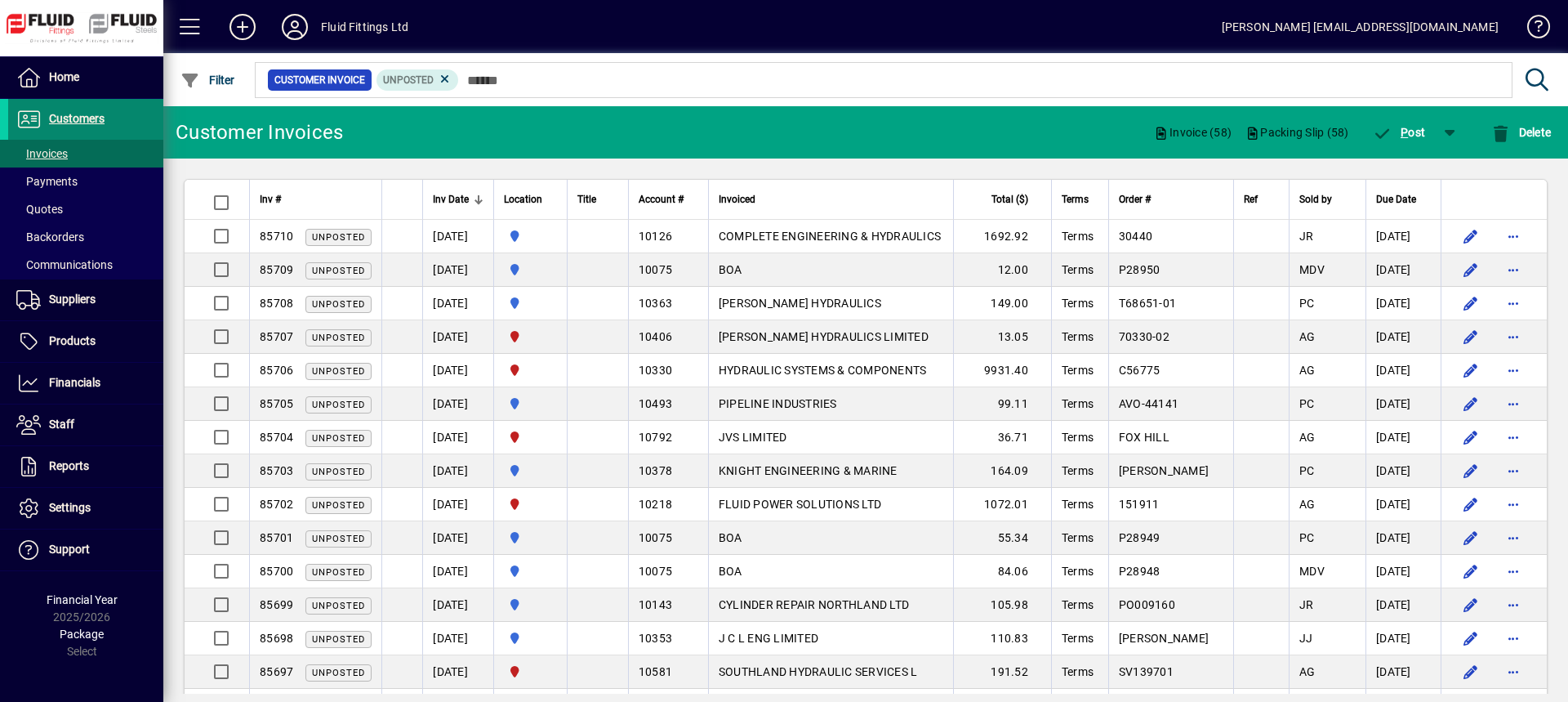
click at [96, 115] on span "Customers" at bounding box center [76, 118] width 55 height 13
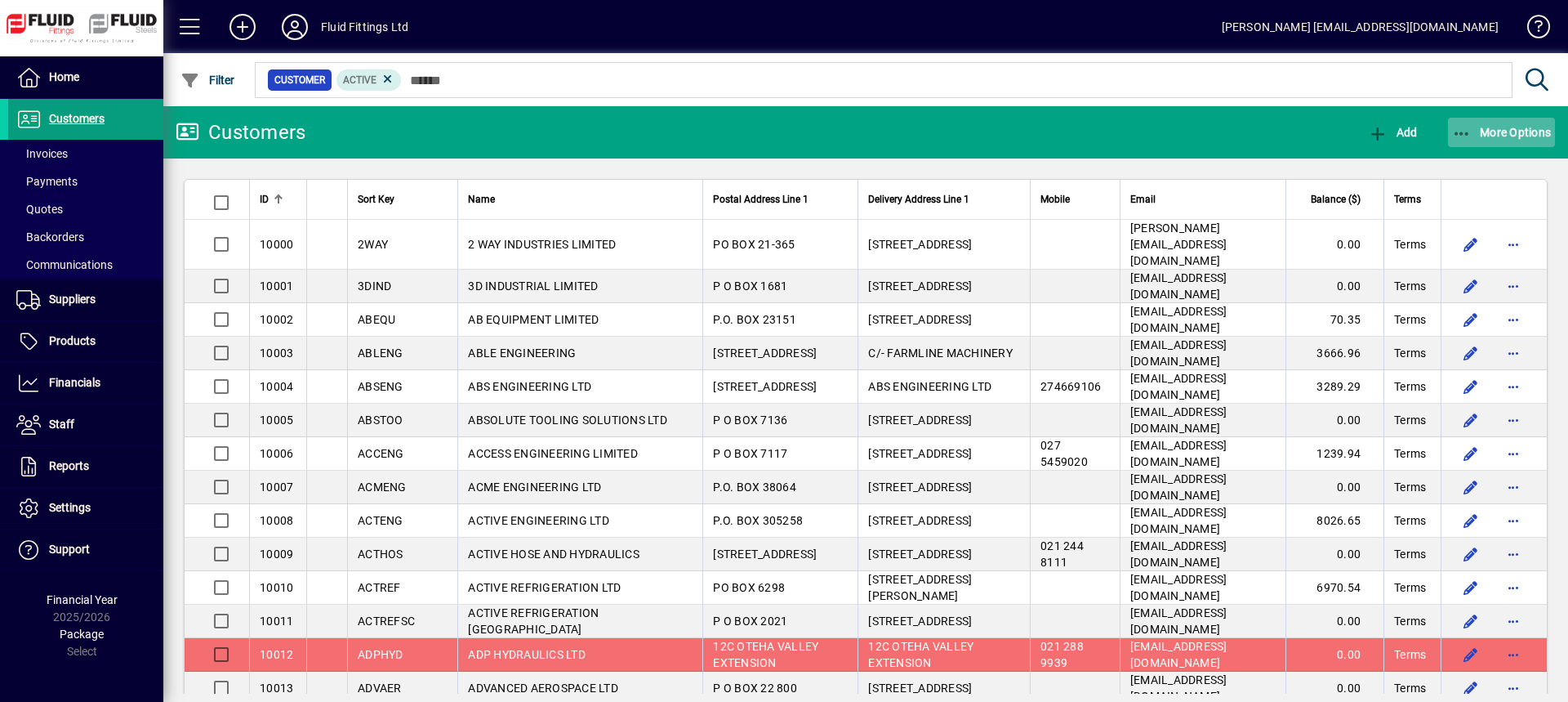
click at [1523, 130] on span "More Options" at bounding box center [1501, 132] width 99 height 13
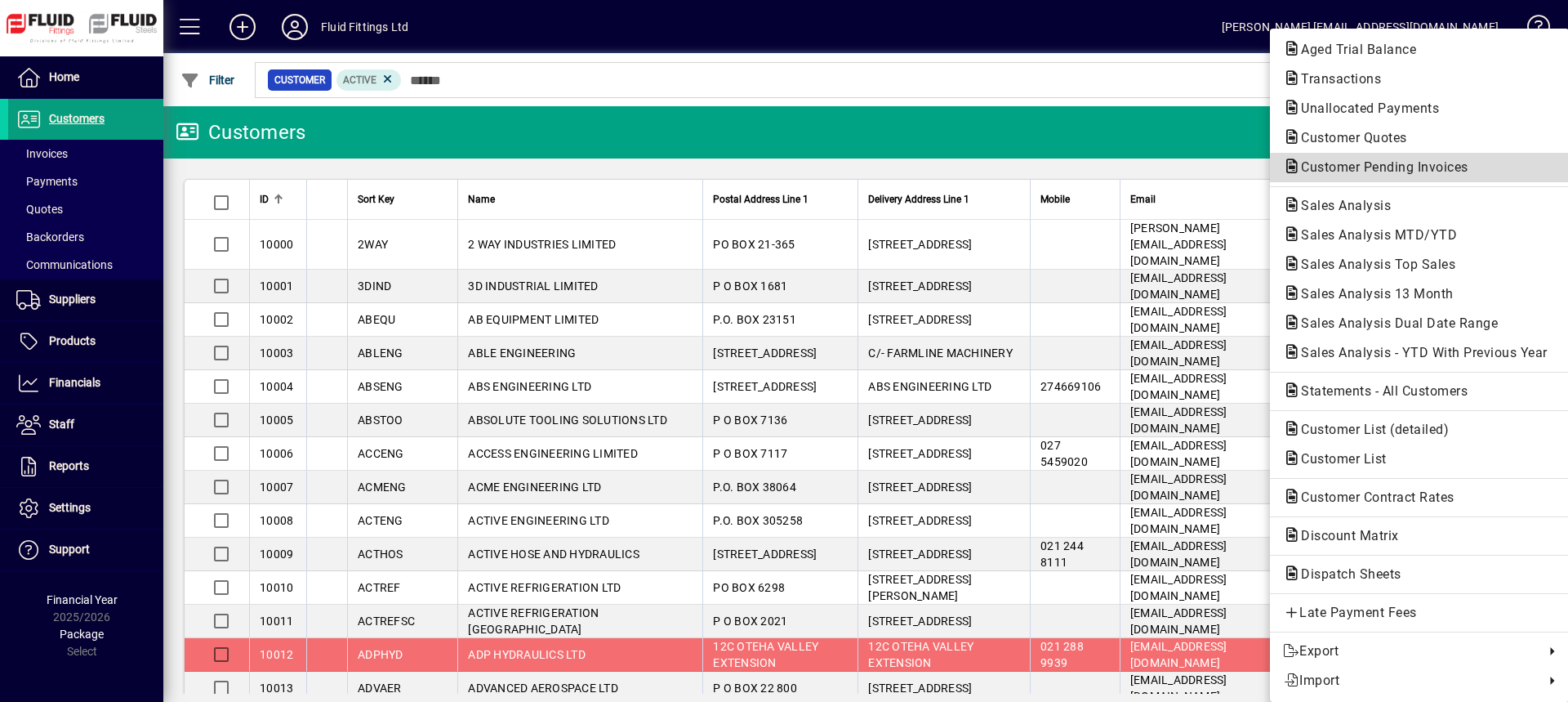
click at [1350, 175] on span "Customer Pending Invoices" at bounding box center [1419, 167] width 273 height 20
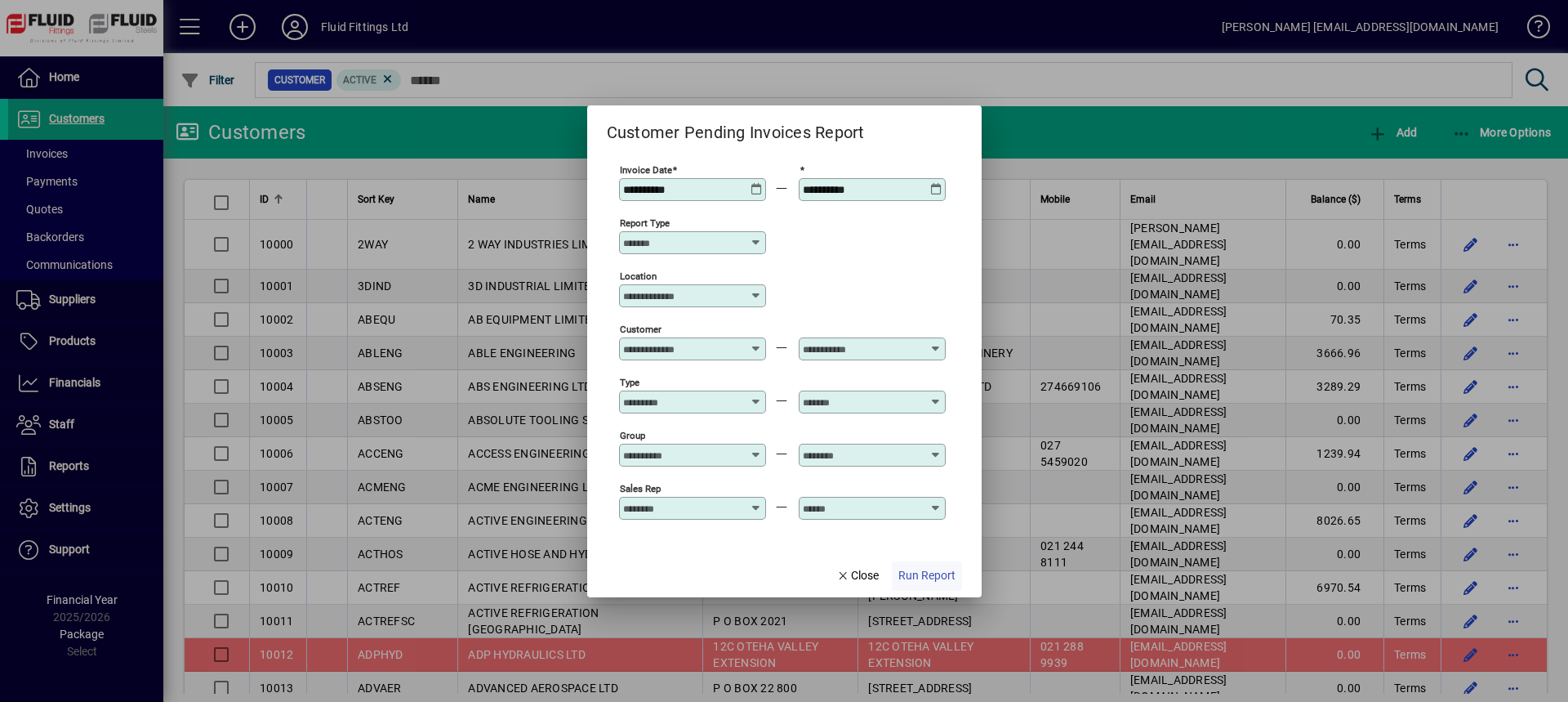
click at [937, 573] on span "Run Report" at bounding box center [927, 575] width 57 height 17
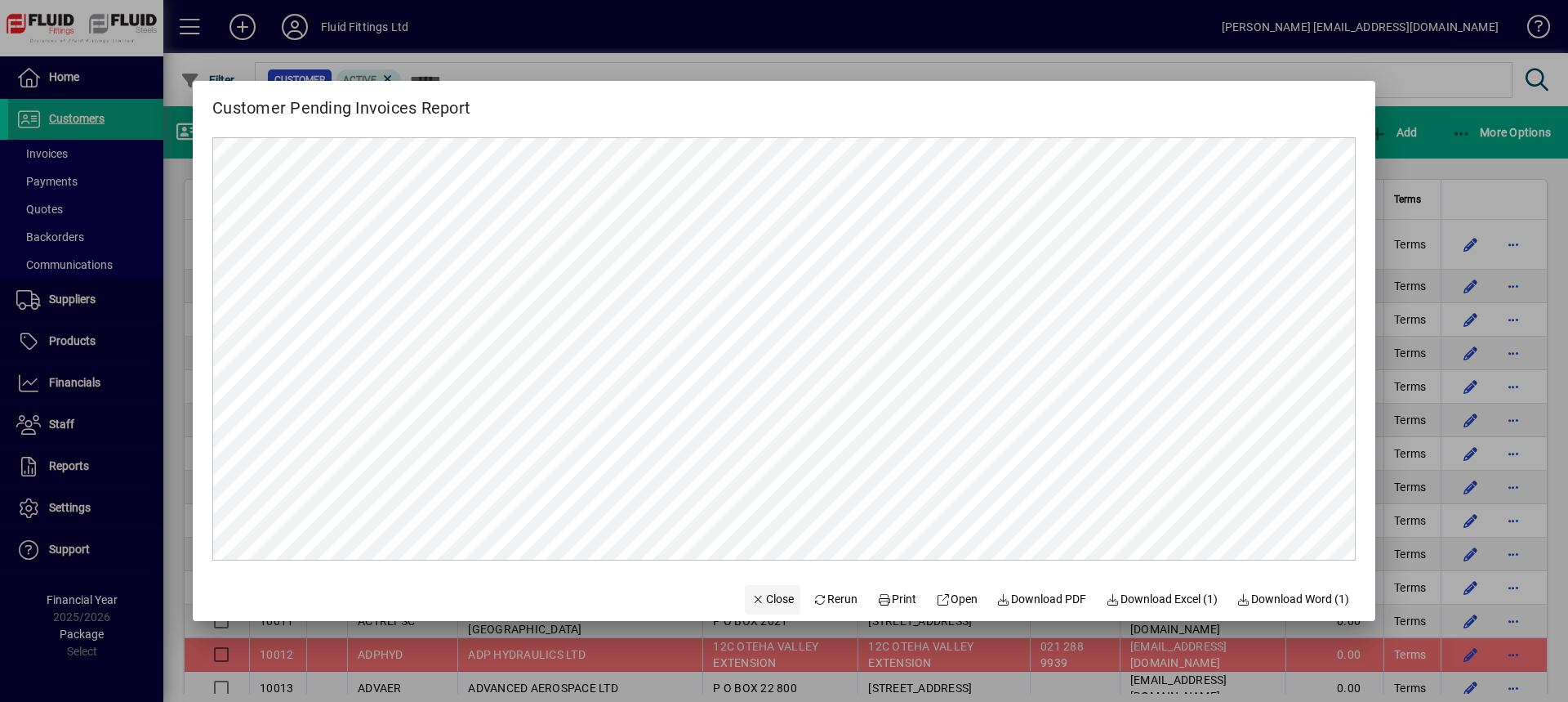
click at [777, 596] on span "Close" at bounding box center [772, 599] width 42 height 17
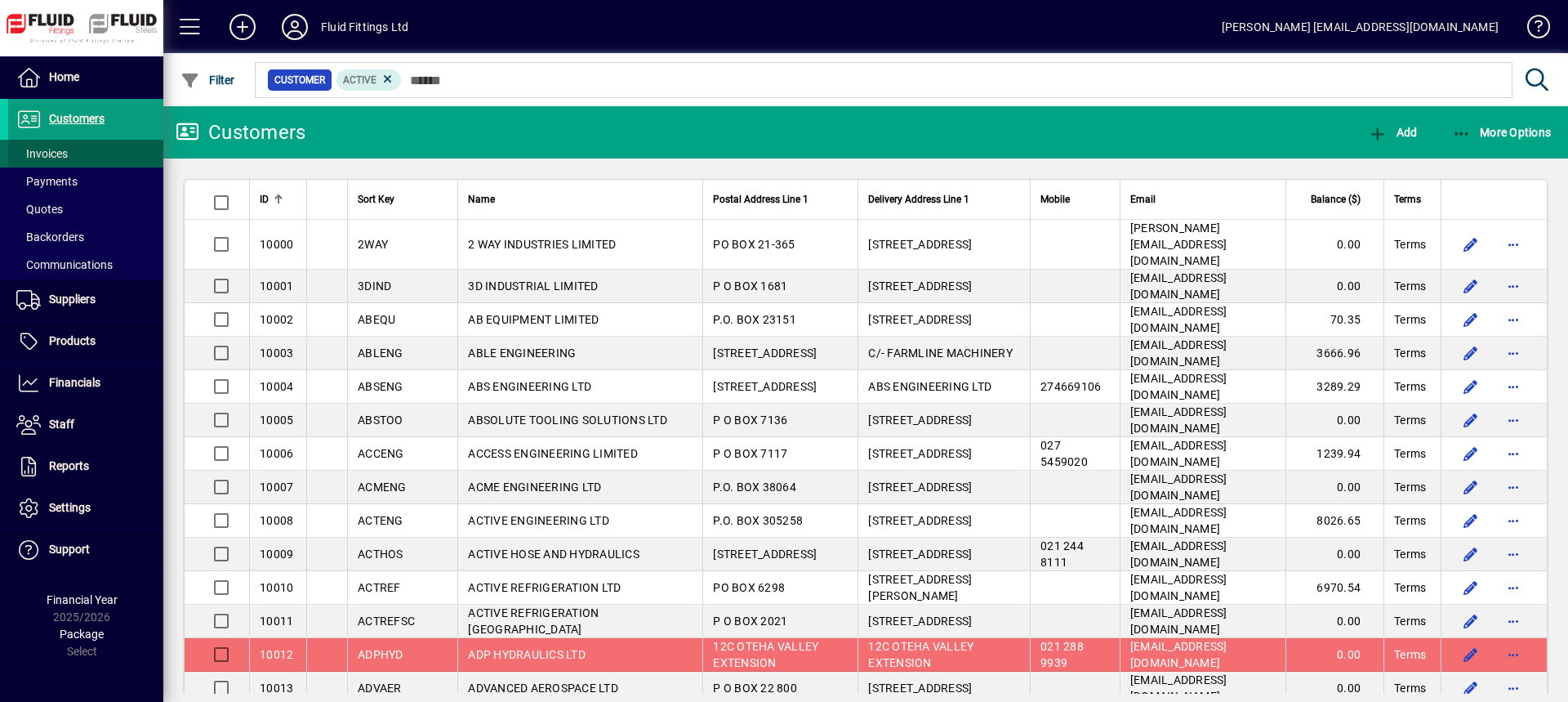
click at [50, 142] on span at bounding box center [86, 154] width 156 height 39
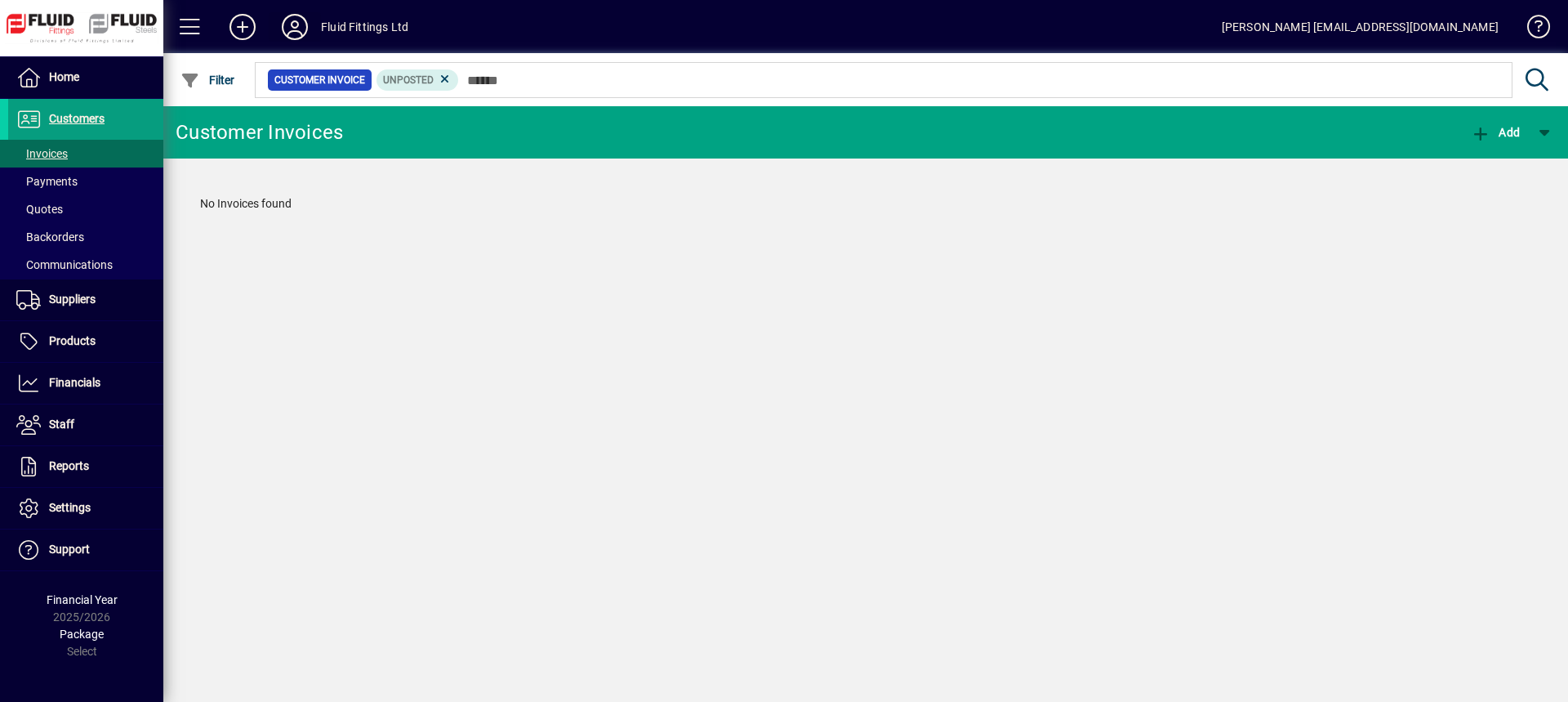
click at [301, 31] on icon at bounding box center [294, 27] width 33 height 26
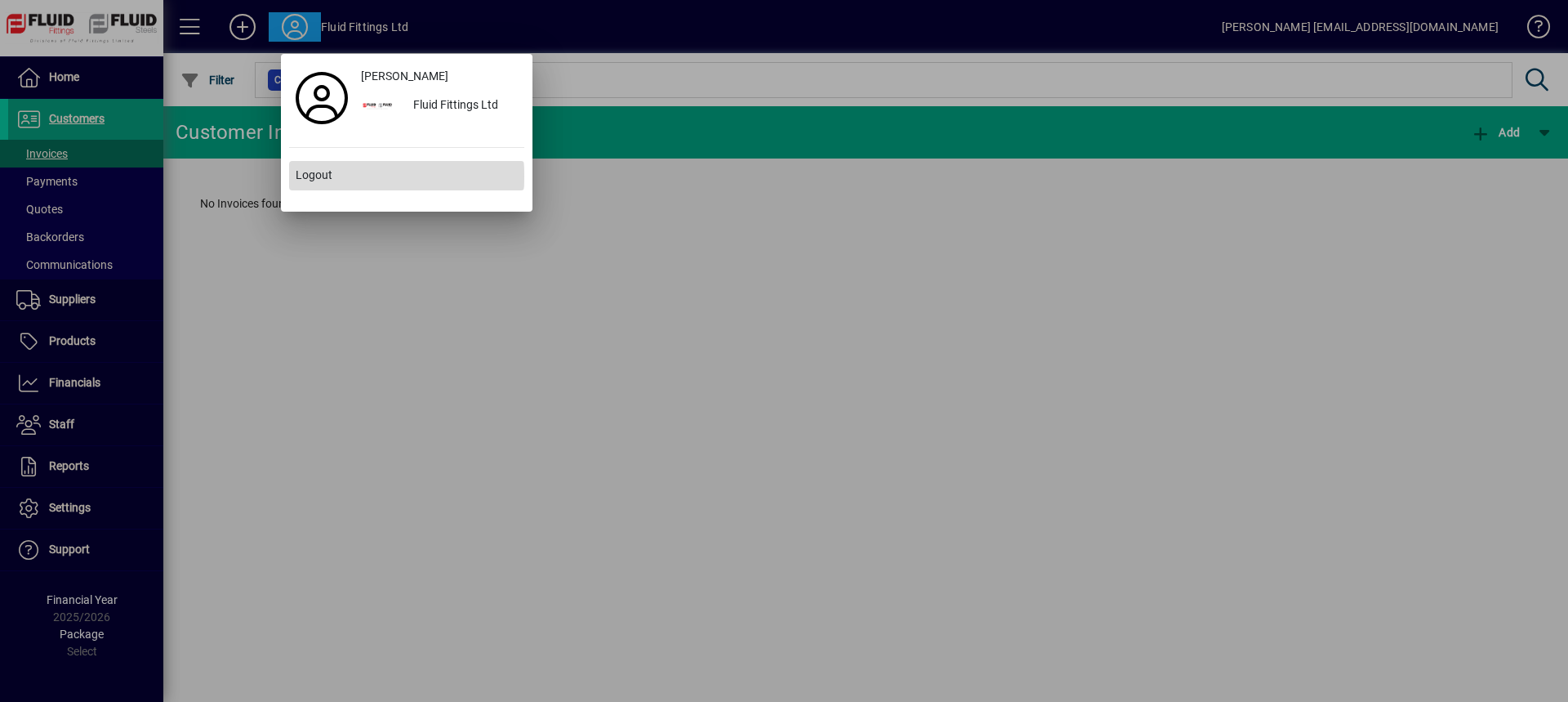
click at [338, 176] on span at bounding box center [406, 175] width 235 height 39
